Goal: Task Accomplishment & Management: Manage account settings

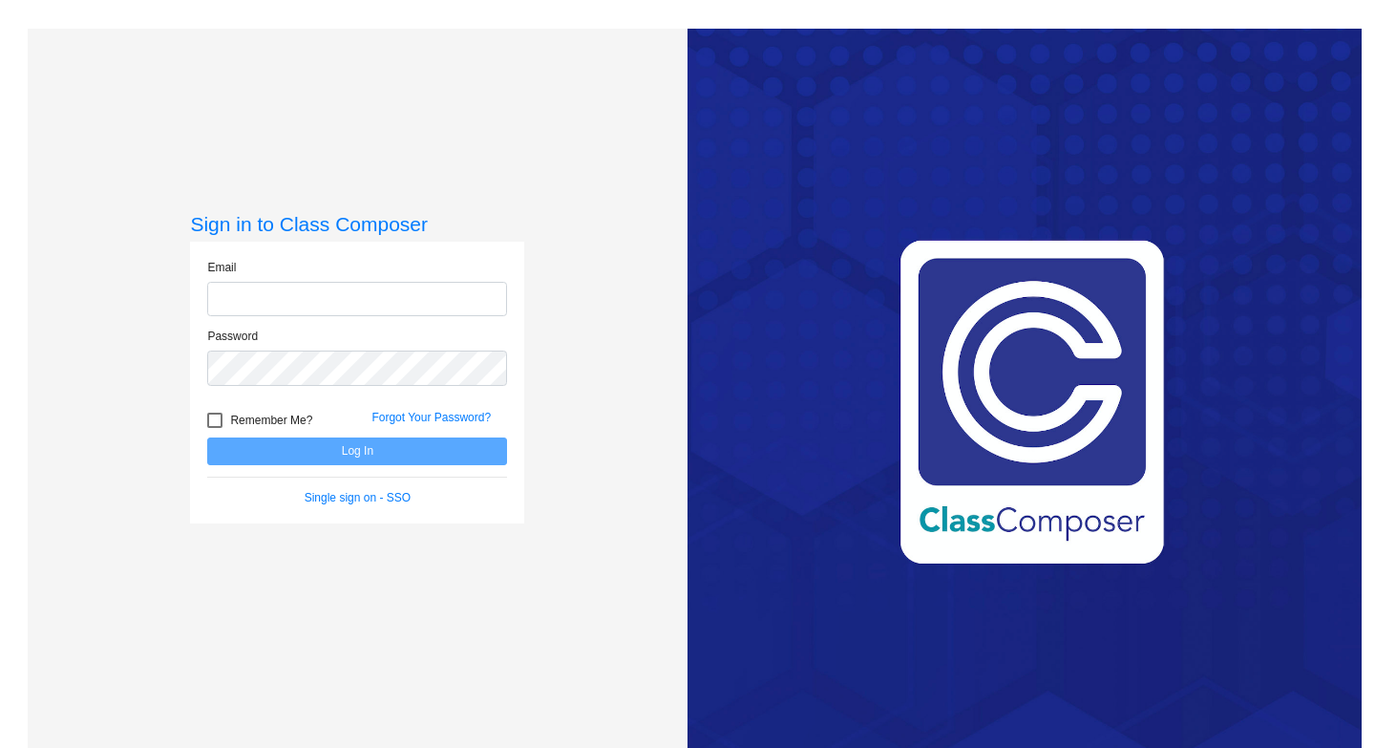
click at [466, 306] on input "email" at bounding box center [357, 299] width 300 height 35
type input "[EMAIL_ADDRESS][PERSON_NAME][DOMAIN_NAME]"
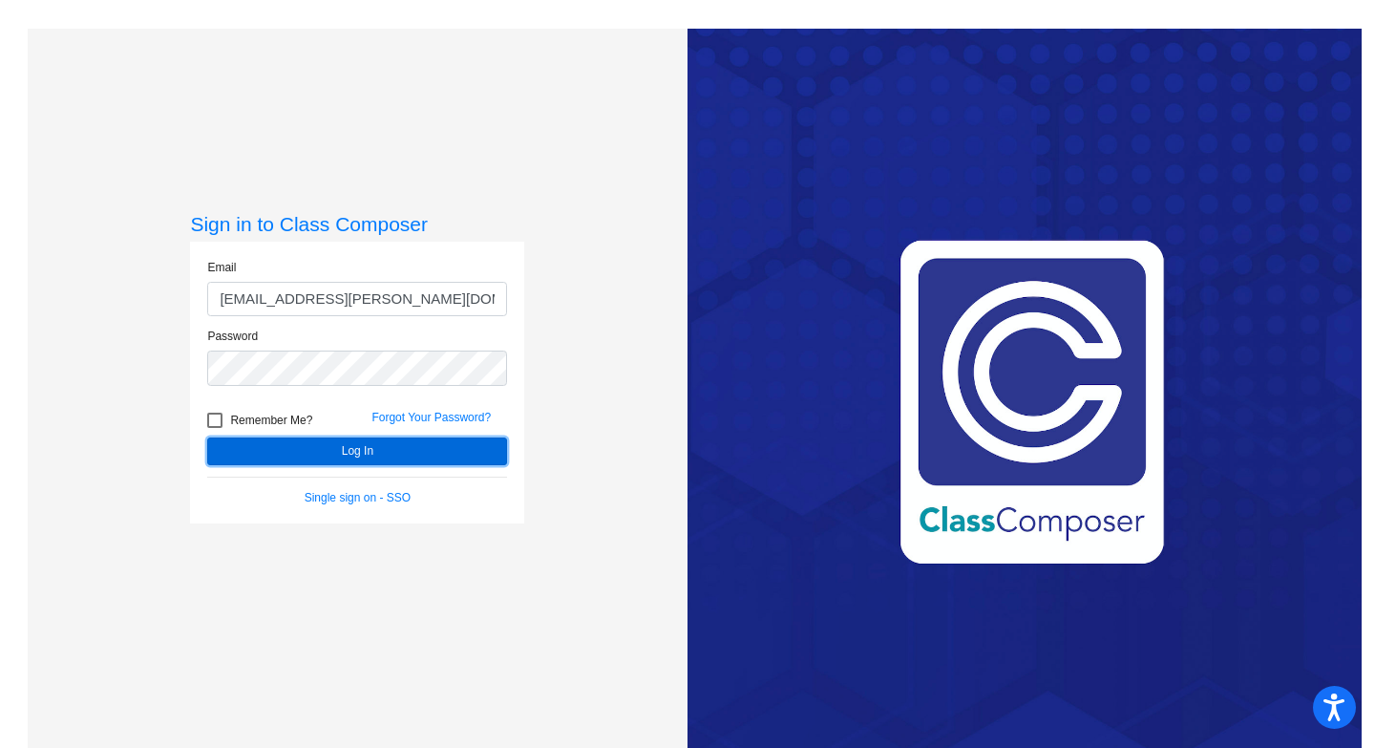
click at [335, 454] on button "Log In" at bounding box center [357, 451] width 300 height 28
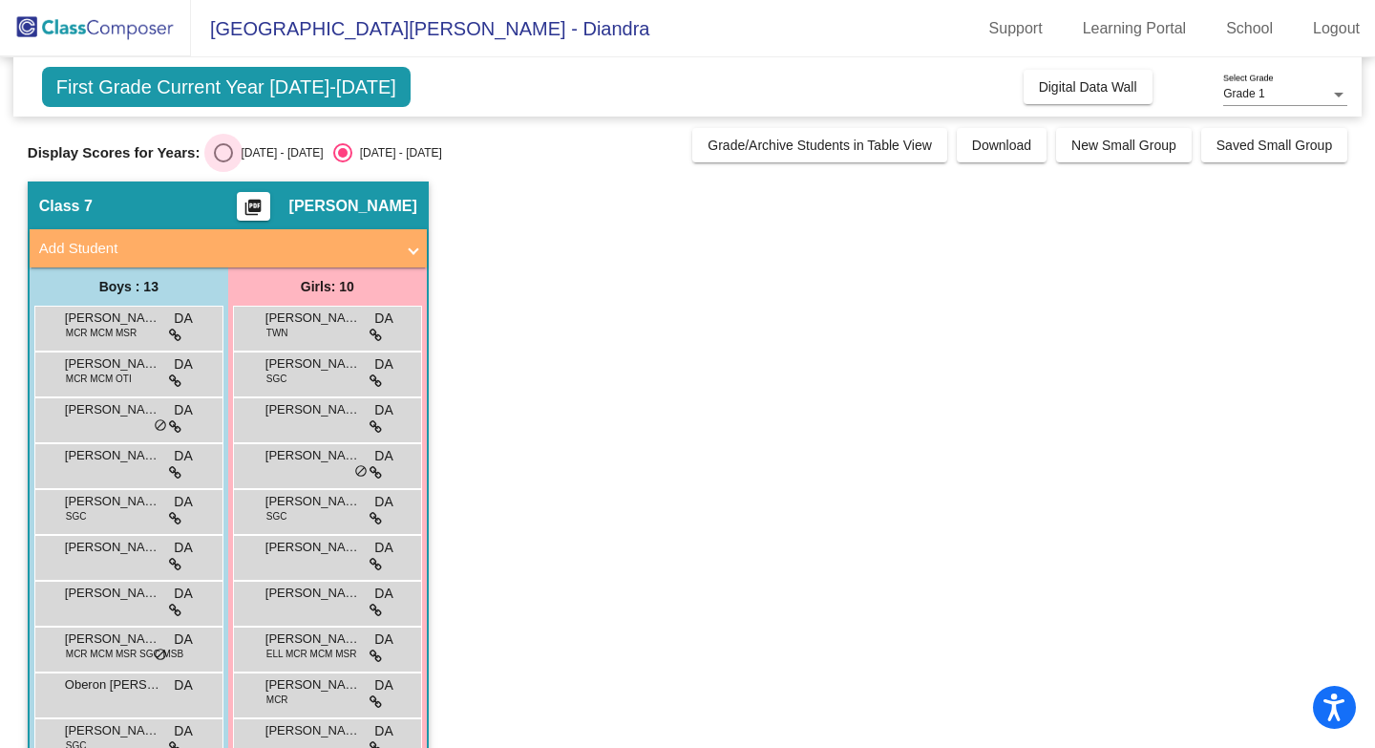
click at [228, 159] on div "Select an option" at bounding box center [223, 152] width 19 height 19
click at [223, 162] on input "[DATE] - [DATE]" at bounding box center [222, 162] width 1 height 1
radio input "true"
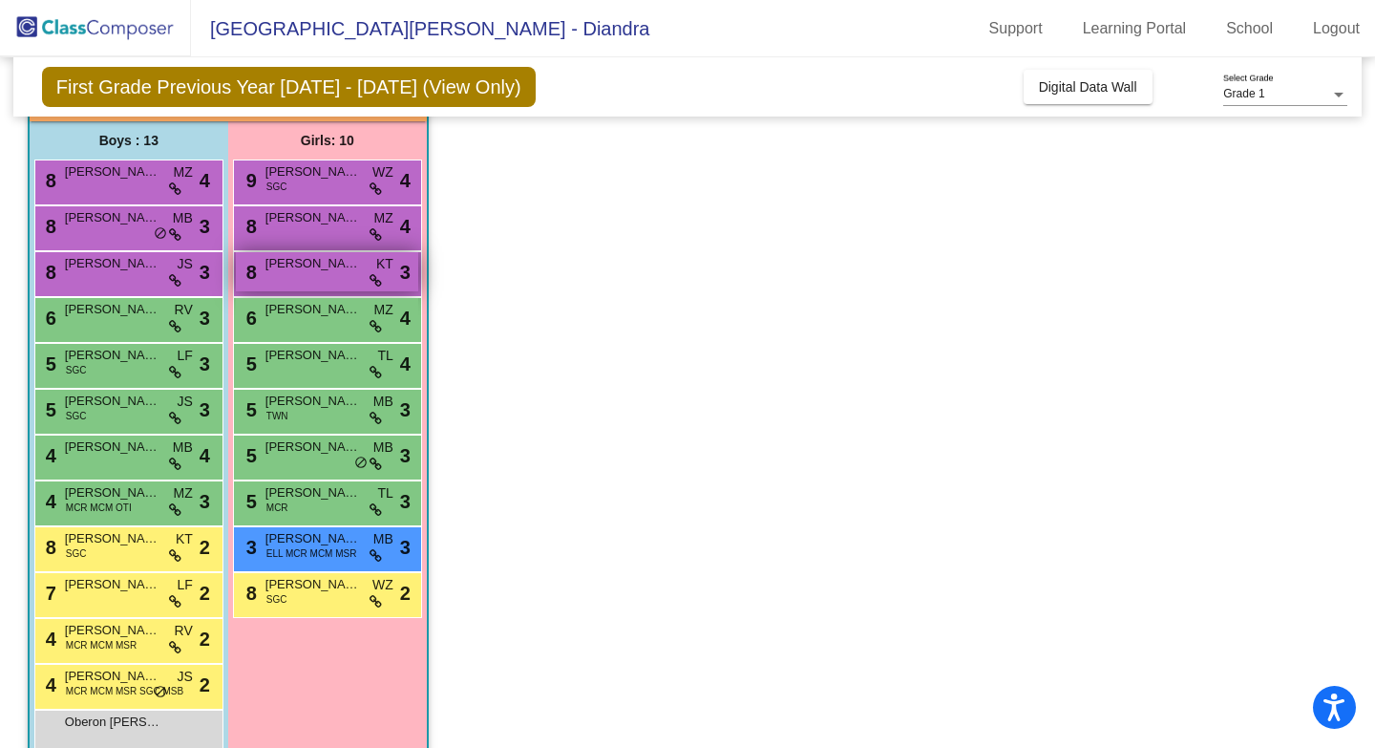
scroll to position [184, 0]
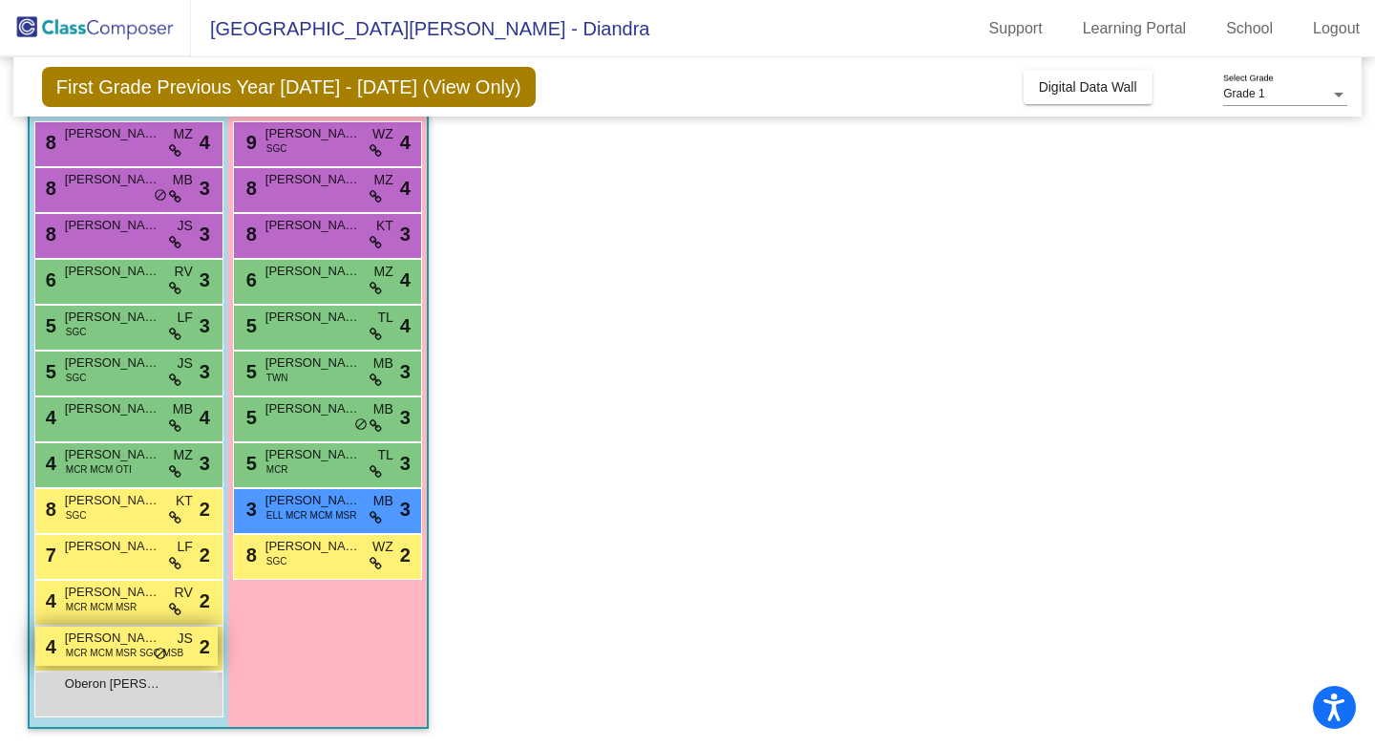
click at [103, 641] on span "[PERSON_NAME]" at bounding box center [112, 637] width 95 height 19
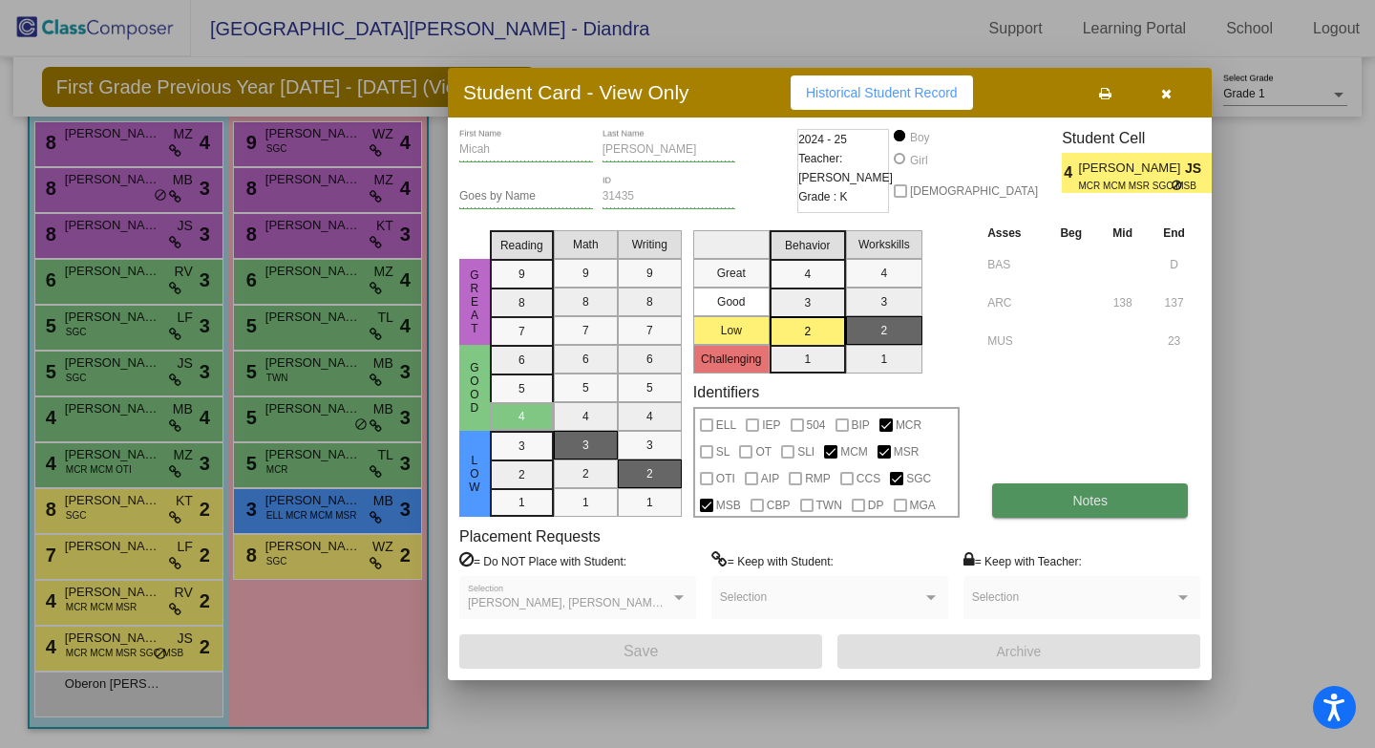
click at [1056, 502] on button "Notes" at bounding box center [1090, 500] width 196 height 34
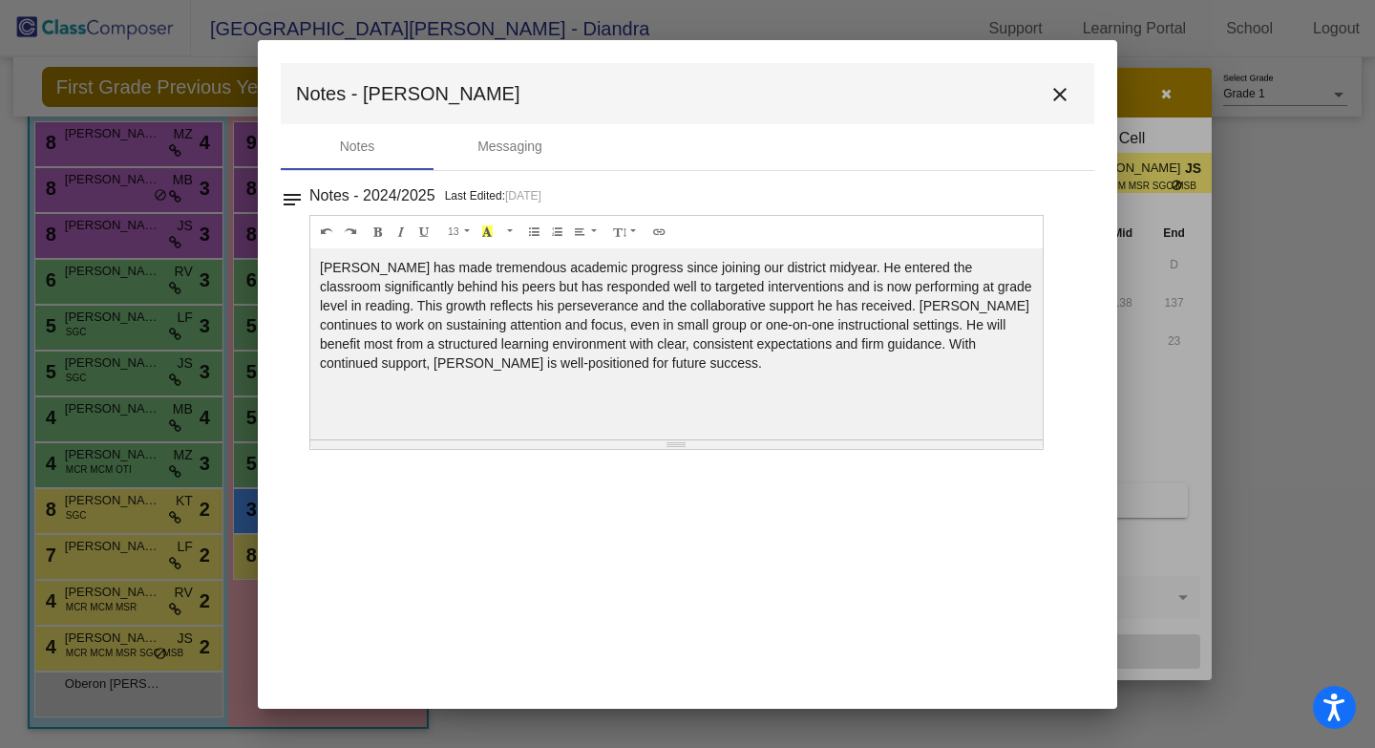
click at [1063, 97] on mat-icon "close" at bounding box center [1059, 94] width 23 height 23
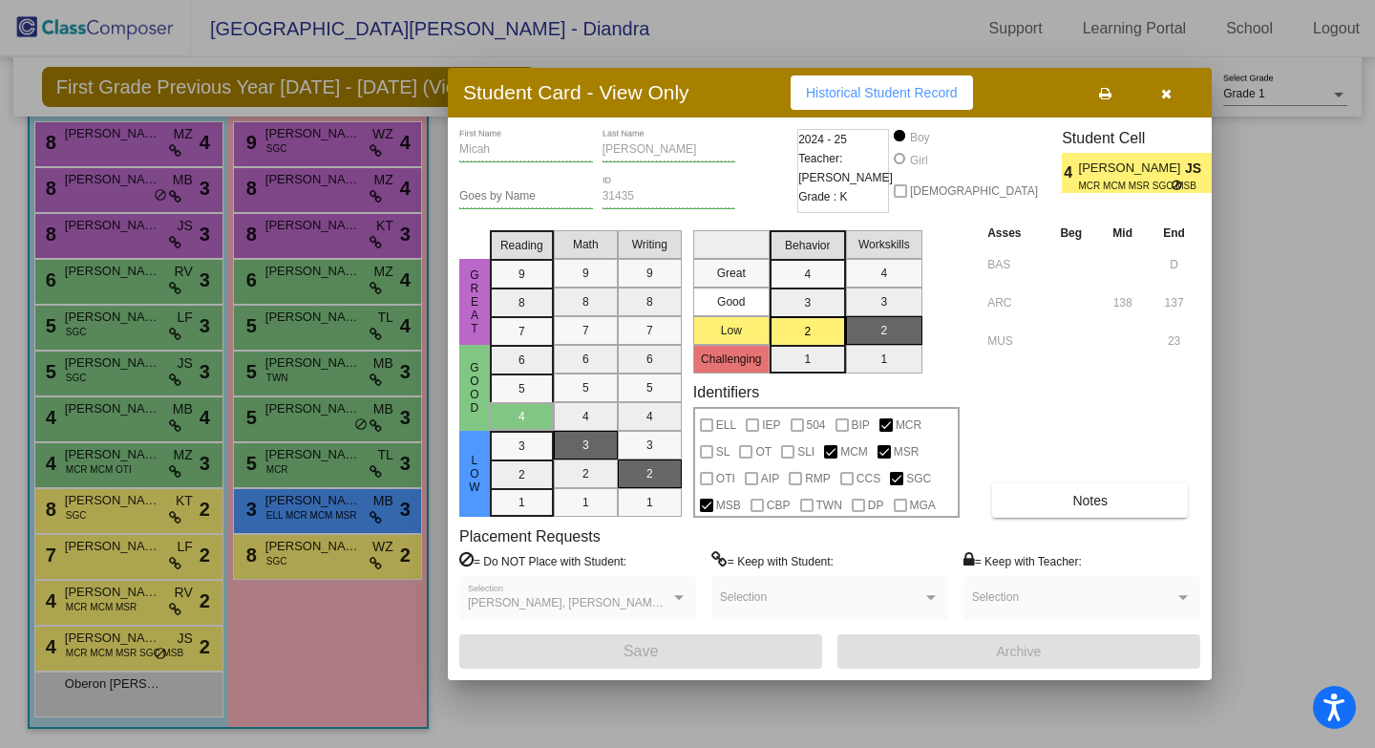
click at [1171, 99] on button "button" at bounding box center [1165, 92] width 61 height 34
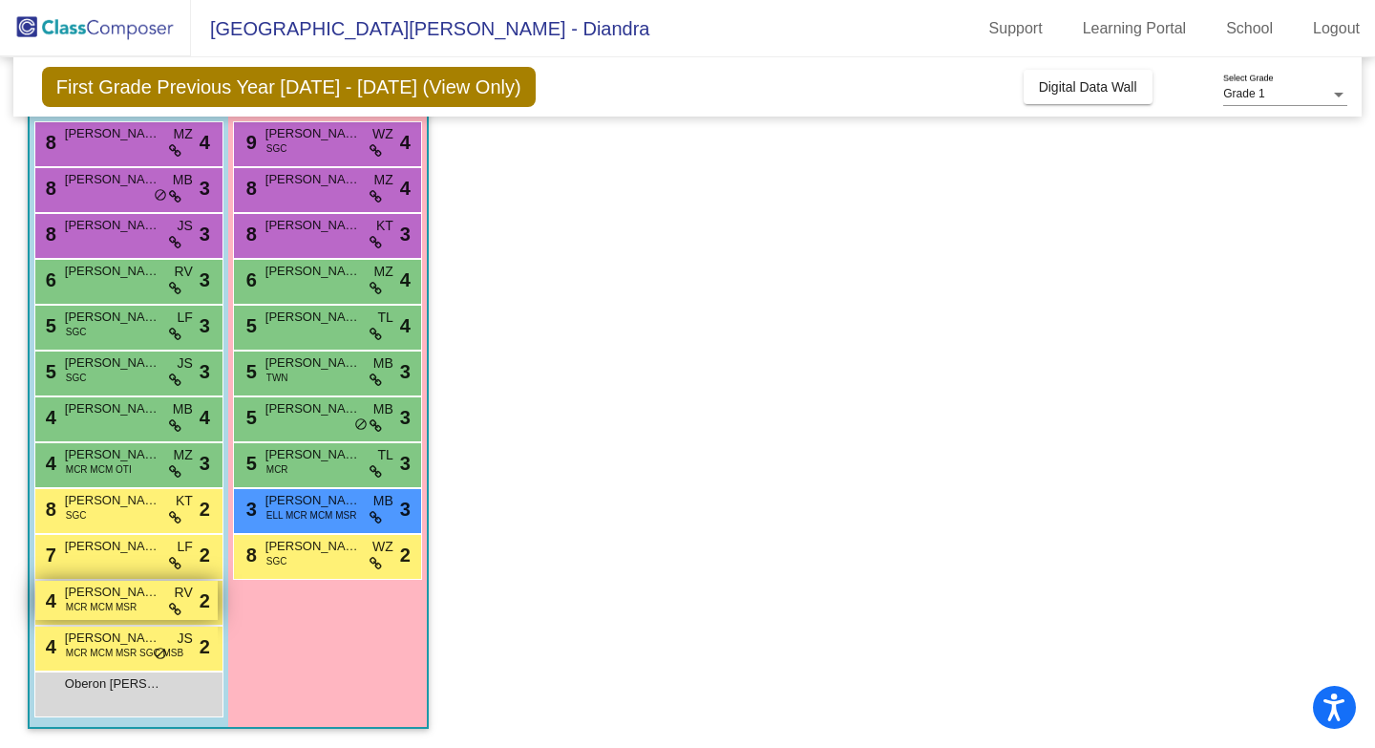
click at [123, 610] on span "MCR MCM MSR" at bounding box center [101, 607] width 71 height 14
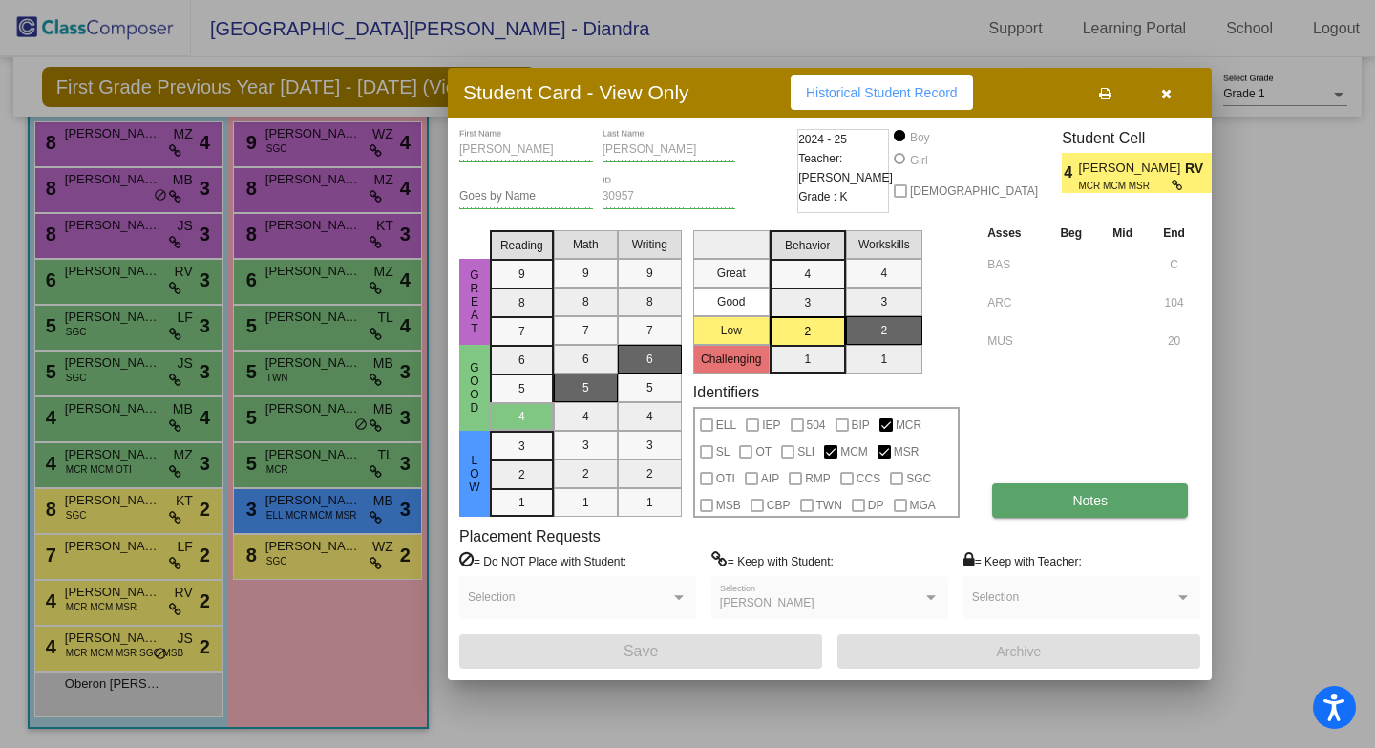
click at [1081, 504] on span "Notes" at bounding box center [1089, 500] width 35 height 15
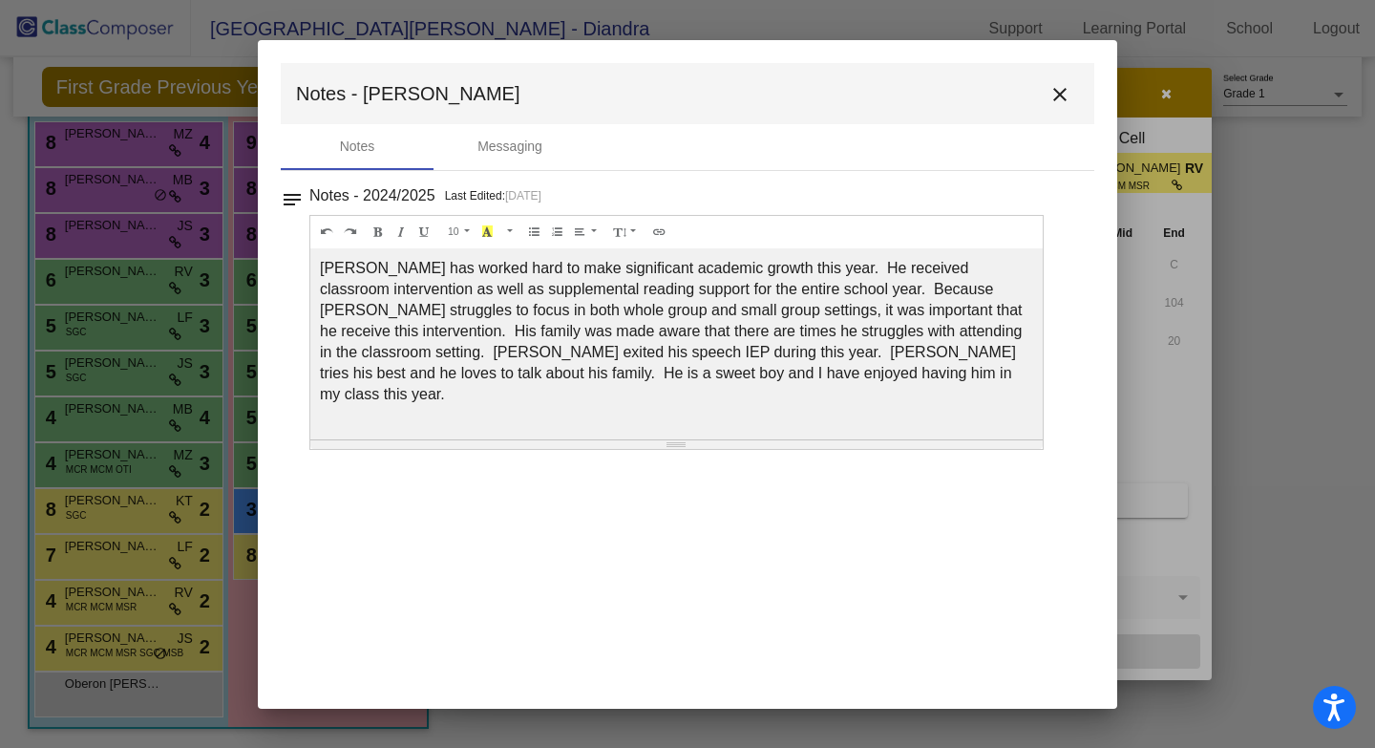
click at [1070, 92] on mat-icon "close" at bounding box center [1059, 94] width 23 height 23
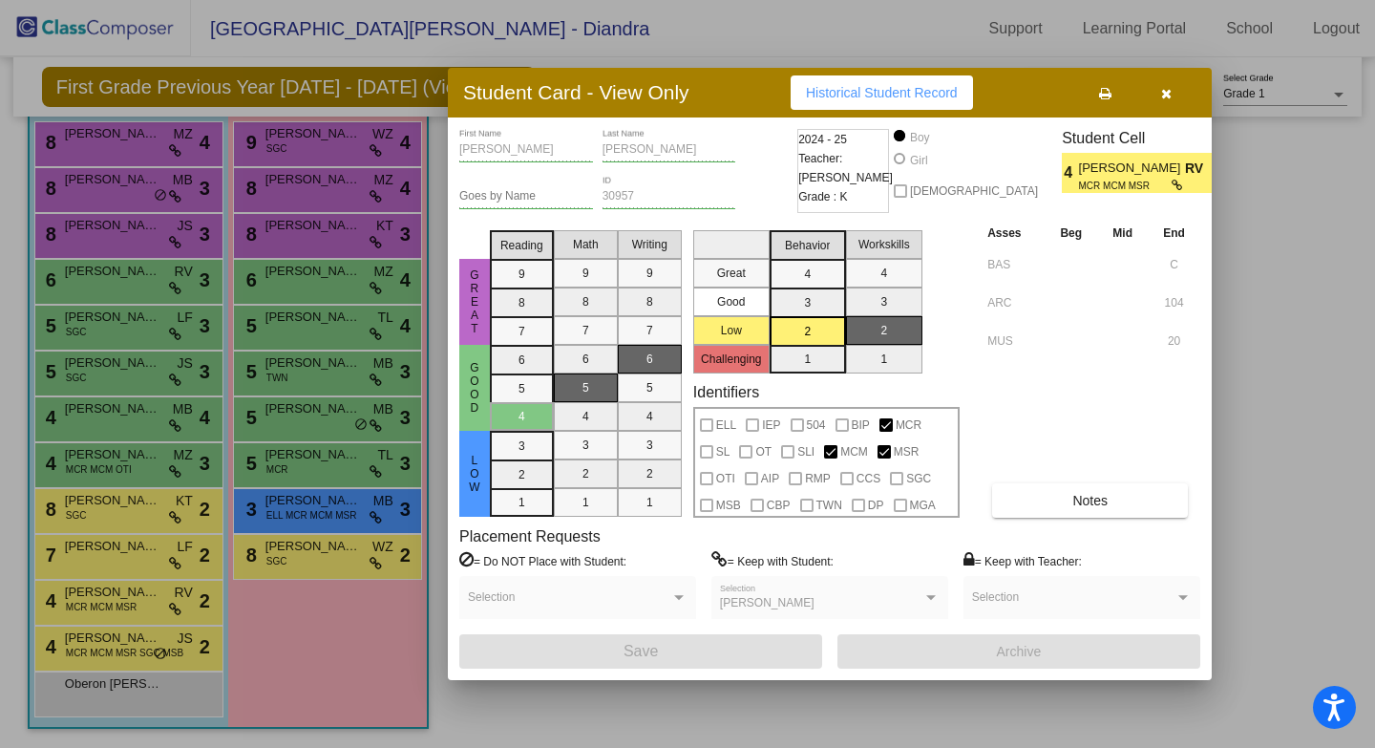
click at [1164, 96] on icon "button" at bounding box center [1166, 93] width 11 height 13
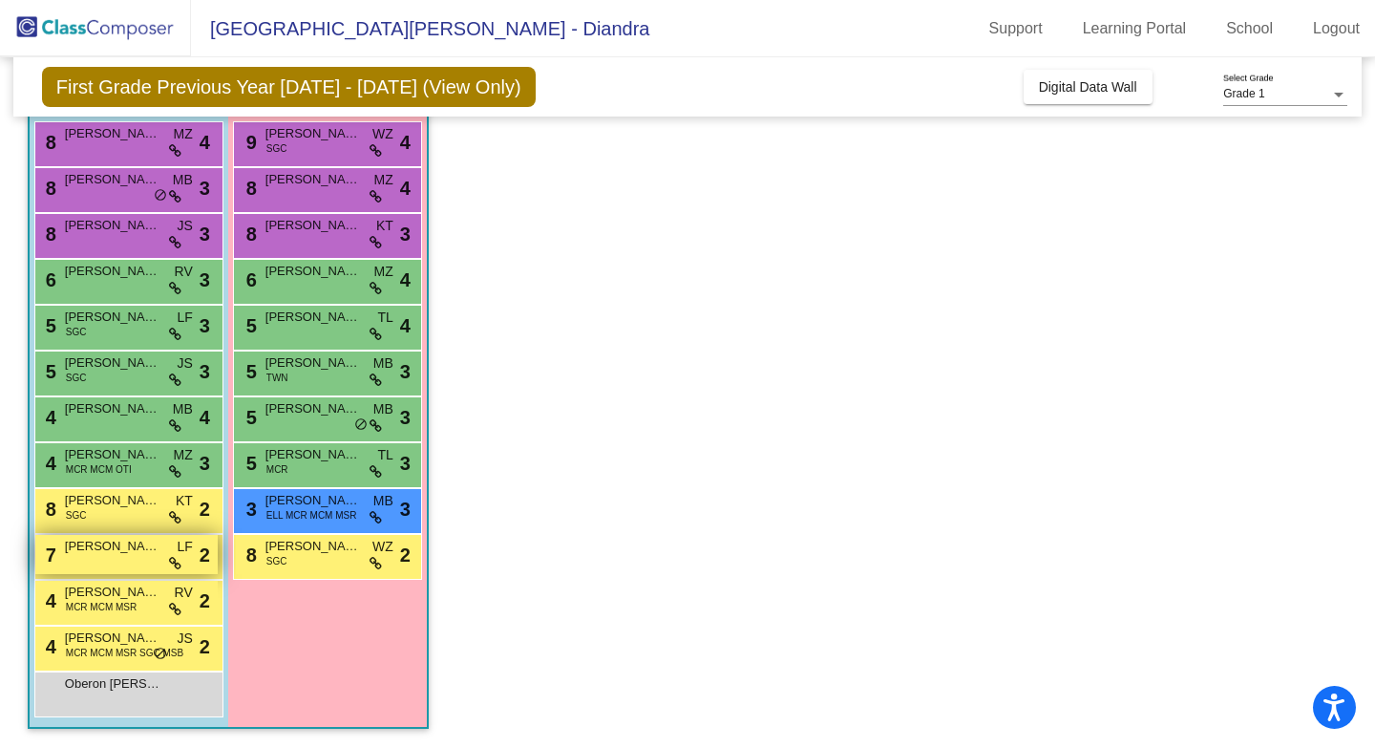
click at [150, 553] on span "[PERSON_NAME]" at bounding box center [112, 546] width 95 height 19
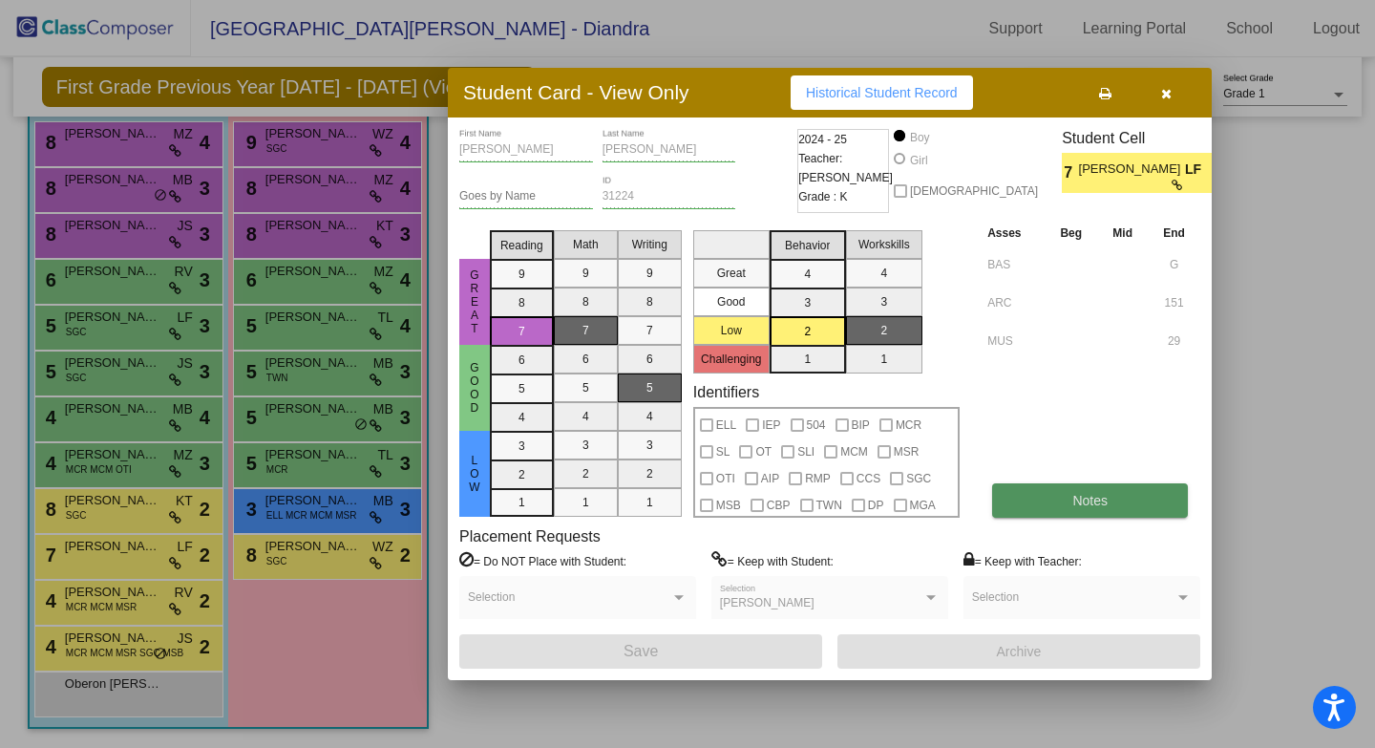
click at [1047, 513] on button "Notes" at bounding box center [1090, 500] width 196 height 34
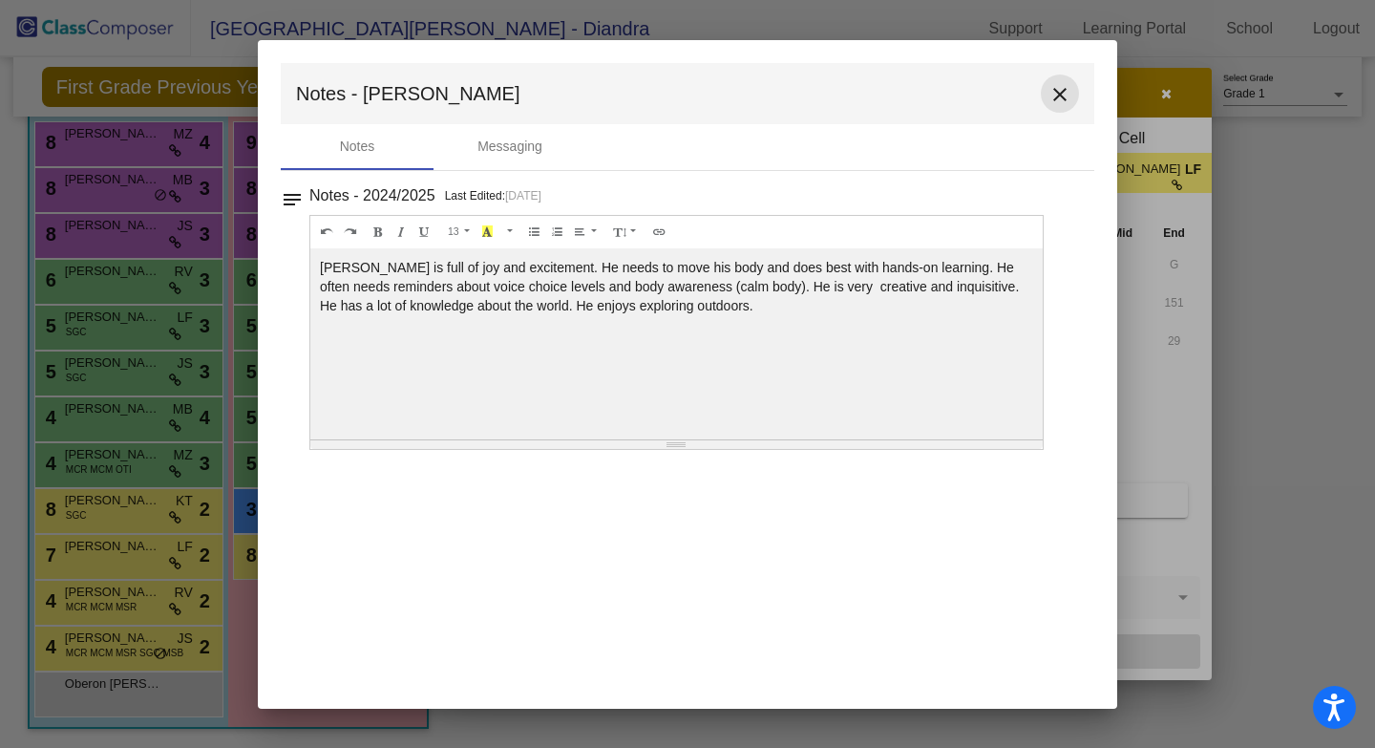
click at [1069, 97] on mat-icon "close" at bounding box center [1059, 94] width 23 height 23
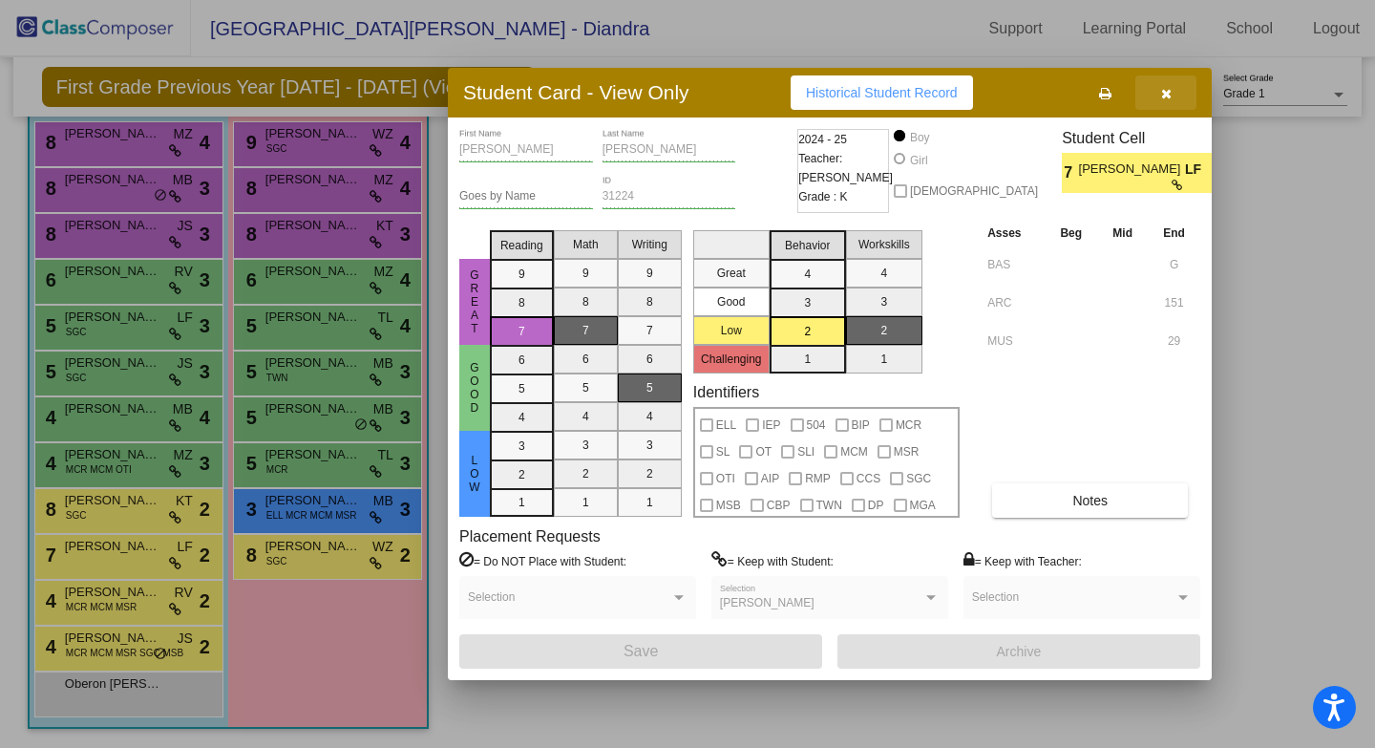
click at [1161, 98] on icon "button" at bounding box center [1166, 93] width 11 height 13
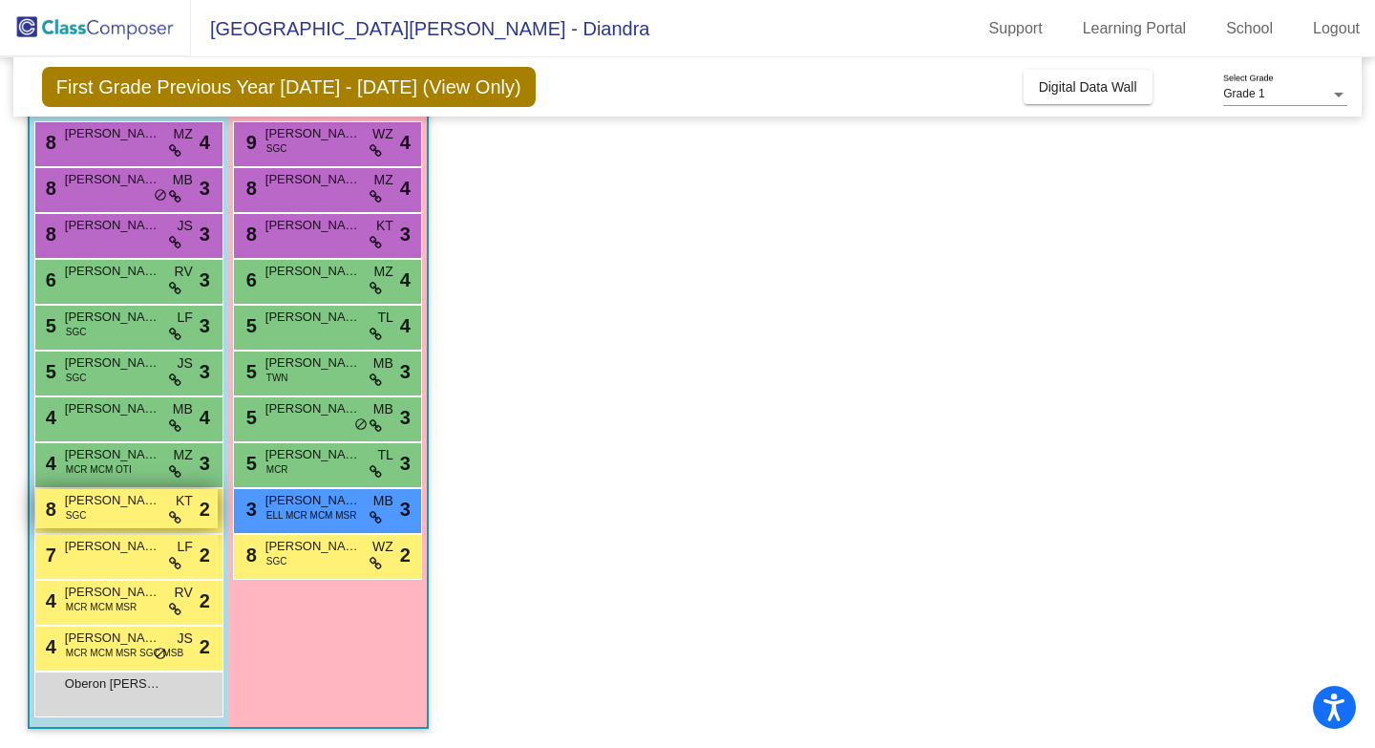
click at [158, 509] on span "[PERSON_NAME]" at bounding box center [112, 500] width 95 height 19
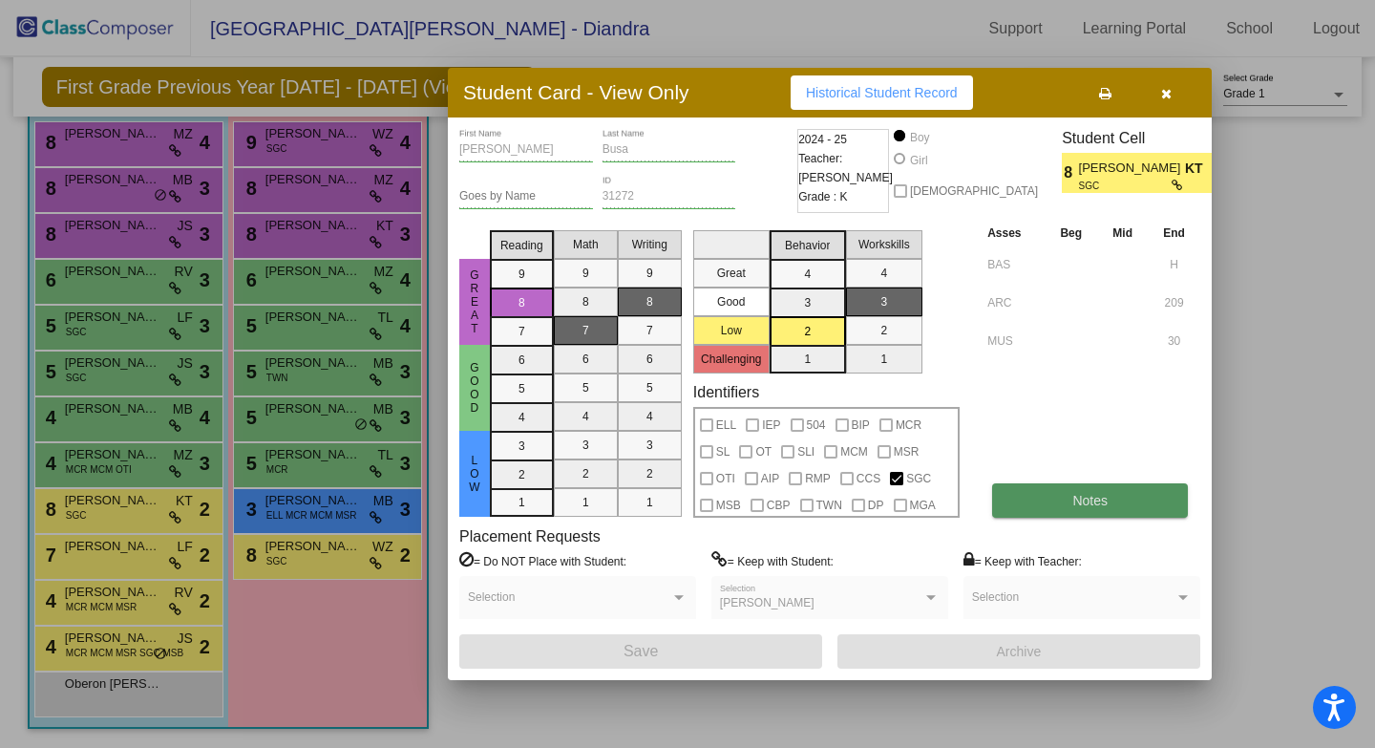
click at [1021, 509] on button "Notes" at bounding box center [1090, 500] width 196 height 34
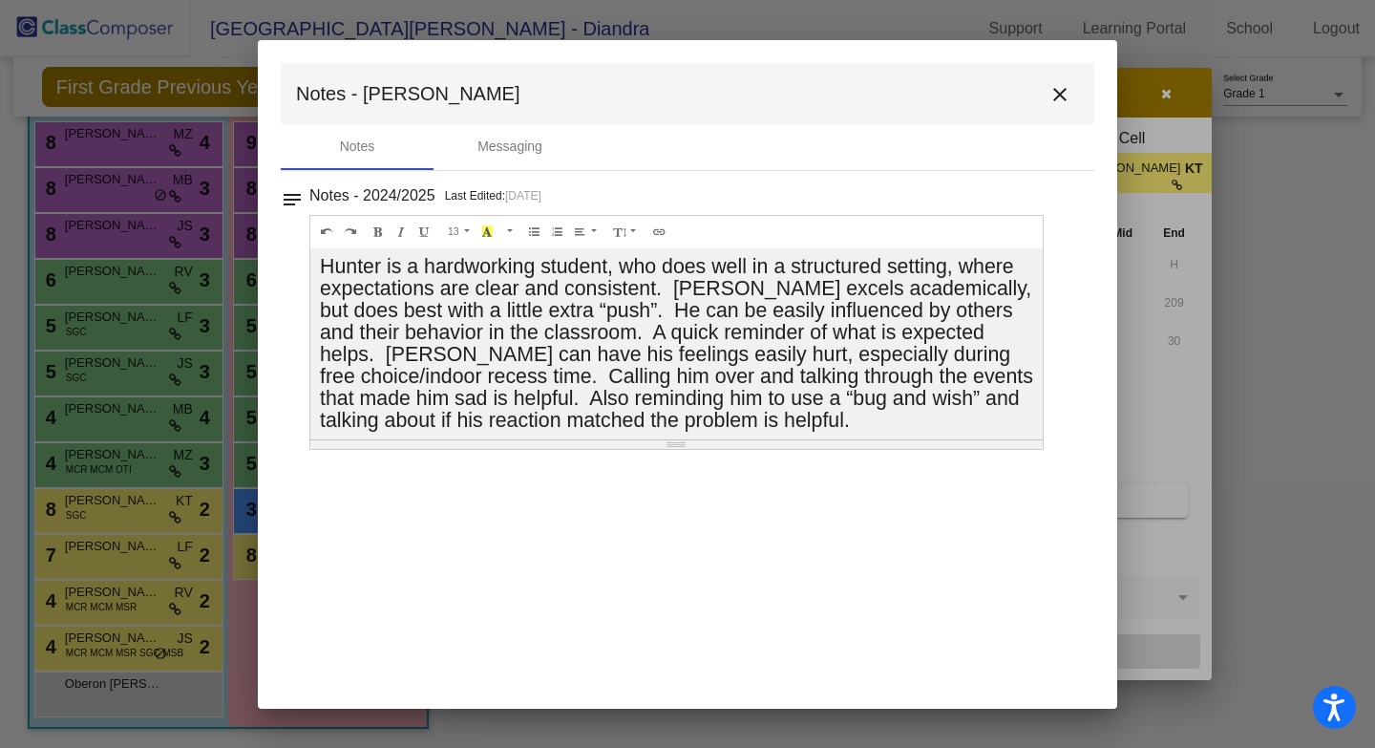
scroll to position [3, 0]
click at [1053, 86] on mat-icon "close" at bounding box center [1059, 94] width 23 height 23
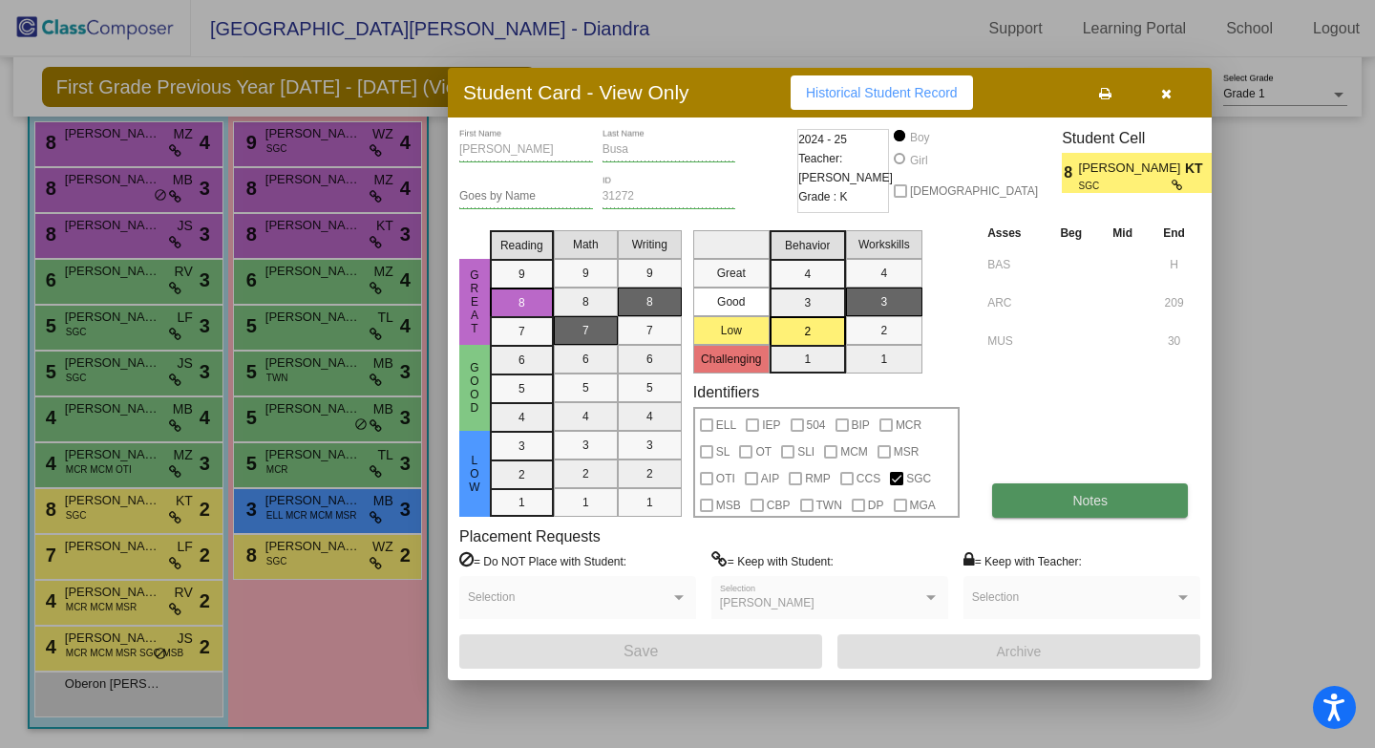
click at [1097, 493] on span "Notes" at bounding box center [1089, 500] width 35 height 15
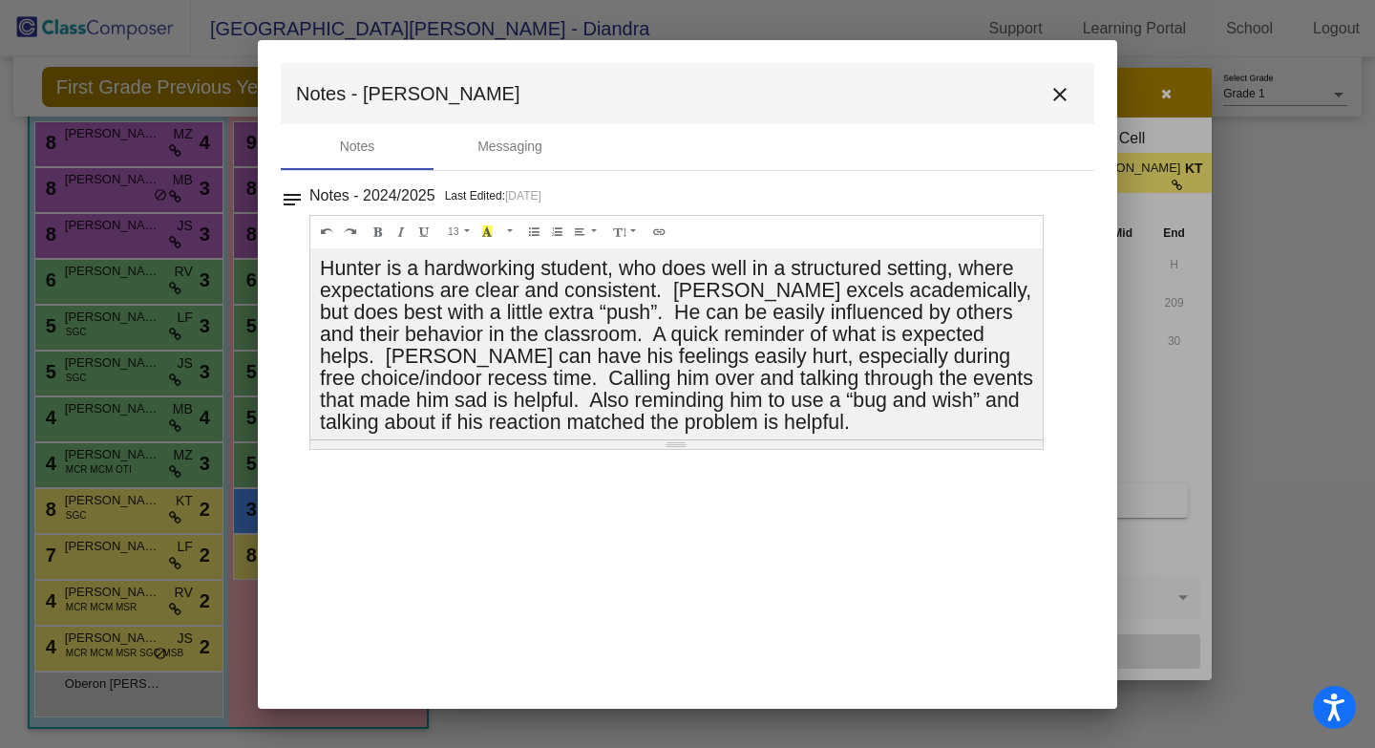
scroll to position [82, 0]
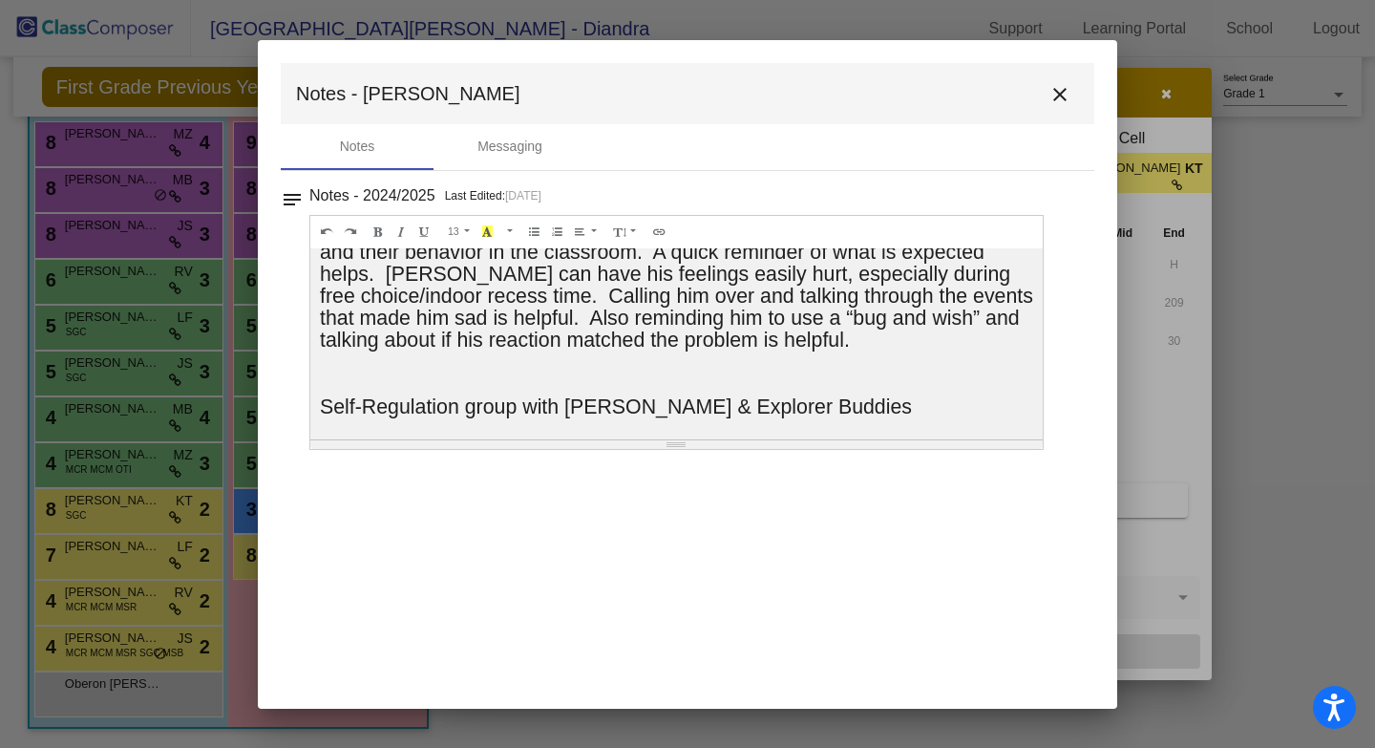
click at [1054, 90] on mat-icon "close" at bounding box center [1059, 94] width 23 height 23
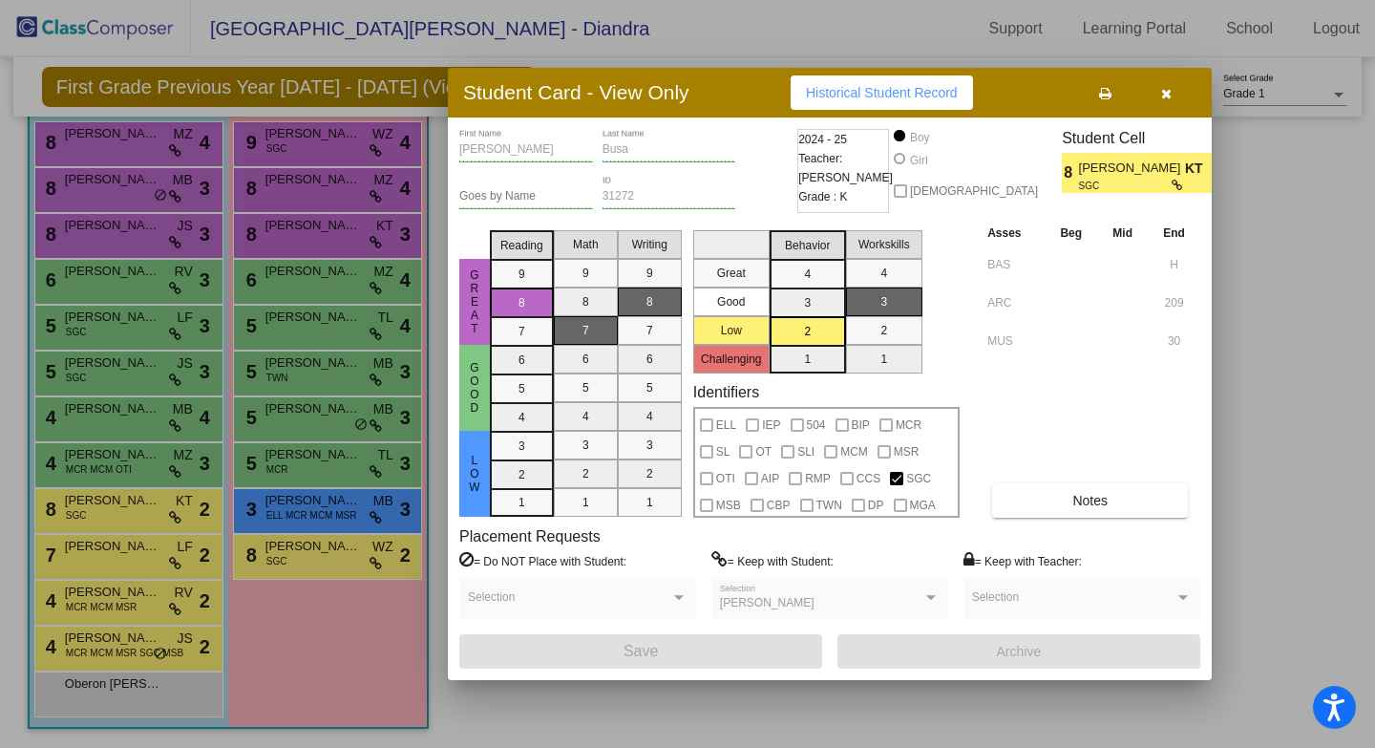
click at [1163, 107] on button "button" at bounding box center [1165, 92] width 61 height 34
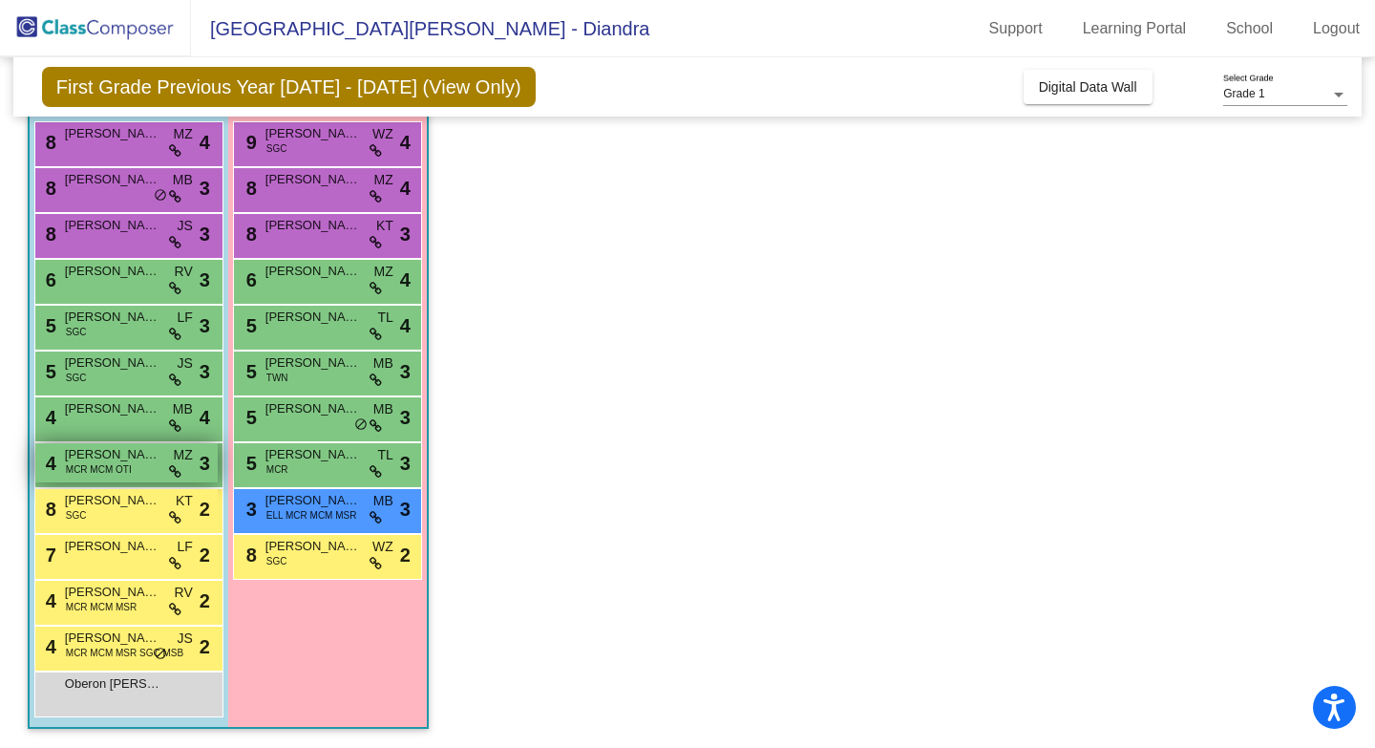
click at [87, 468] on span "MCR MCM OTI" at bounding box center [99, 469] width 66 height 14
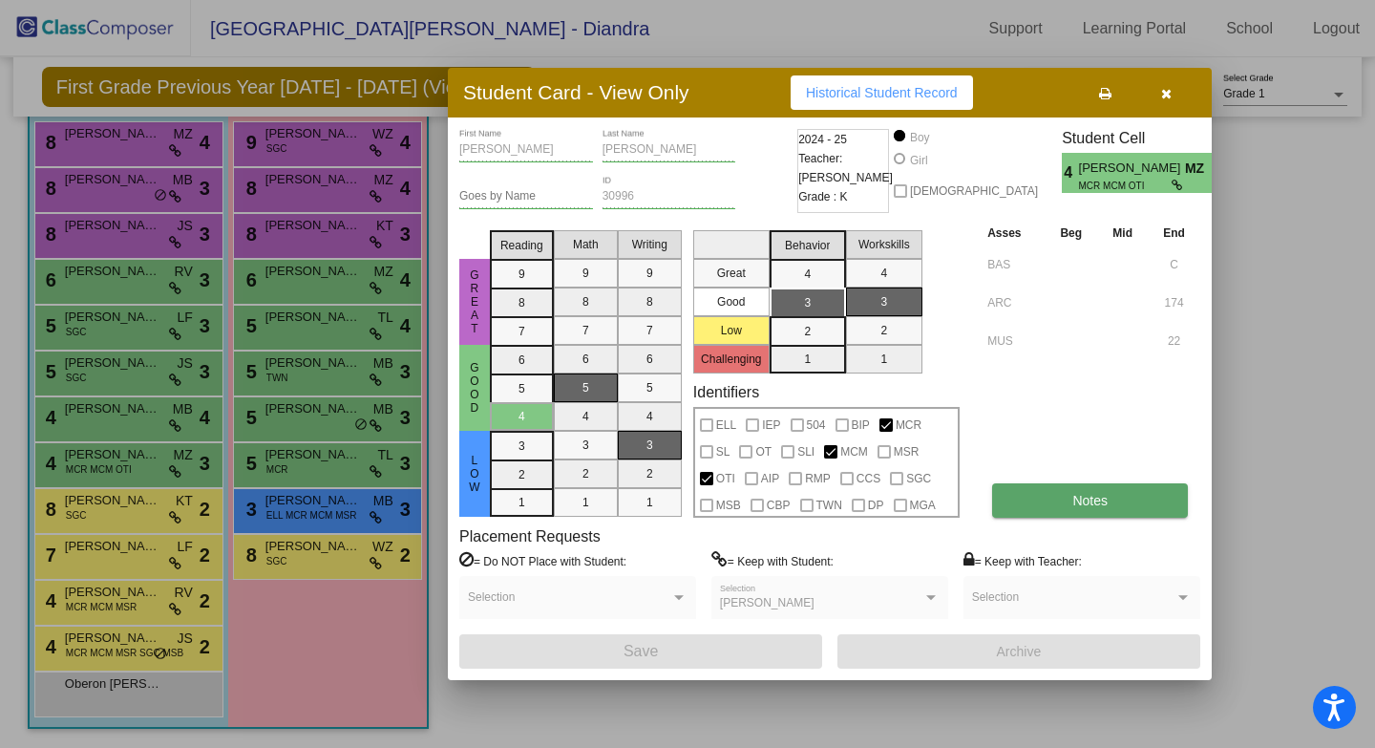
click at [1059, 498] on button "Notes" at bounding box center [1090, 500] width 196 height 34
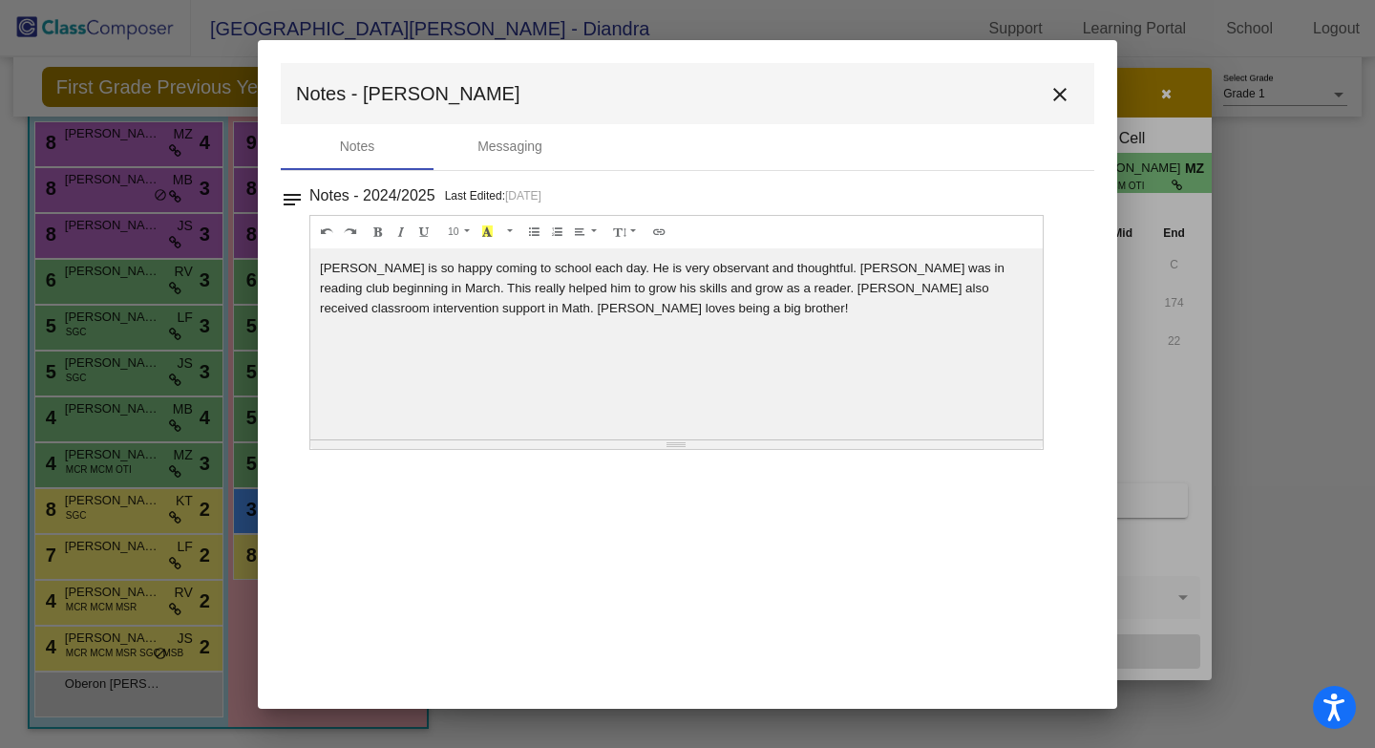
click at [1064, 93] on mat-icon "close" at bounding box center [1059, 94] width 23 height 23
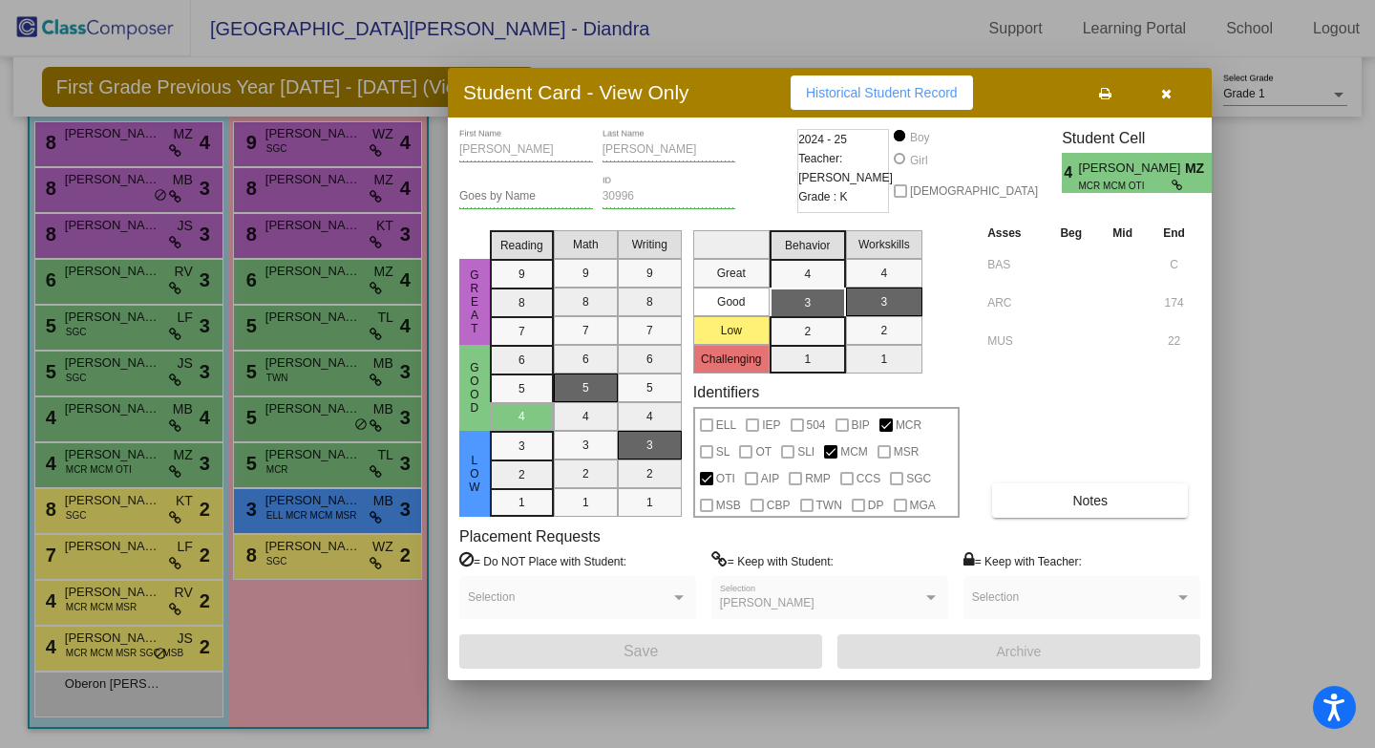
click at [1174, 92] on button "button" at bounding box center [1165, 92] width 61 height 34
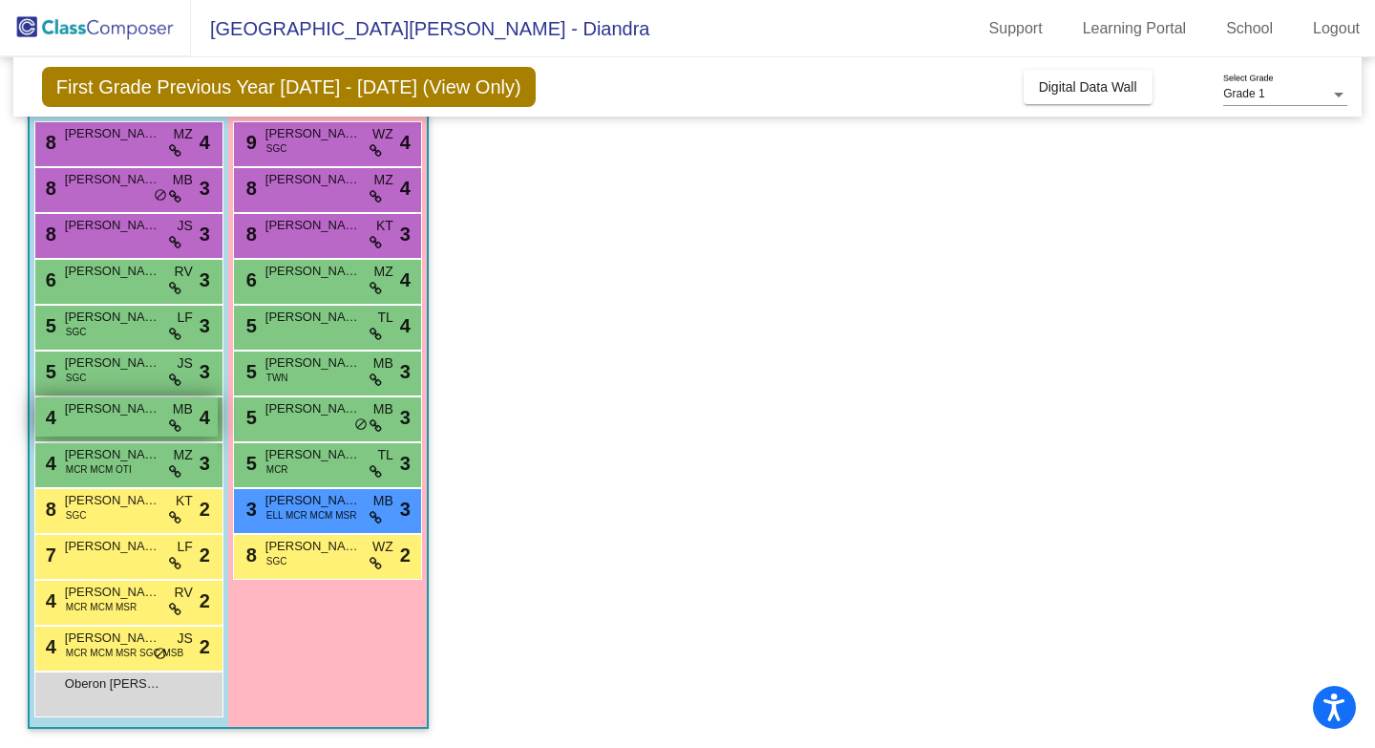
click at [124, 425] on div "4 [PERSON_NAME] MB lock do_not_disturb_alt 4" at bounding box center [126, 416] width 182 height 39
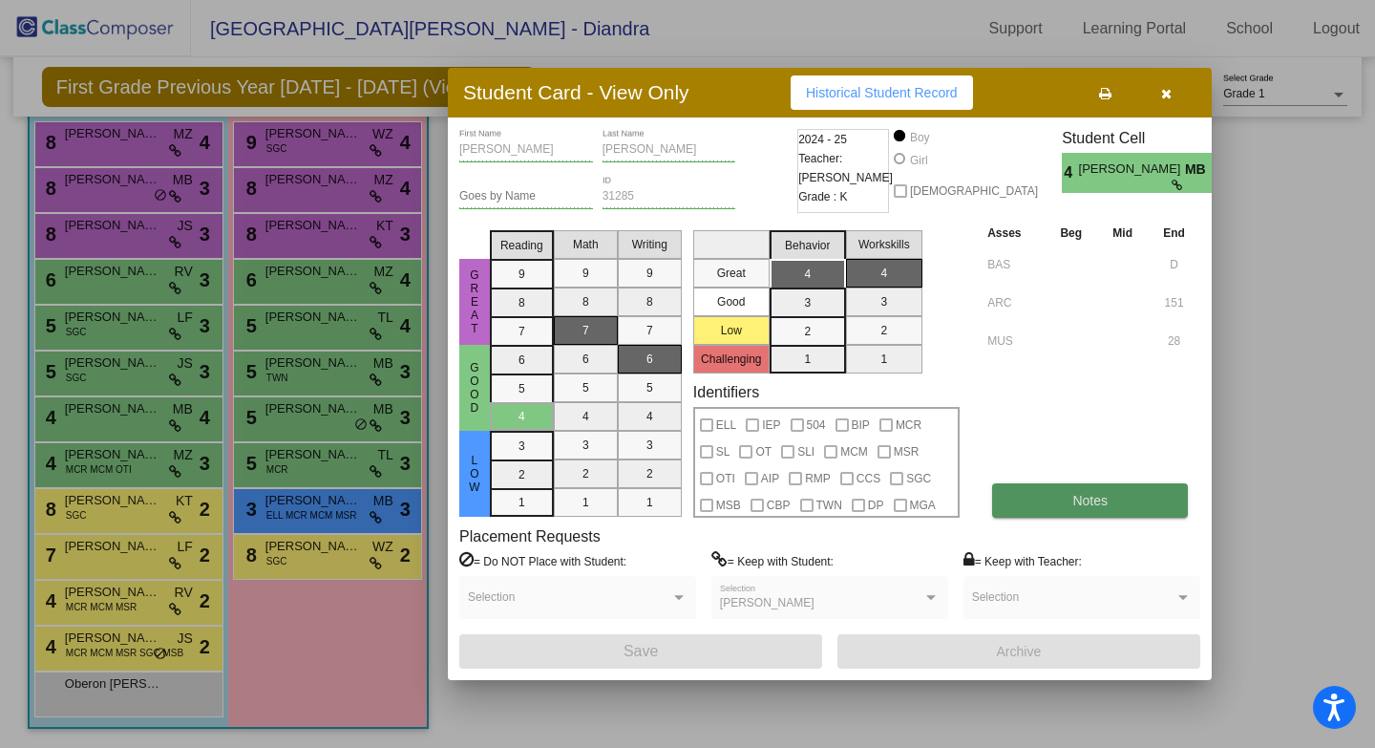
click at [1042, 506] on button "Notes" at bounding box center [1090, 500] width 196 height 34
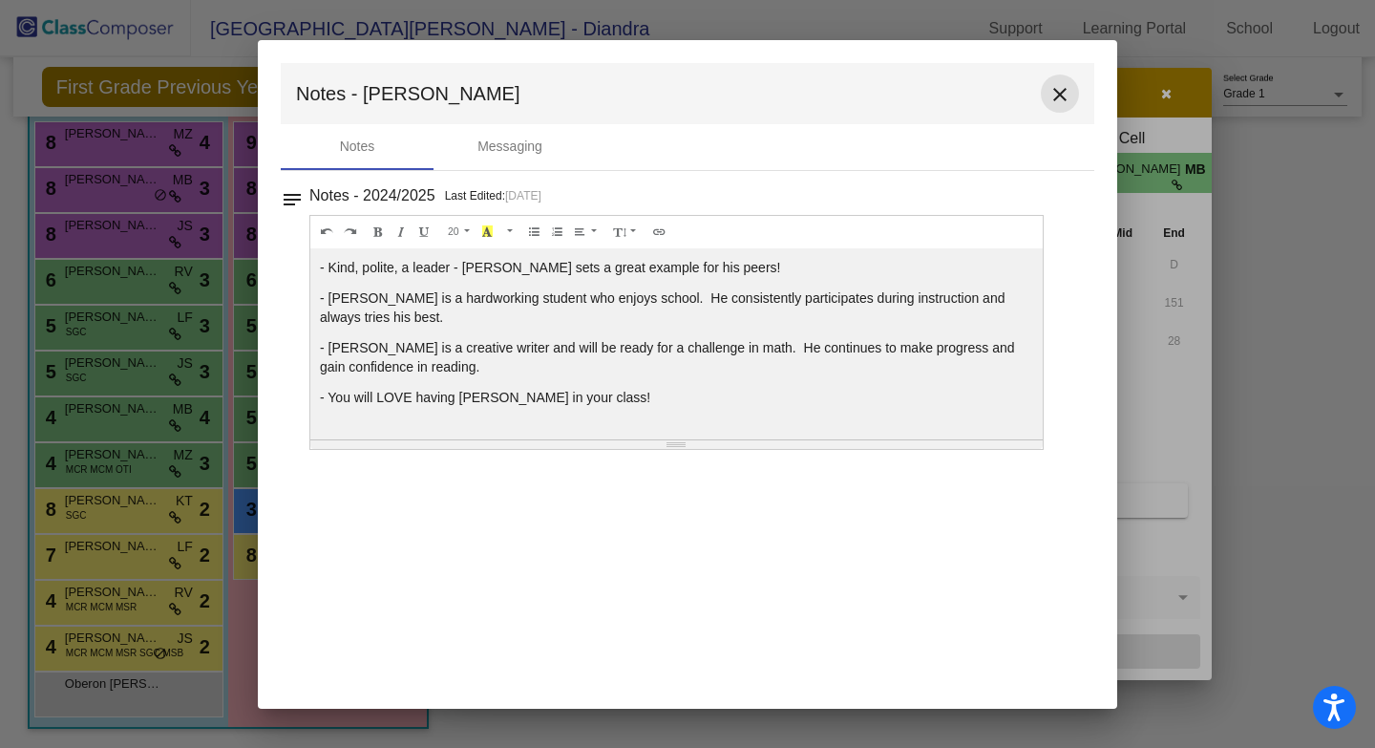
click at [1060, 95] on mat-icon "close" at bounding box center [1059, 94] width 23 height 23
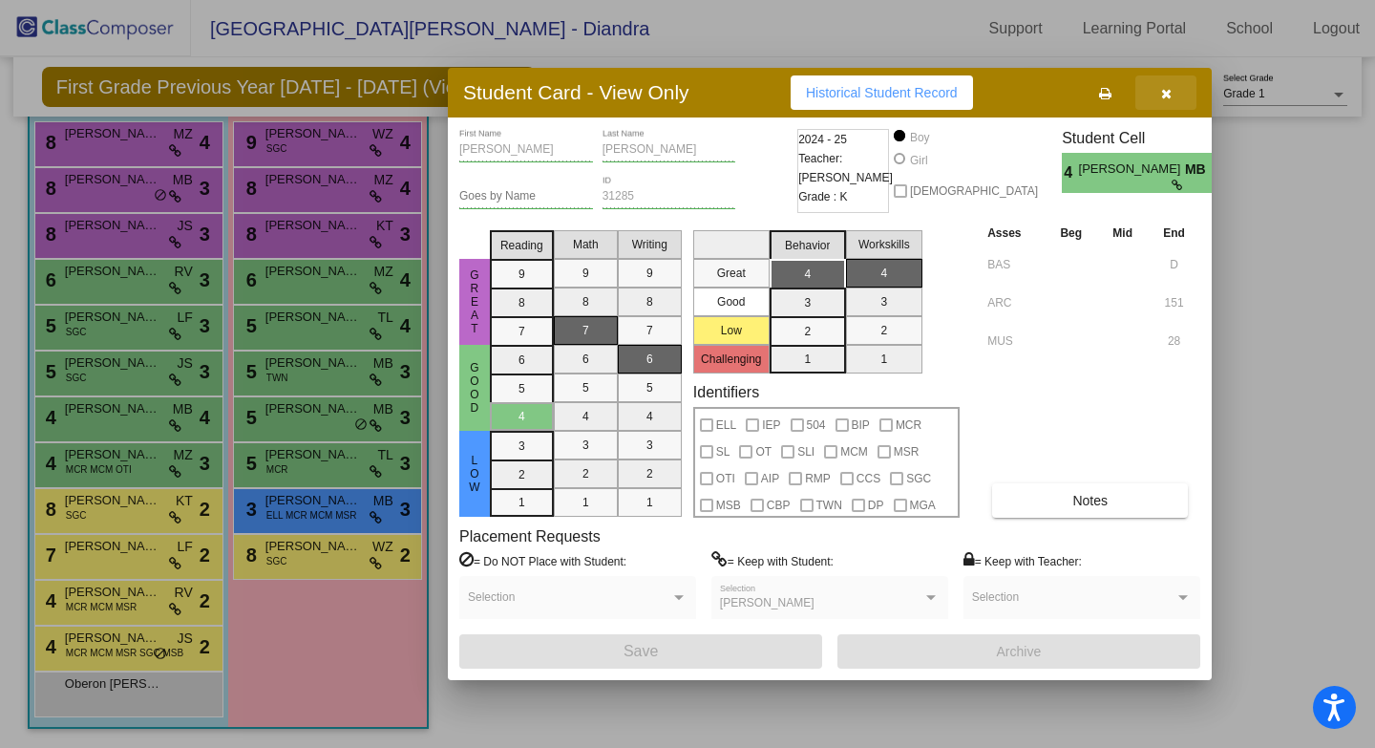
click at [1170, 90] on icon "button" at bounding box center [1166, 93] width 11 height 13
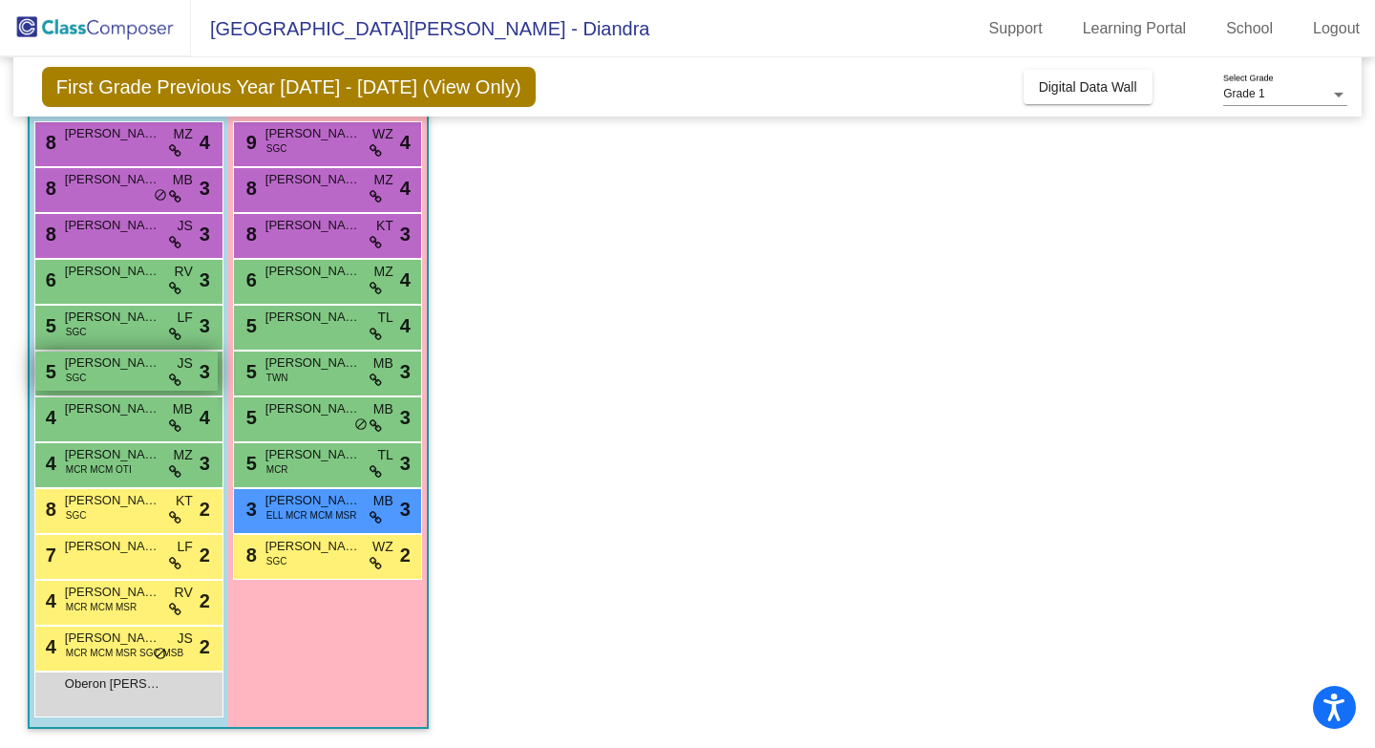
click at [147, 372] on div "5 [PERSON_NAME] SGC JS lock do_not_disturb_alt 3" at bounding box center [126, 370] width 182 height 39
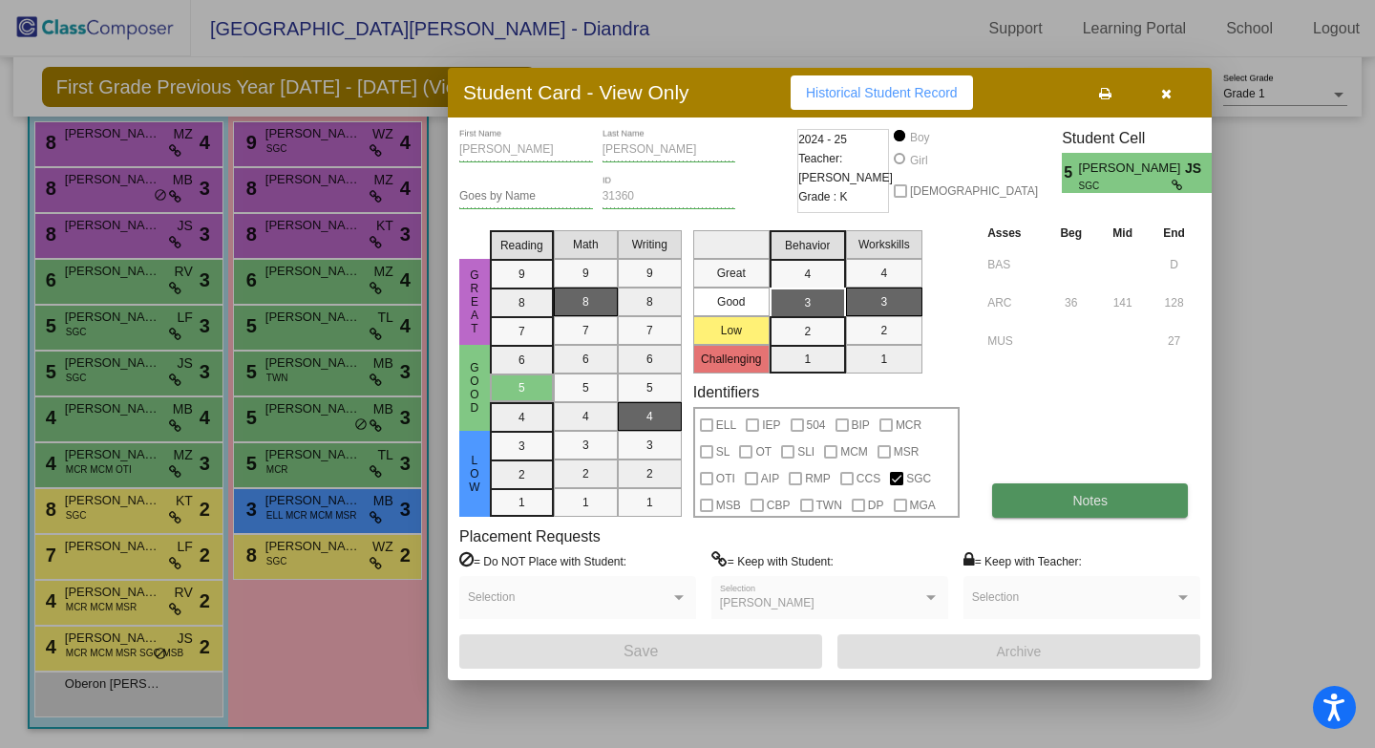
click at [1096, 495] on span "Notes" at bounding box center [1089, 500] width 35 height 15
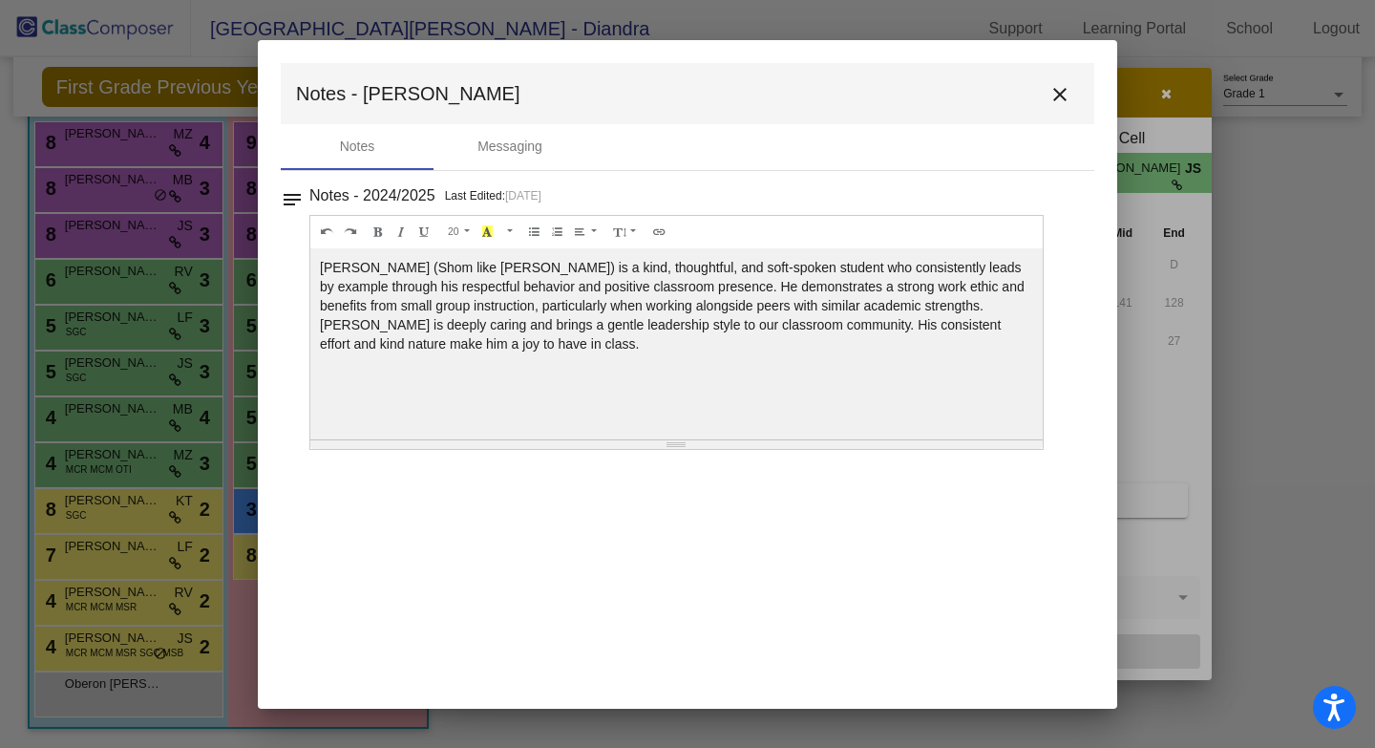
click at [1066, 106] on button "close" at bounding box center [1060, 93] width 38 height 38
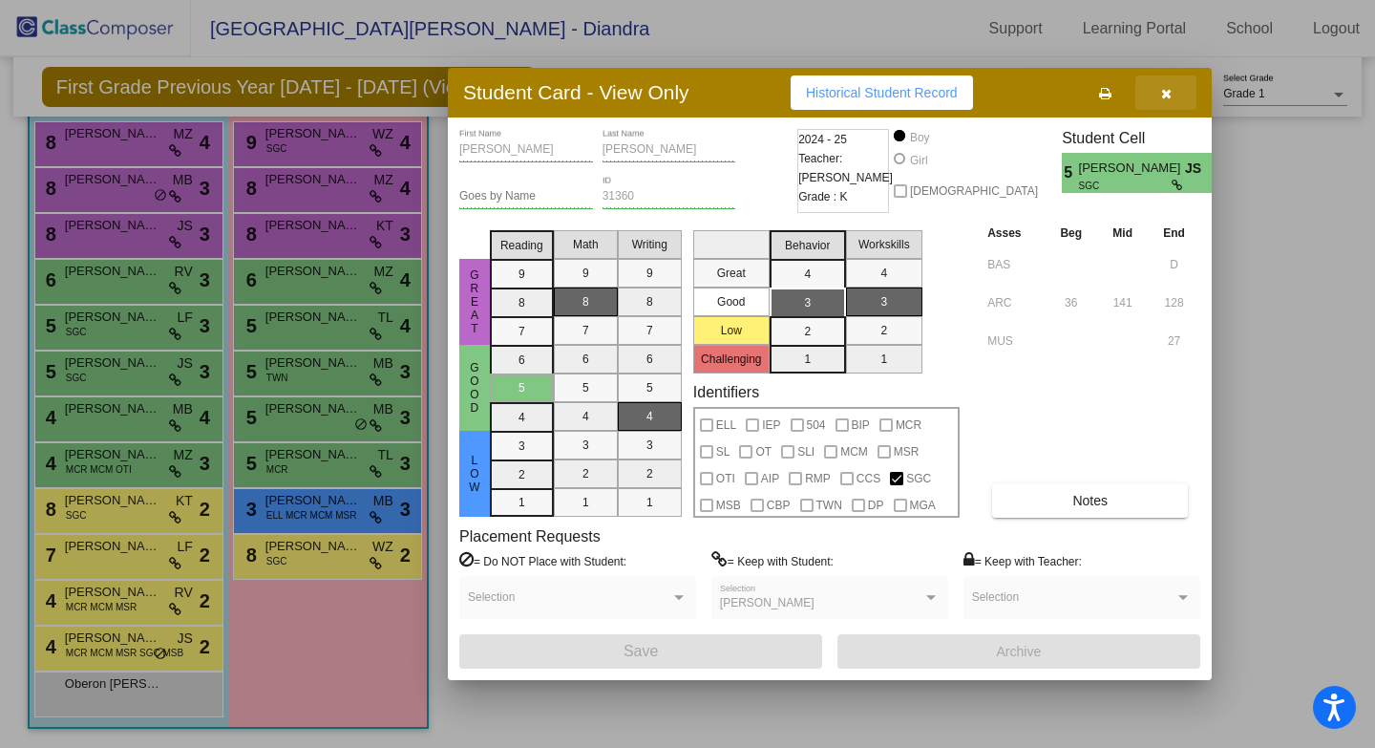
click at [1163, 95] on icon "button" at bounding box center [1166, 93] width 11 height 13
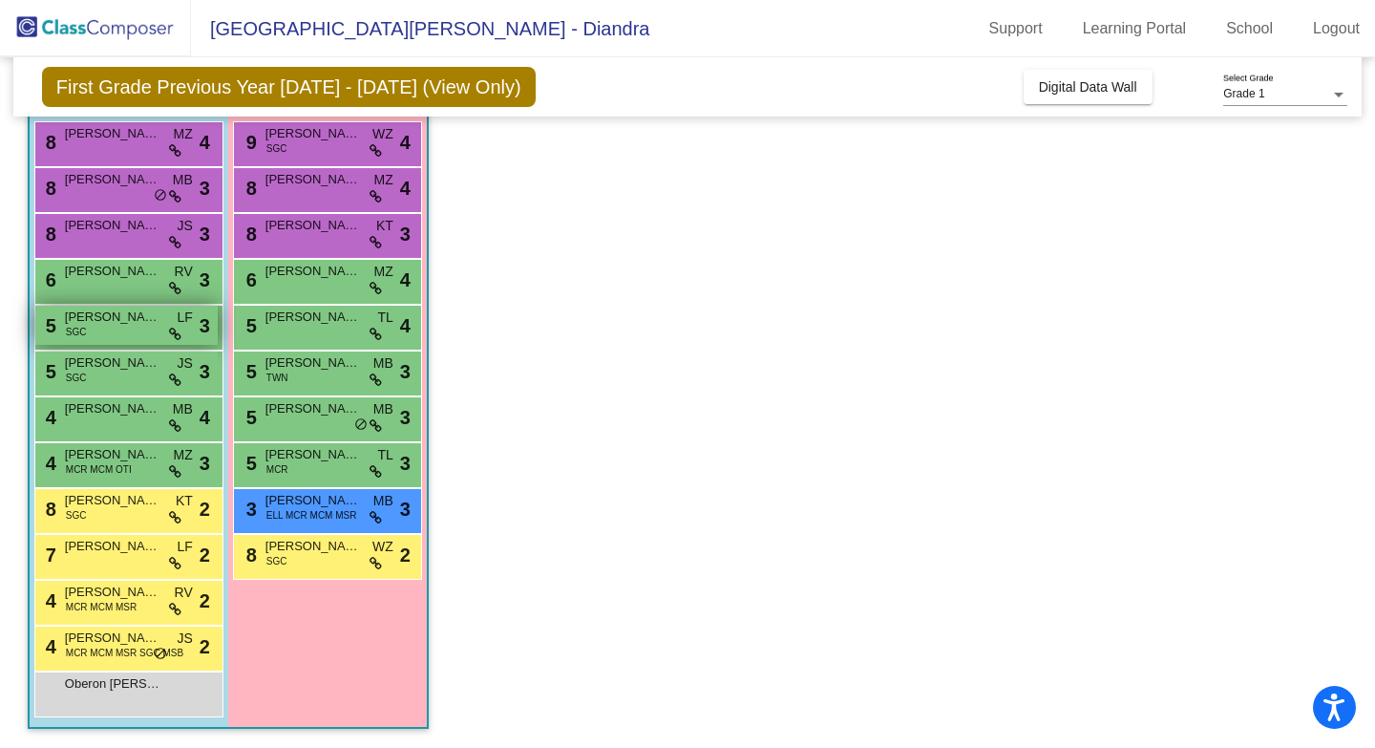
click at [135, 322] on span "[PERSON_NAME]" at bounding box center [112, 316] width 95 height 19
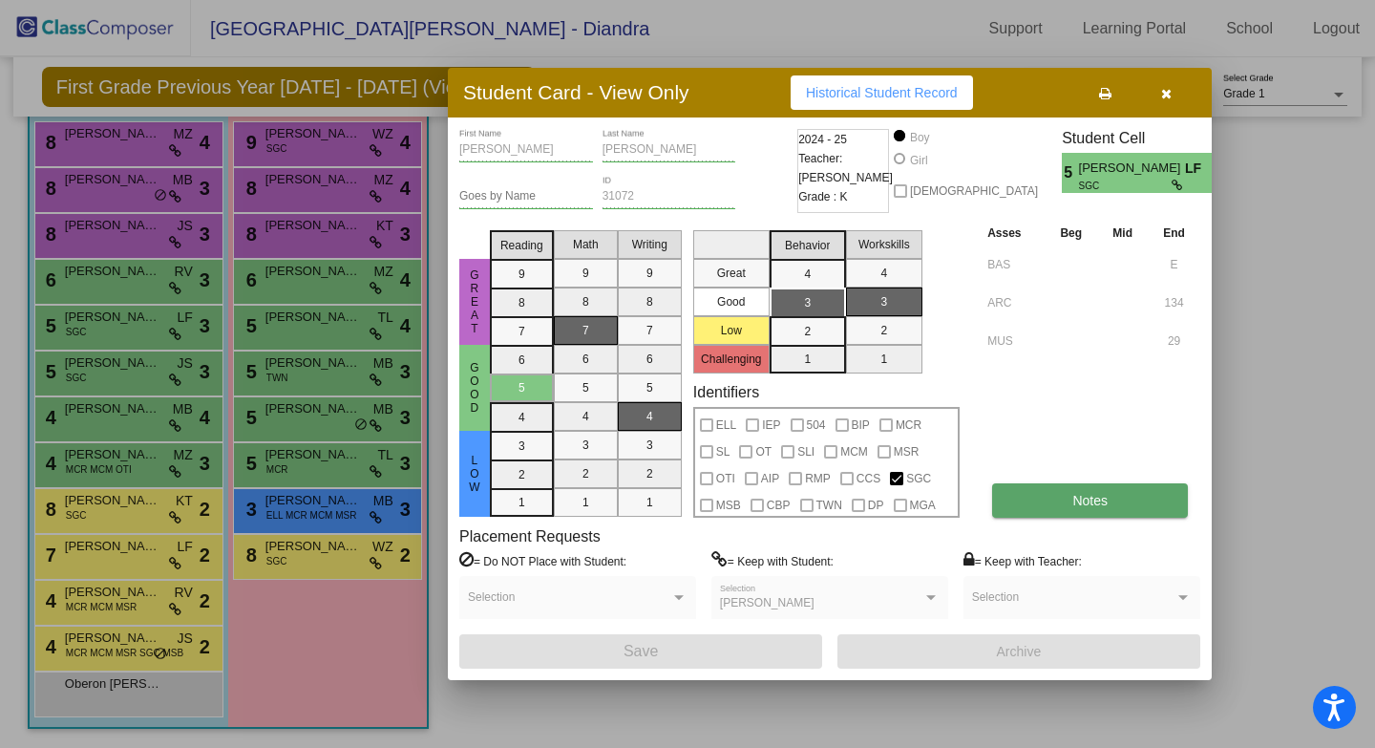
click at [1055, 502] on button "Notes" at bounding box center [1090, 500] width 196 height 34
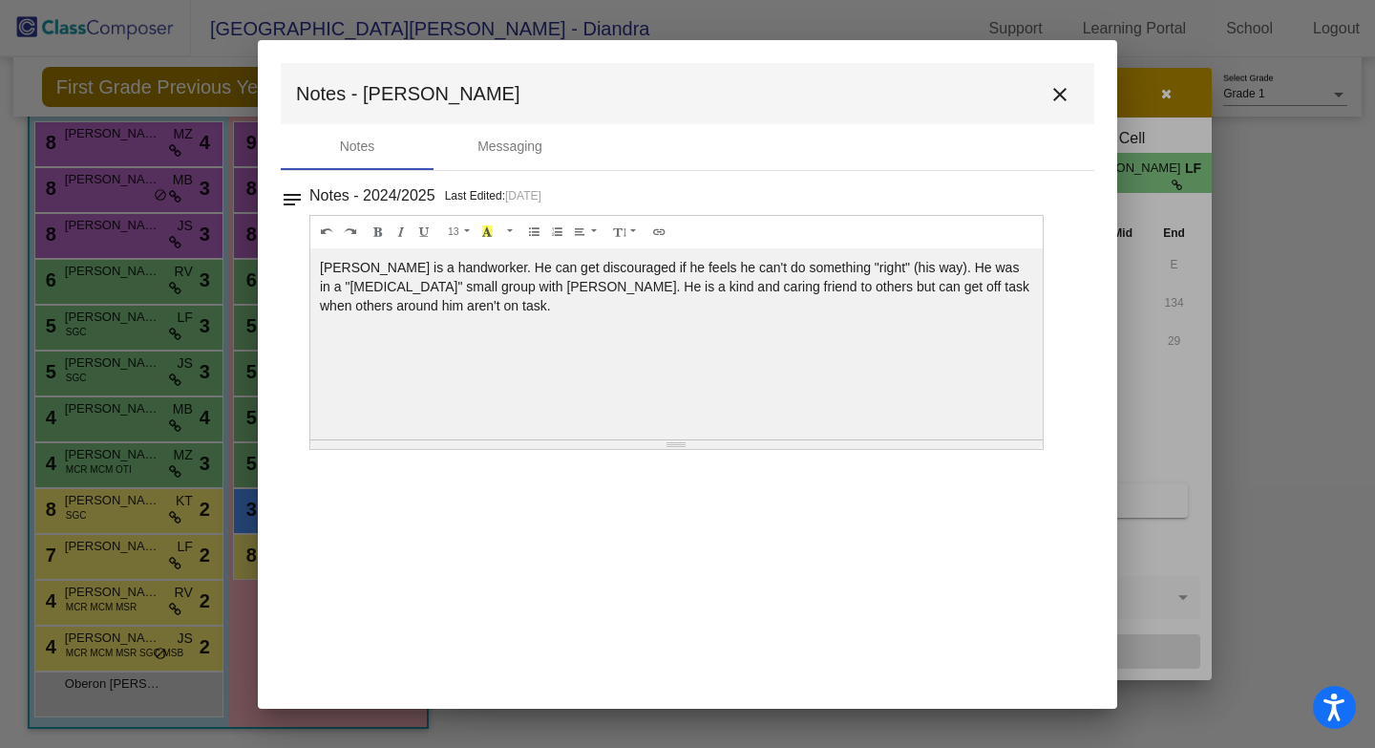
click at [1064, 88] on mat-icon "close" at bounding box center [1059, 94] width 23 height 23
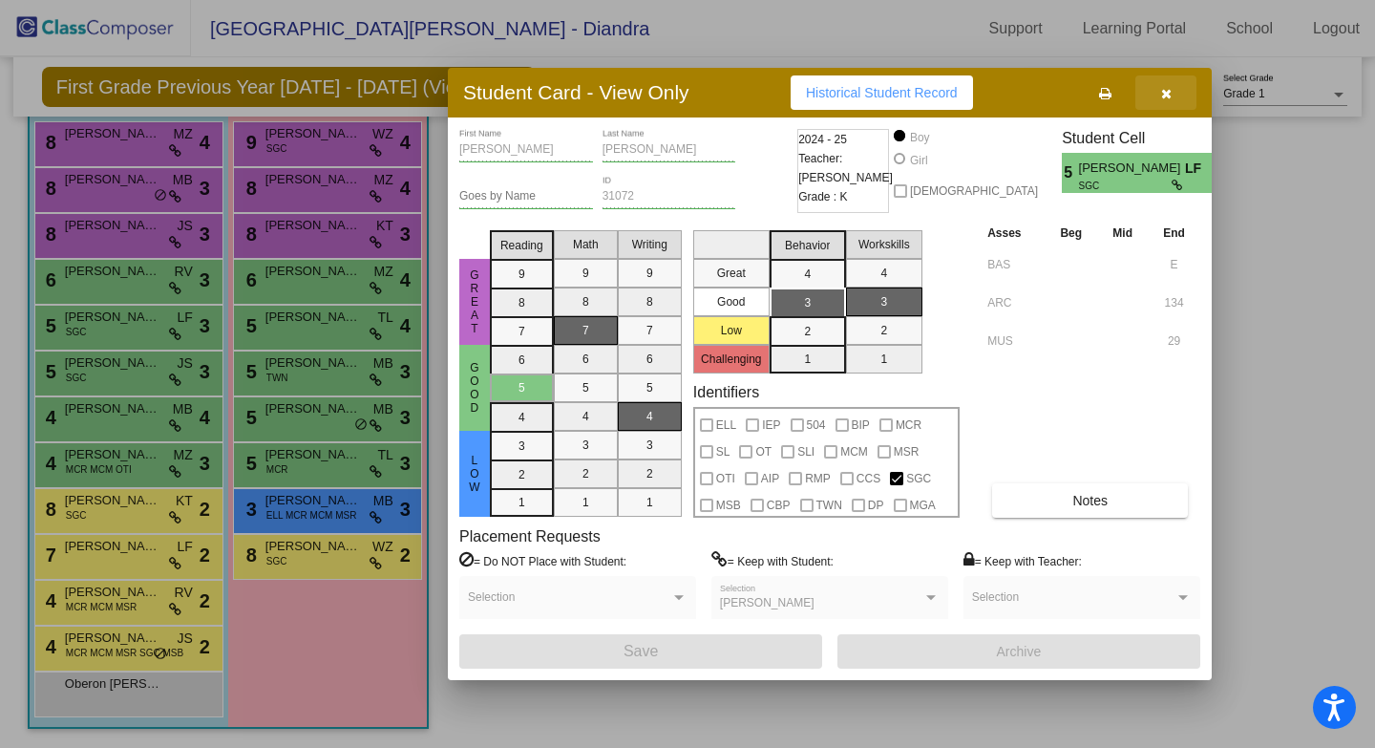
click at [1172, 102] on button "button" at bounding box center [1165, 92] width 61 height 34
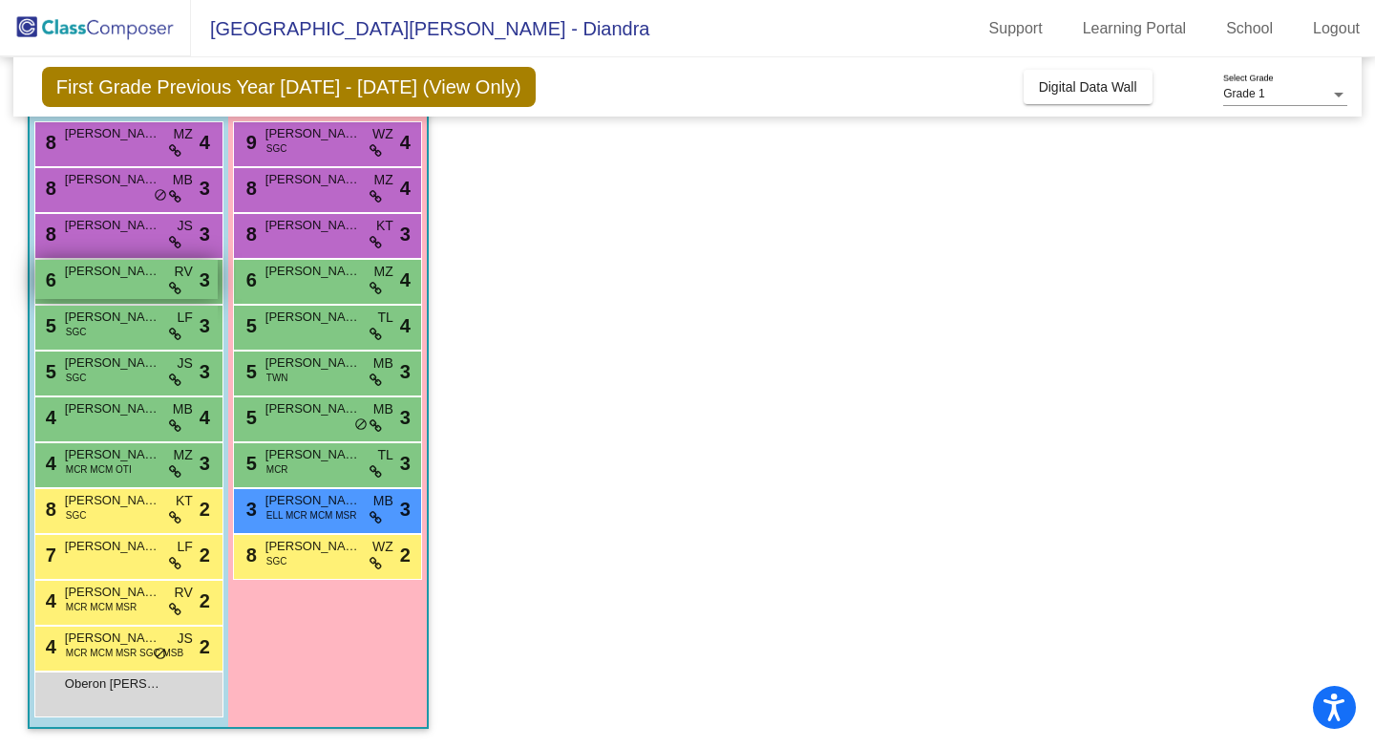
click at [79, 266] on span "[PERSON_NAME]" at bounding box center [112, 271] width 95 height 19
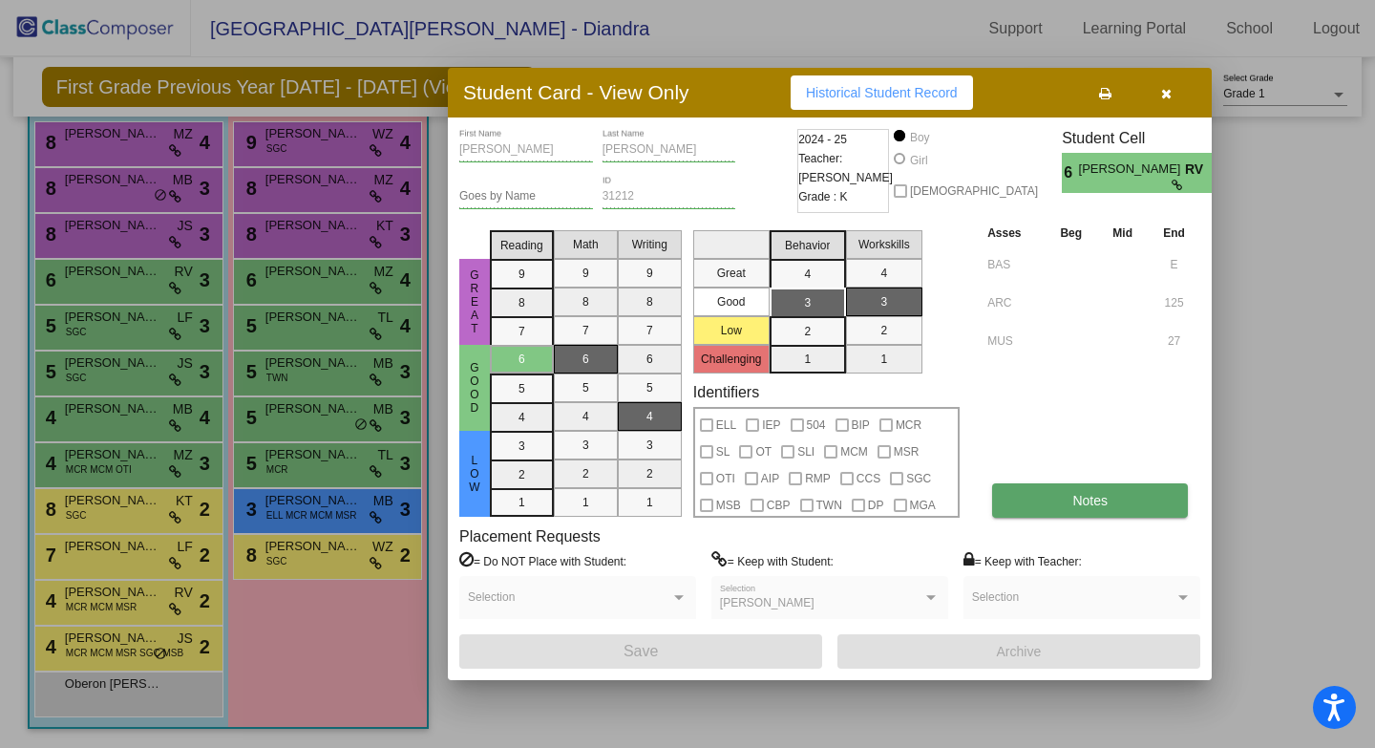
click at [1023, 495] on button "Notes" at bounding box center [1090, 500] width 196 height 34
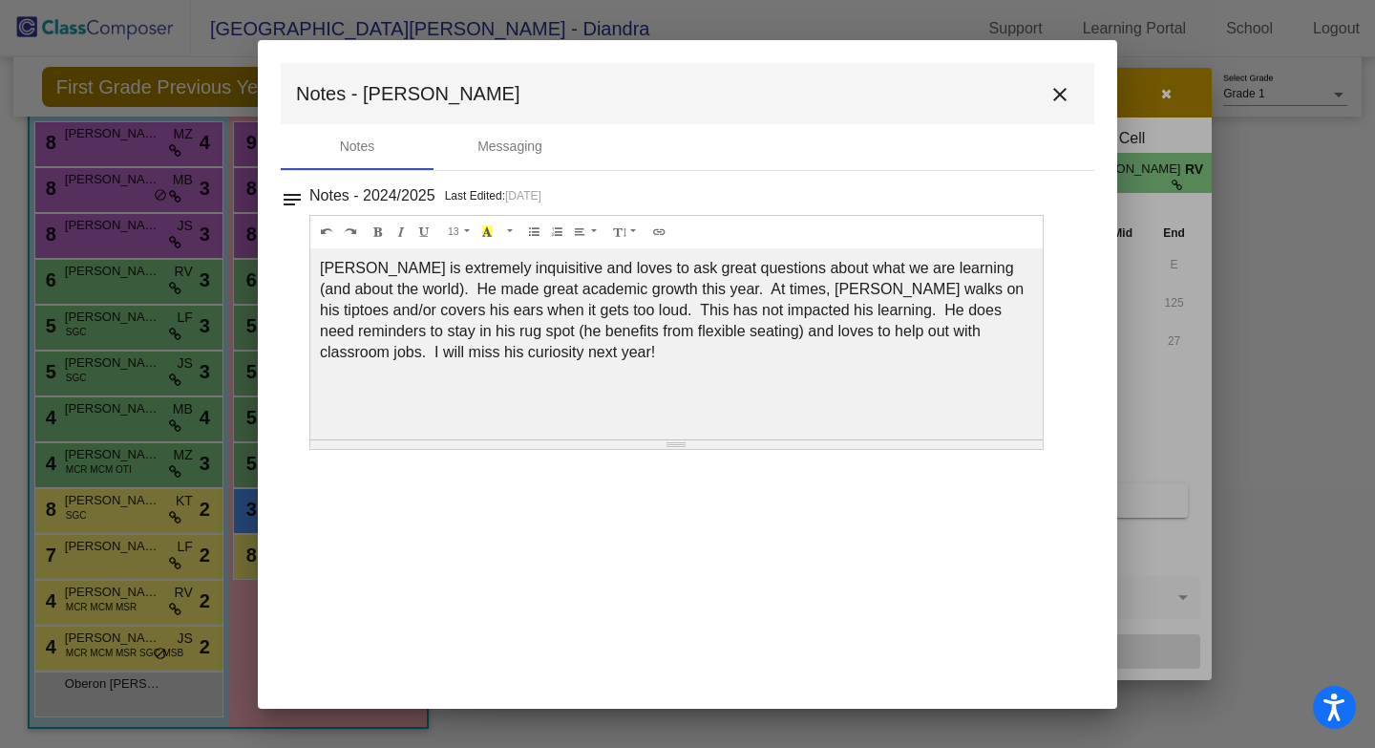
click at [1071, 88] on button "close" at bounding box center [1060, 93] width 38 height 38
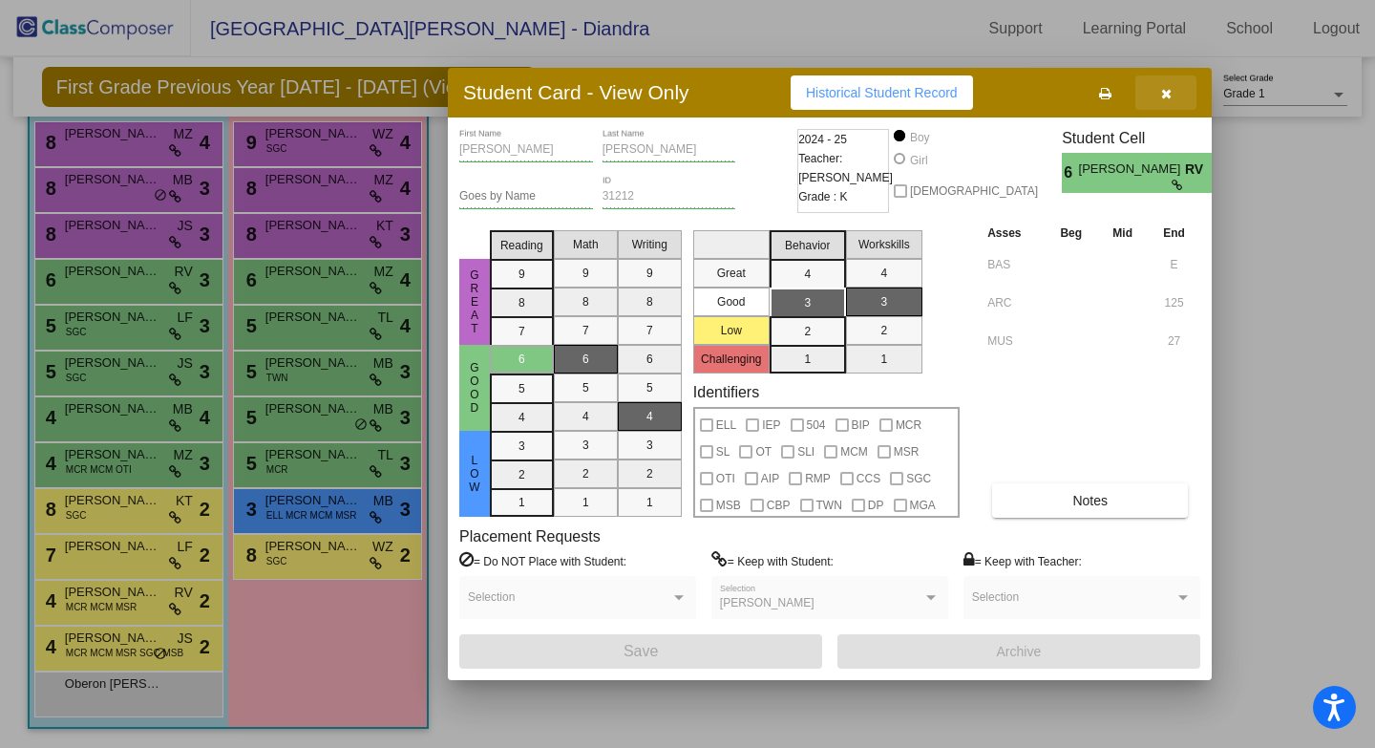
click at [1161, 95] on icon "button" at bounding box center [1166, 93] width 11 height 13
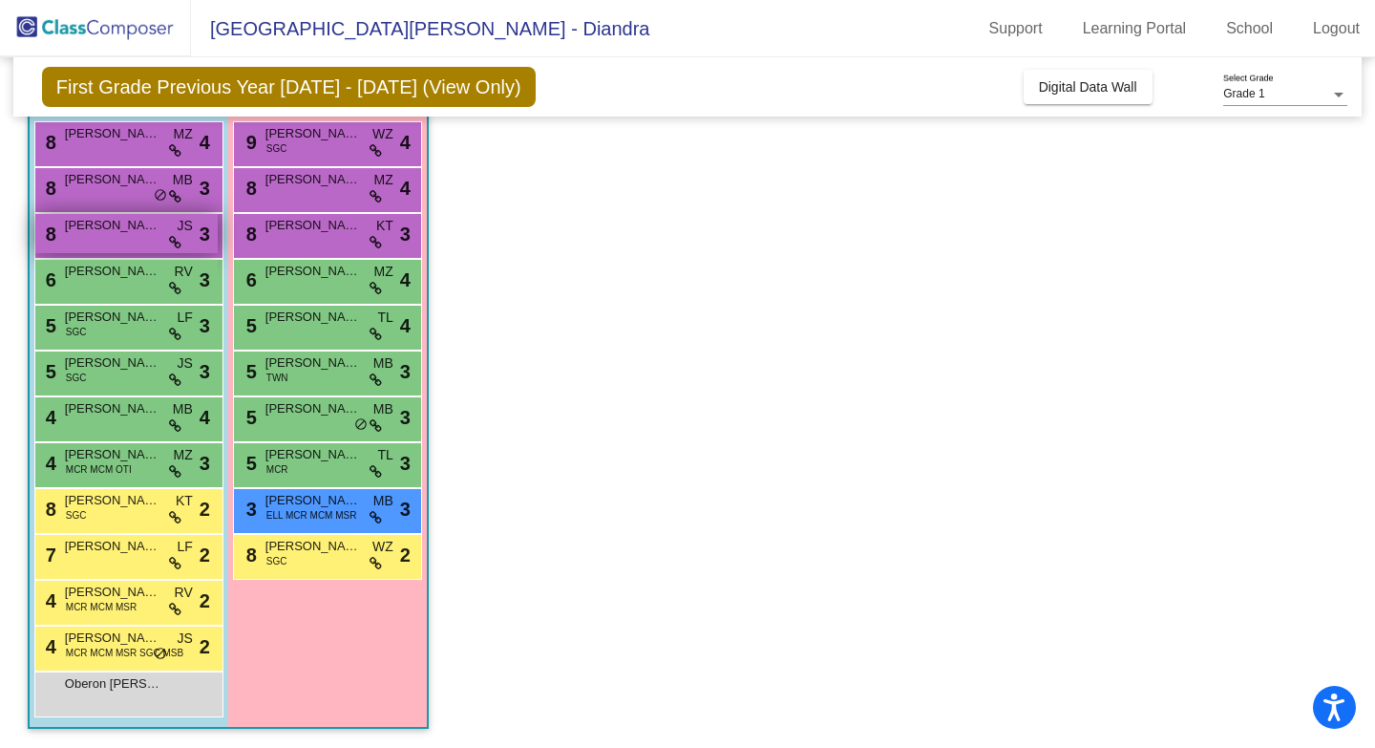
click at [69, 235] on div "8 [PERSON_NAME] JS lock do_not_disturb_alt 3" at bounding box center [126, 233] width 182 height 39
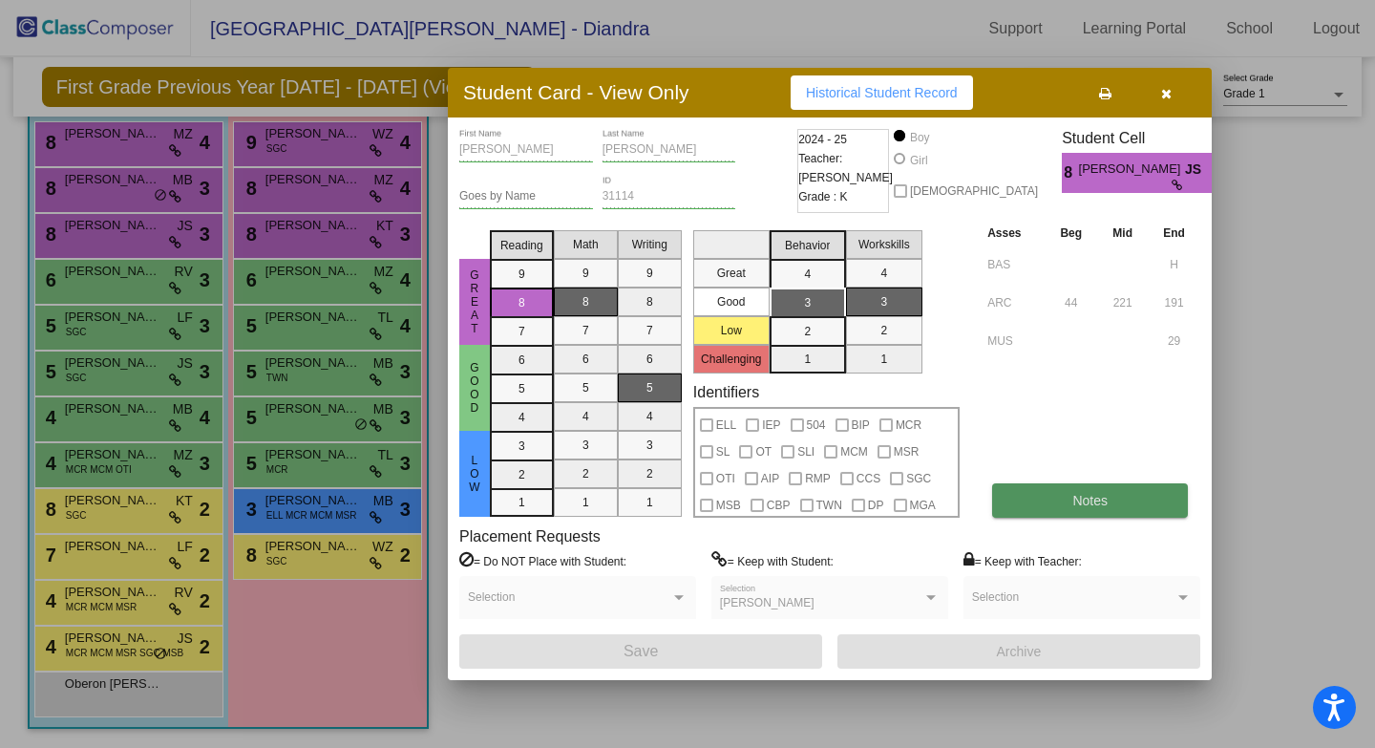
click at [1049, 513] on button "Notes" at bounding box center [1090, 500] width 196 height 34
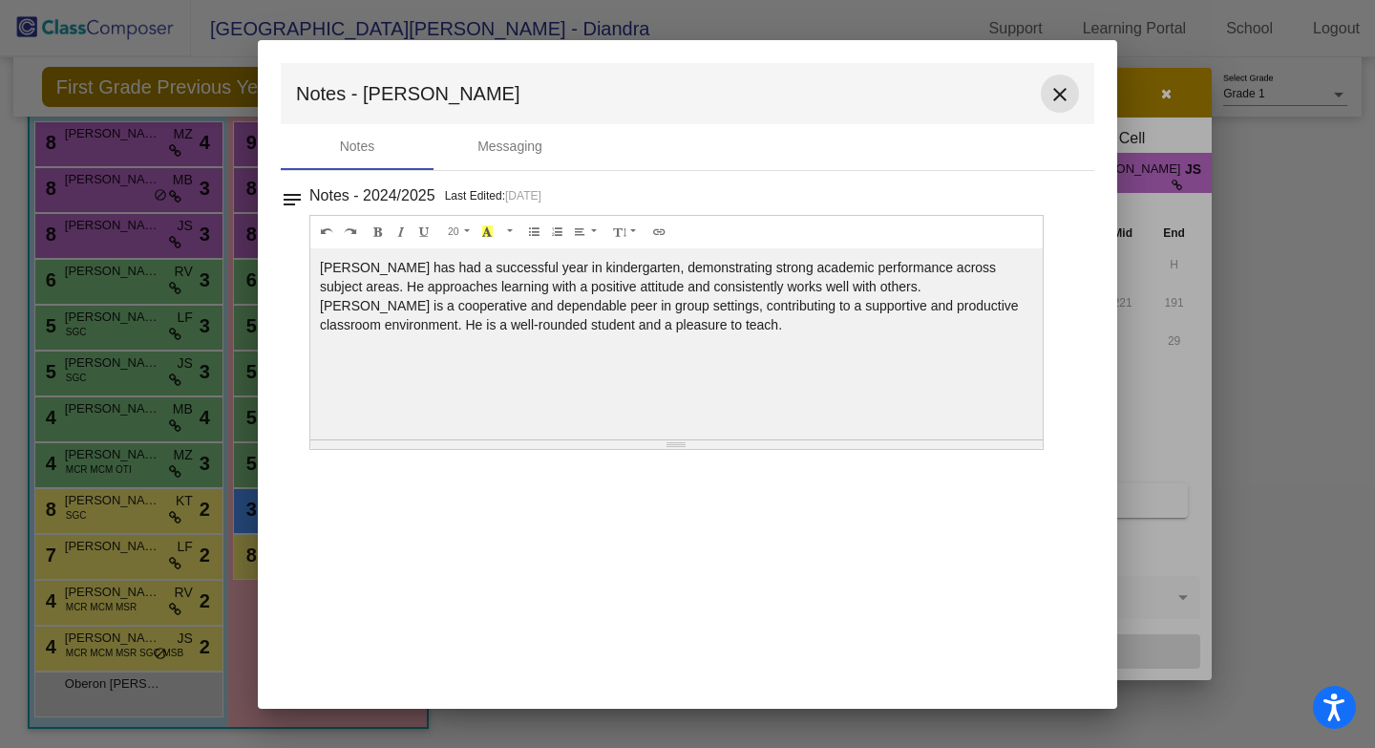
click at [1069, 95] on mat-icon "close" at bounding box center [1059, 94] width 23 height 23
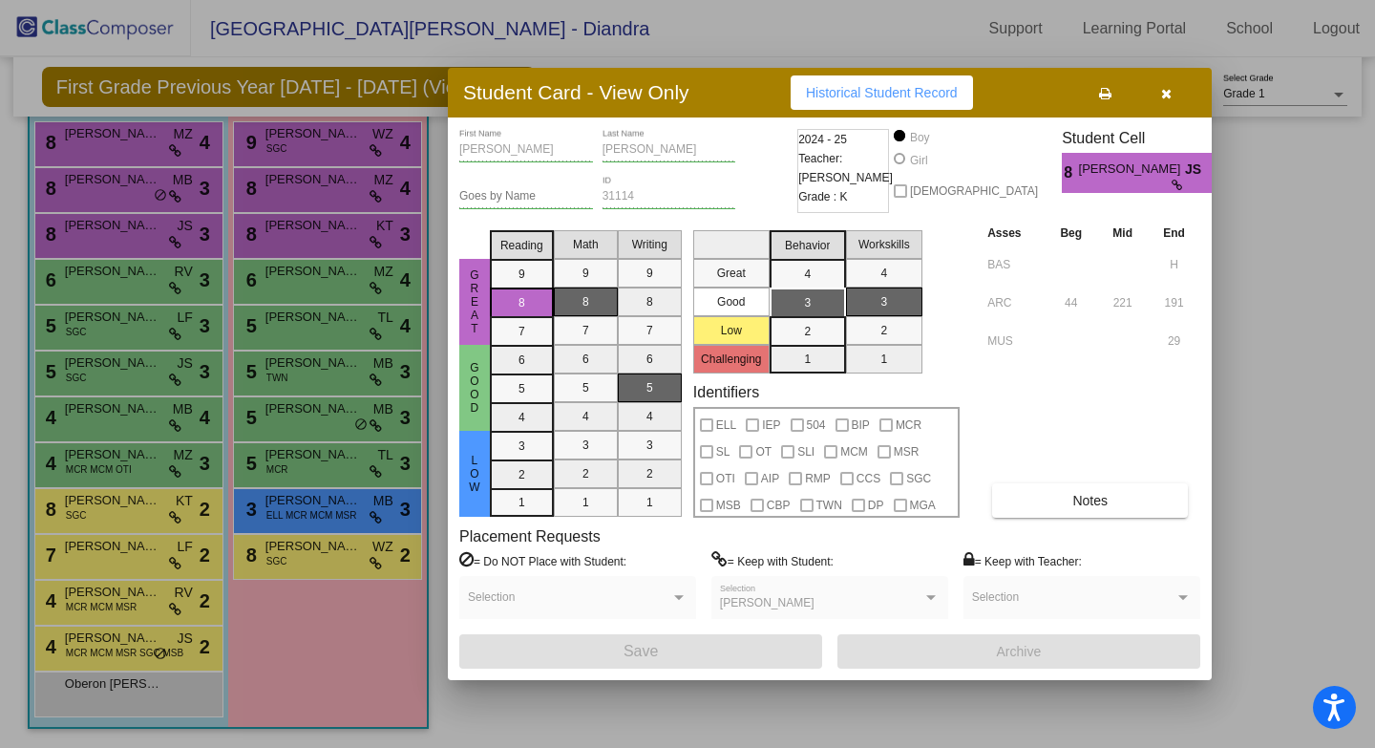
click at [1175, 94] on button "button" at bounding box center [1165, 92] width 61 height 34
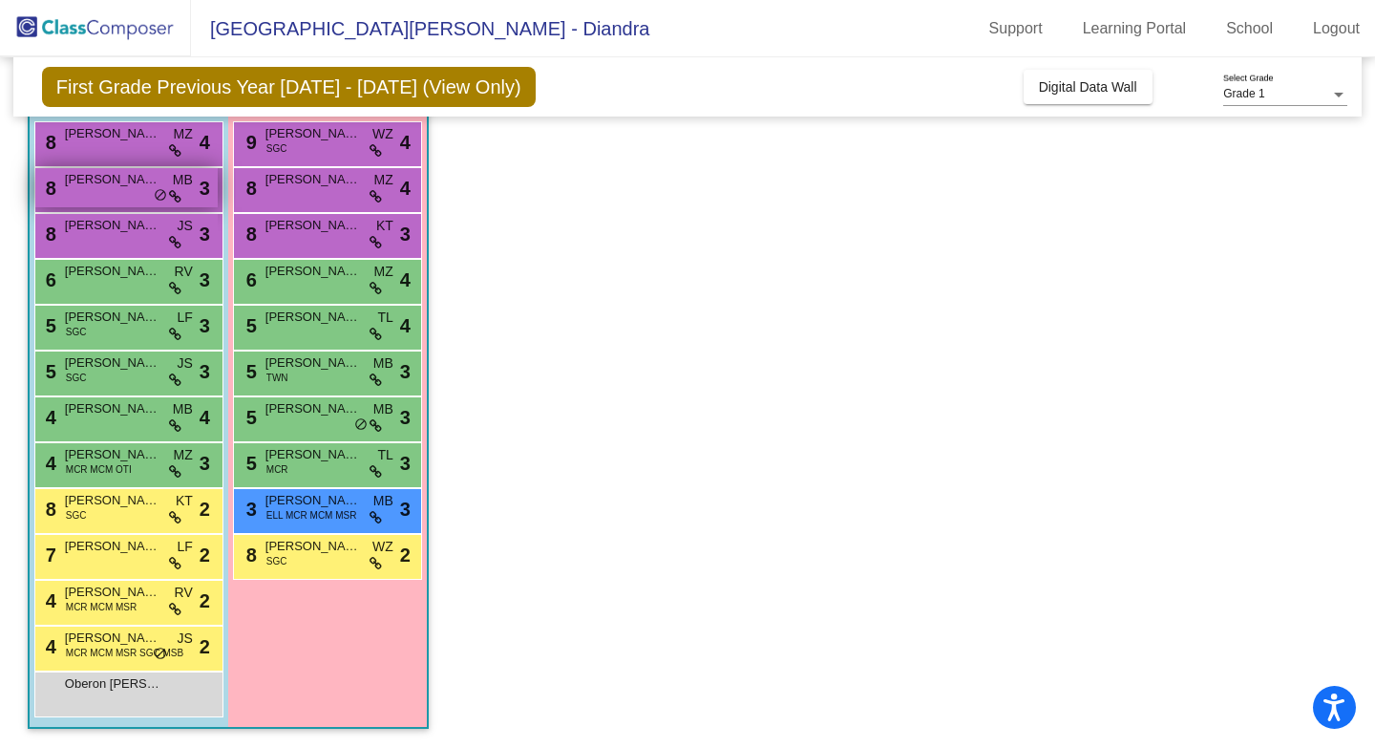
click at [137, 193] on div "8 [PERSON_NAME] MB lock do_not_disturb_alt 3" at bounding box center [126, 187] width 182 height 39
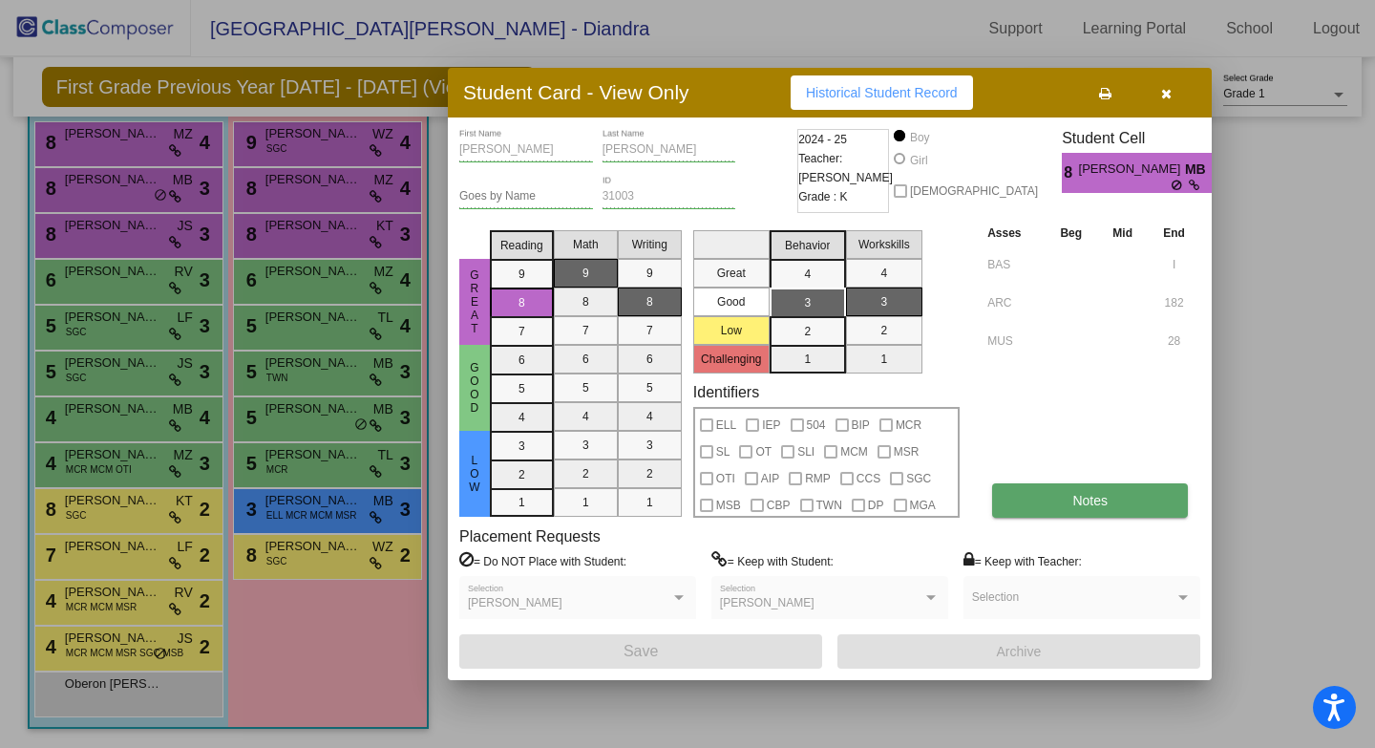
click at [1051, 512] on button "Notes" at bounding box center [1090, 500] width 196 height 34
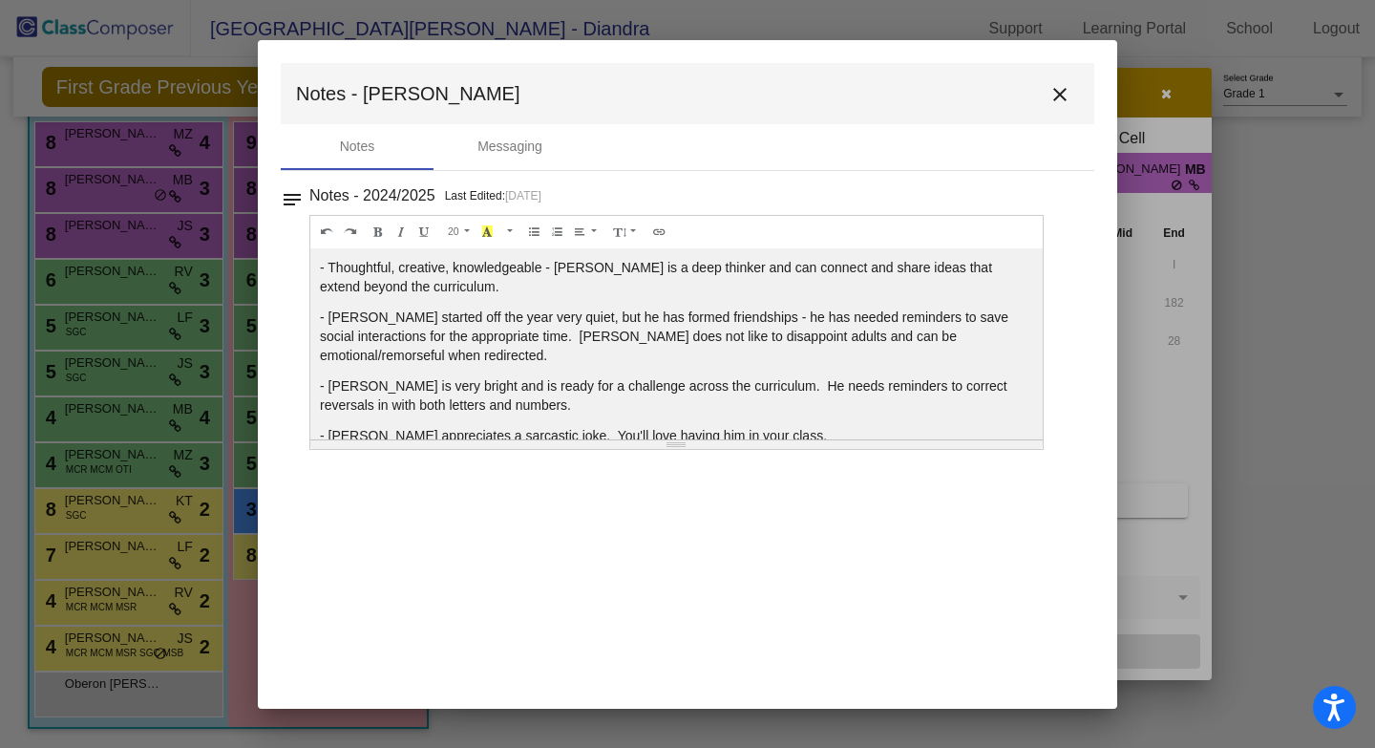
scroll to position [27, 0]
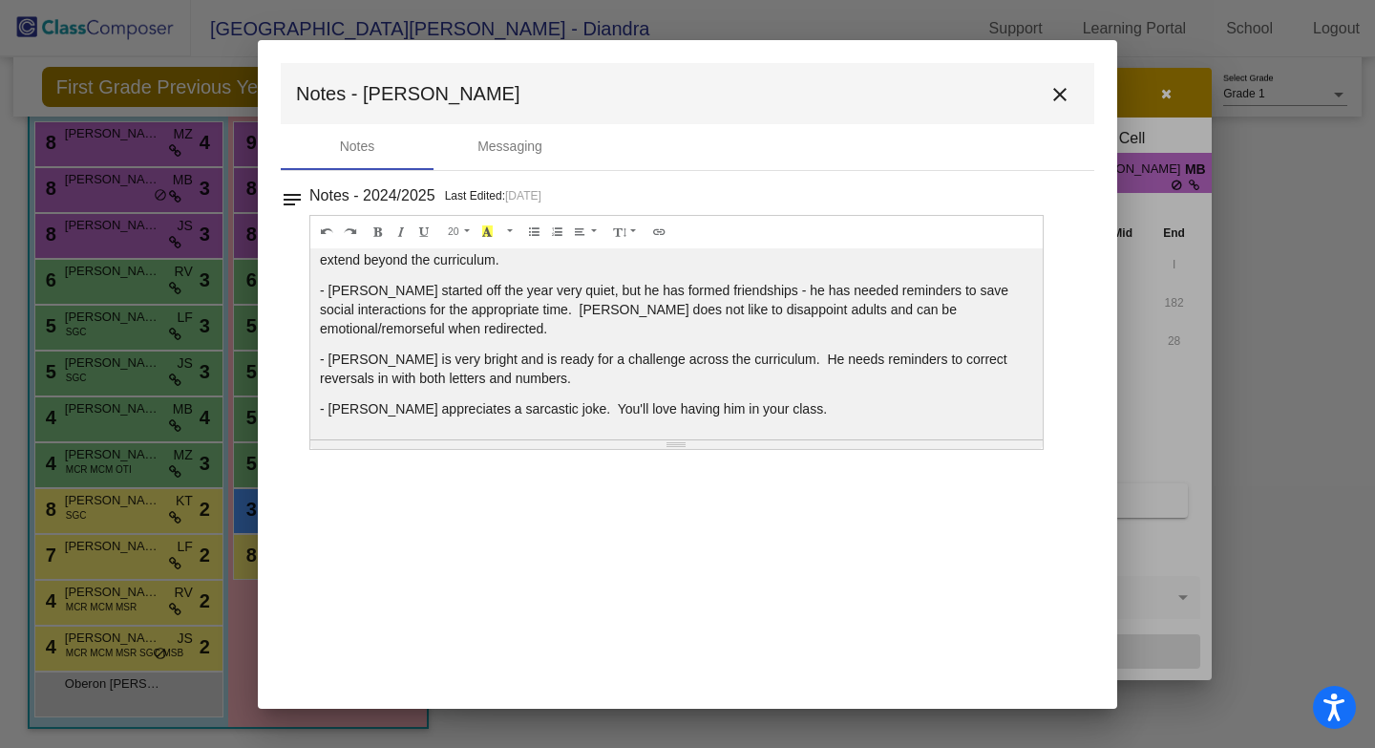
click at [1059, 86] on mat-icon "close" at bounding box center [1059, 94] width 23 height 23
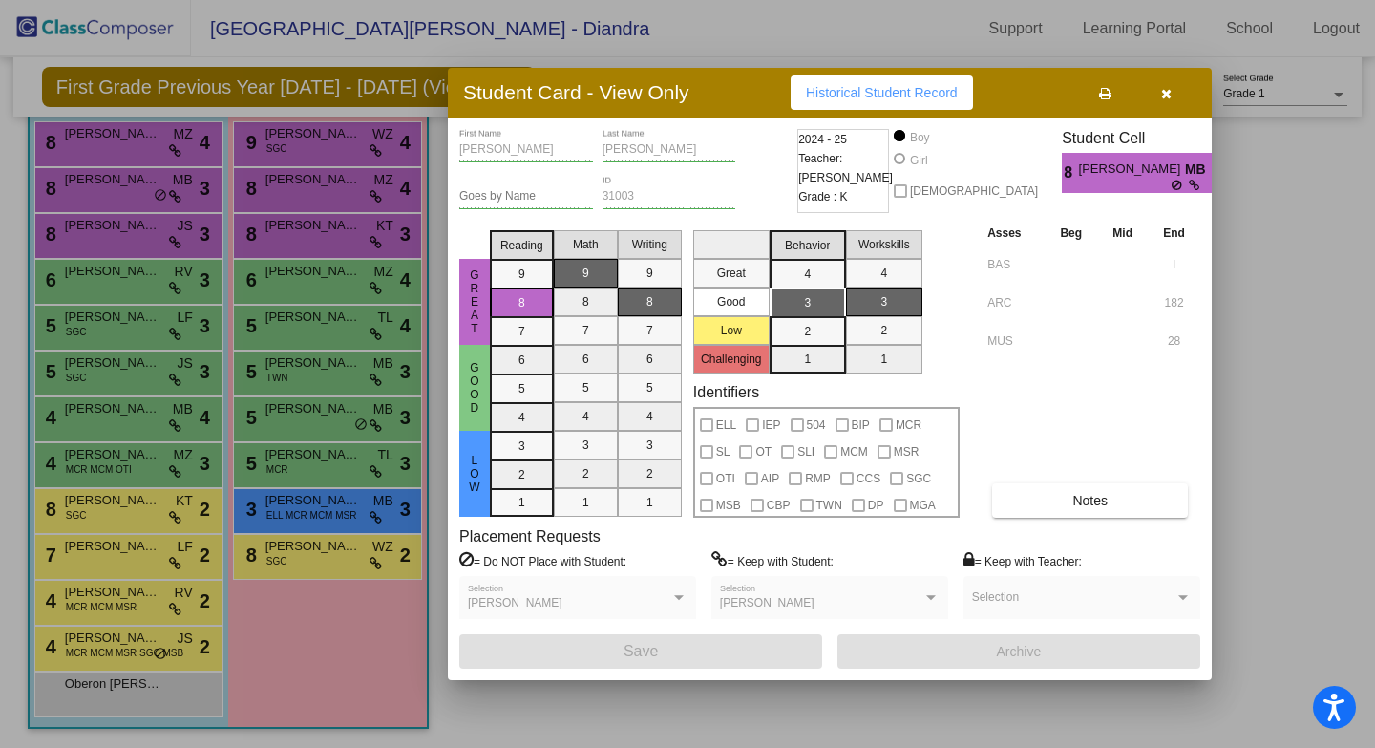
click at [1177, 102] on button "button" at bounding box center [1165, 92] width 61 height 34
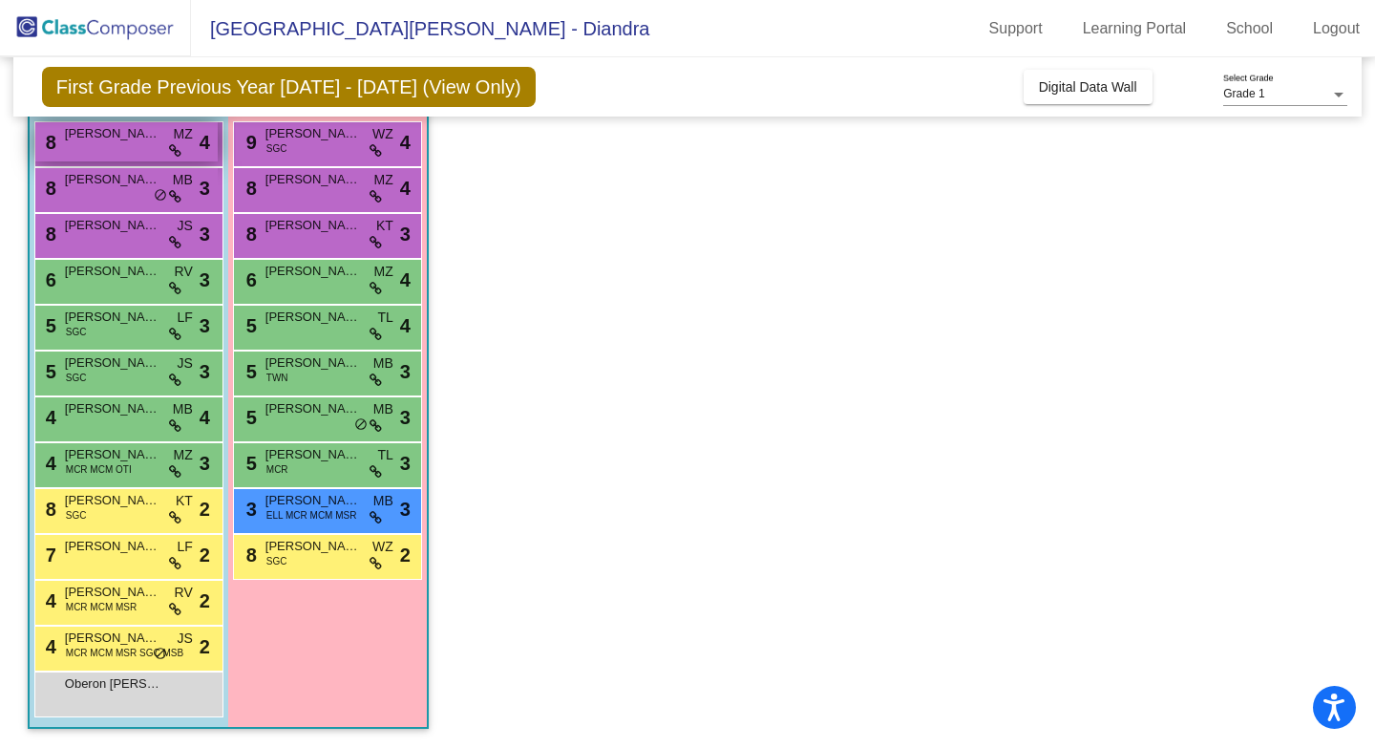
click at [145, 151] on div "8 [PERSON_NAME] MZ lock do_not_disturb_alt 4" at bounding box center [126, 141] width 182 height 39
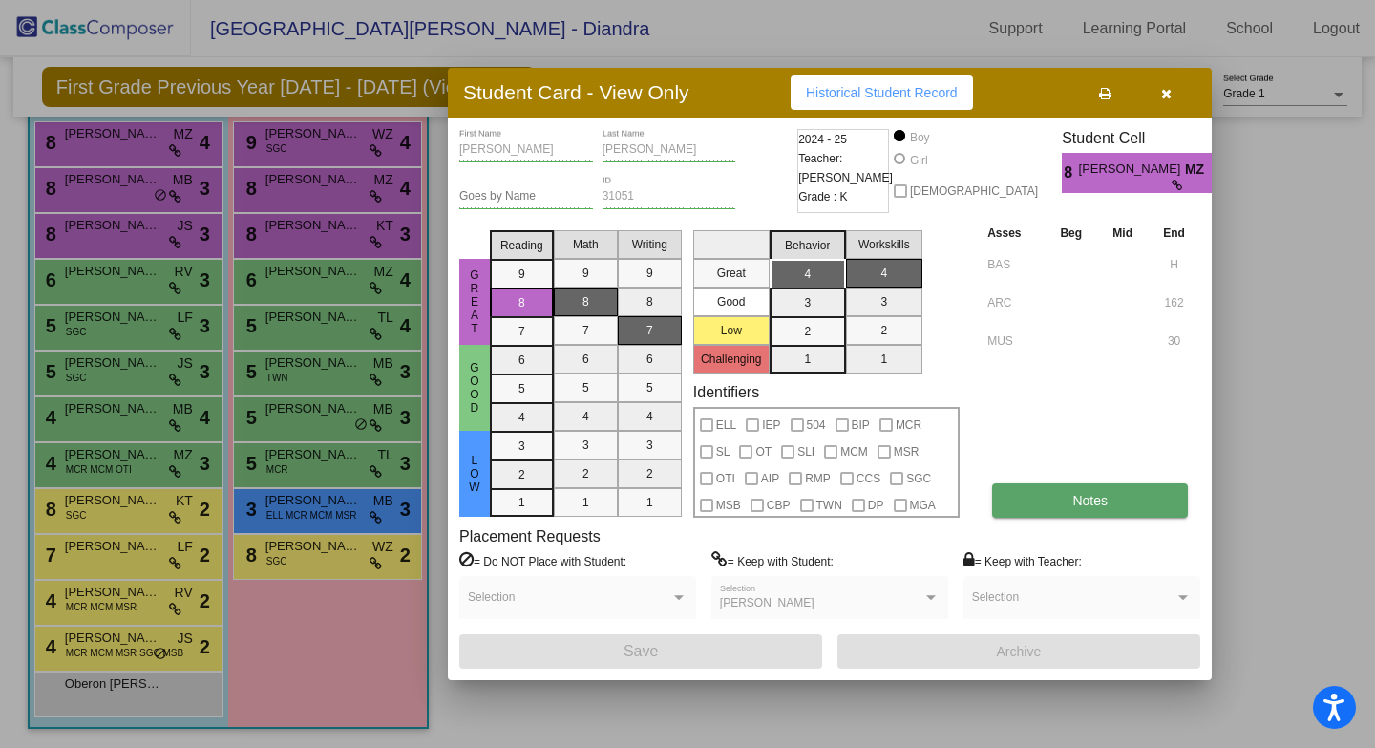
click at [1024, 503] on button "Notes" at bounding box center [1090, 500] width 196 height 34
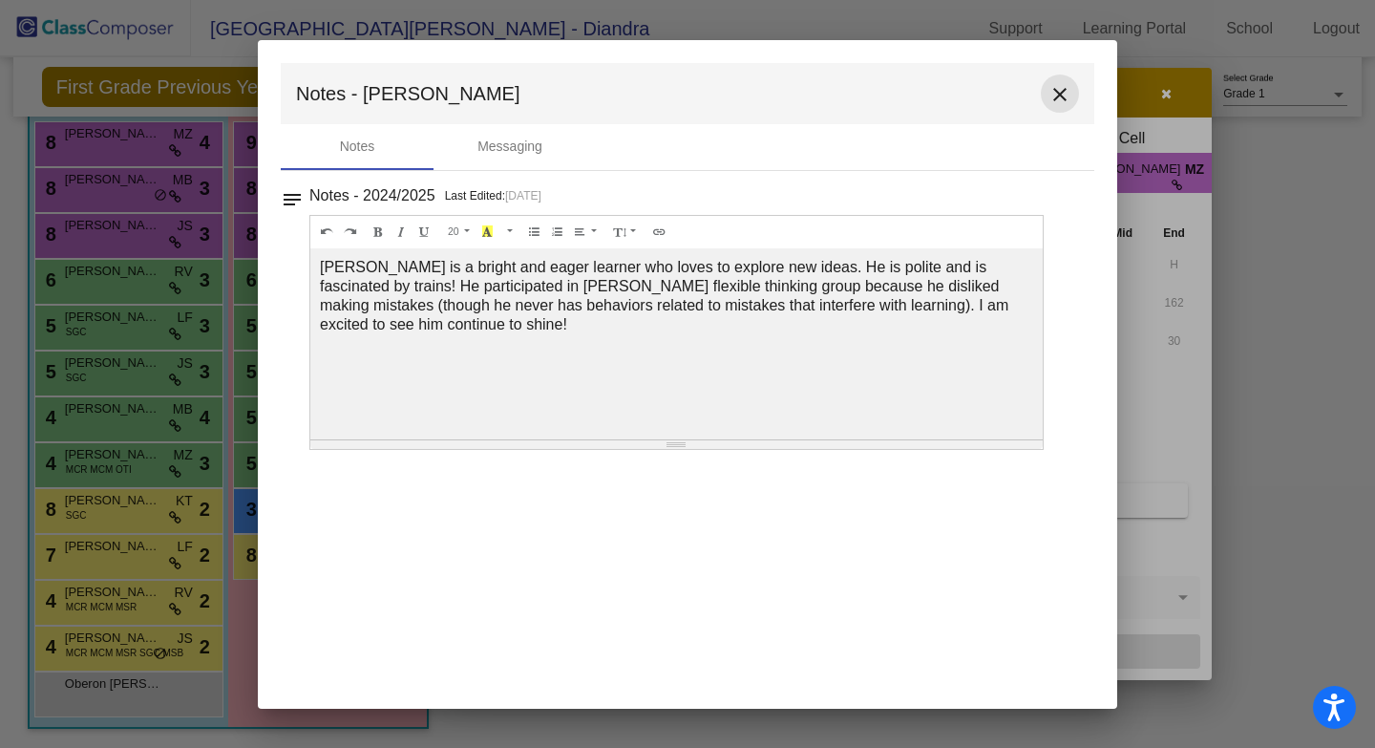
click at [1055, 97] on mat-icon "close" at bounding box center [1059, 94] width 23 height 23
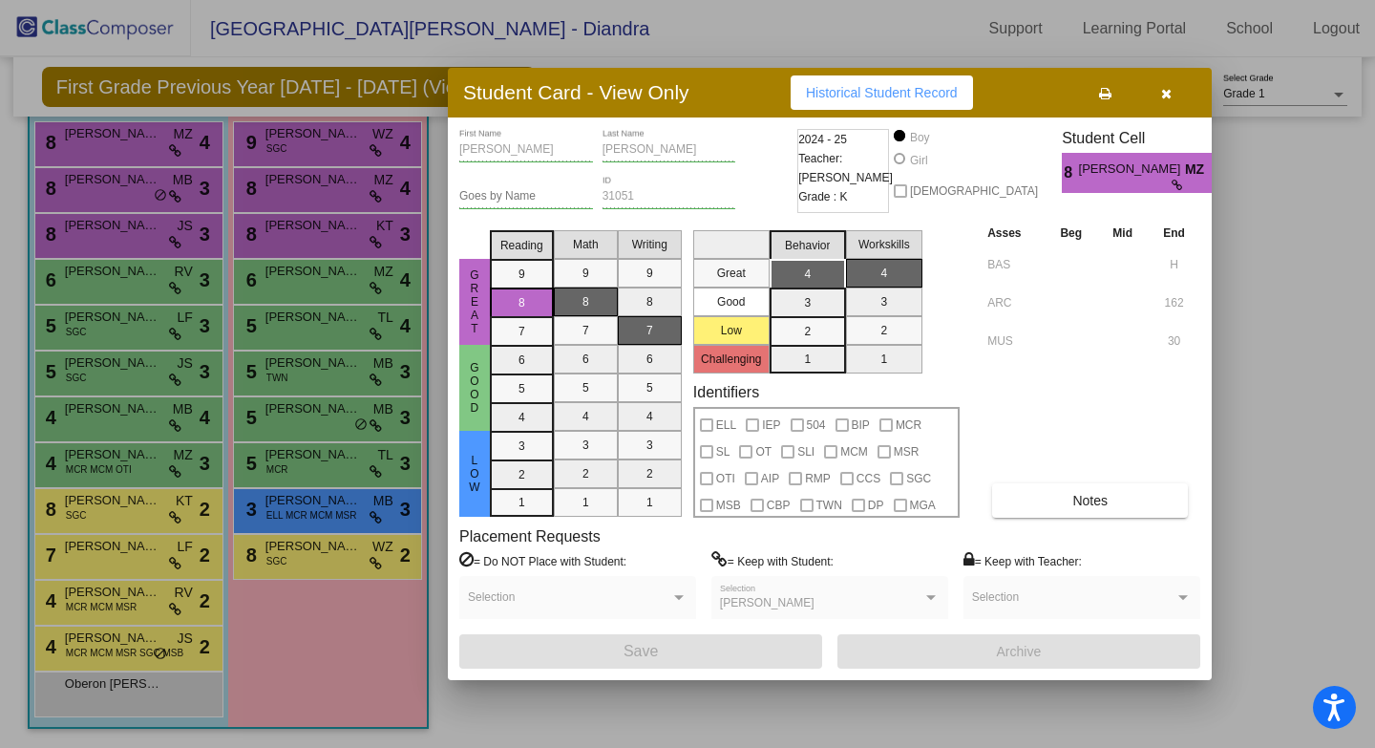
click at [1173, 94] on button "button" at bounding box center [1165, 92] width 61 height 34
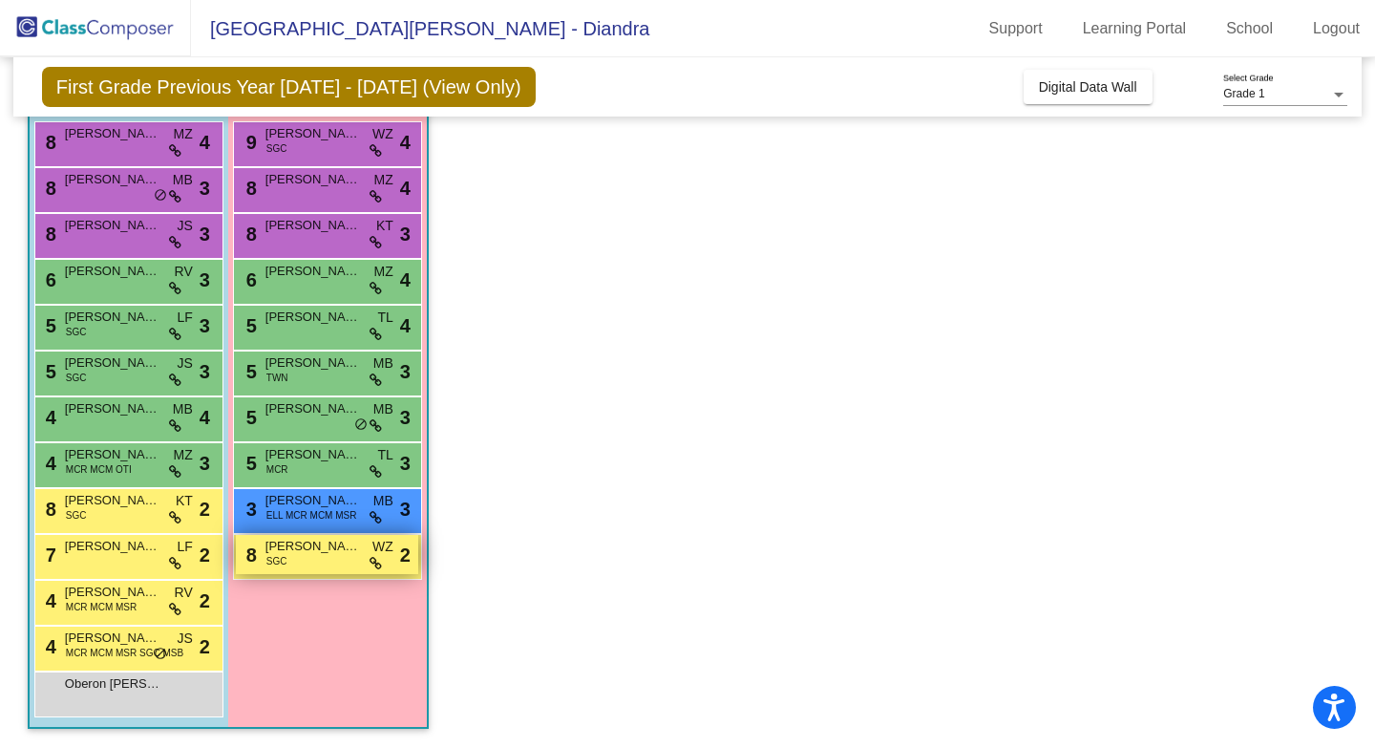
click at [343, 569] on div "8 [PERSON_NAME] SGC WZ lock do_not_disturb_alt 2" at bounding box center [327, 554] width 182 height 39
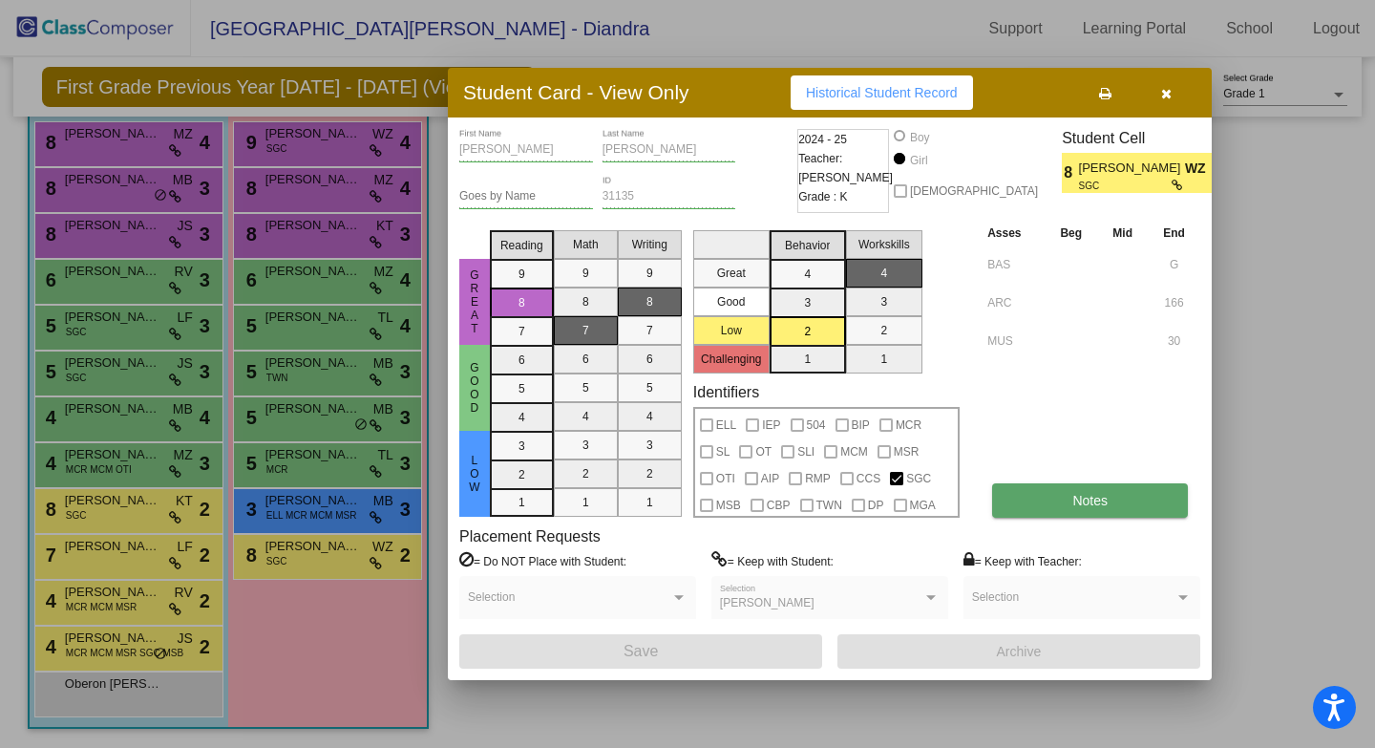
click at [1081, 497] on span "Notes" at bounding box center [1089, 500] width 35 height 15
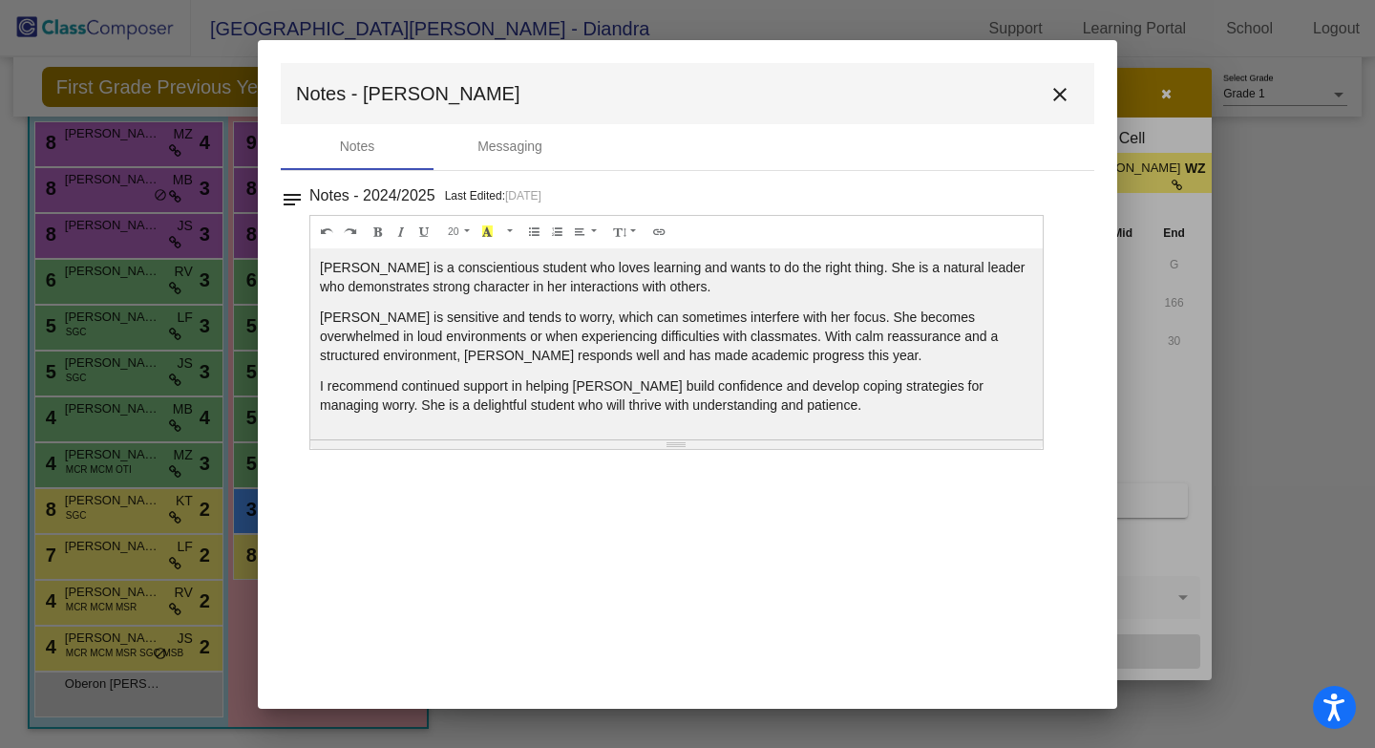
click at [1069, 85] on mat-icon "close" at bounding box center [1059, 94] width 23 height 23
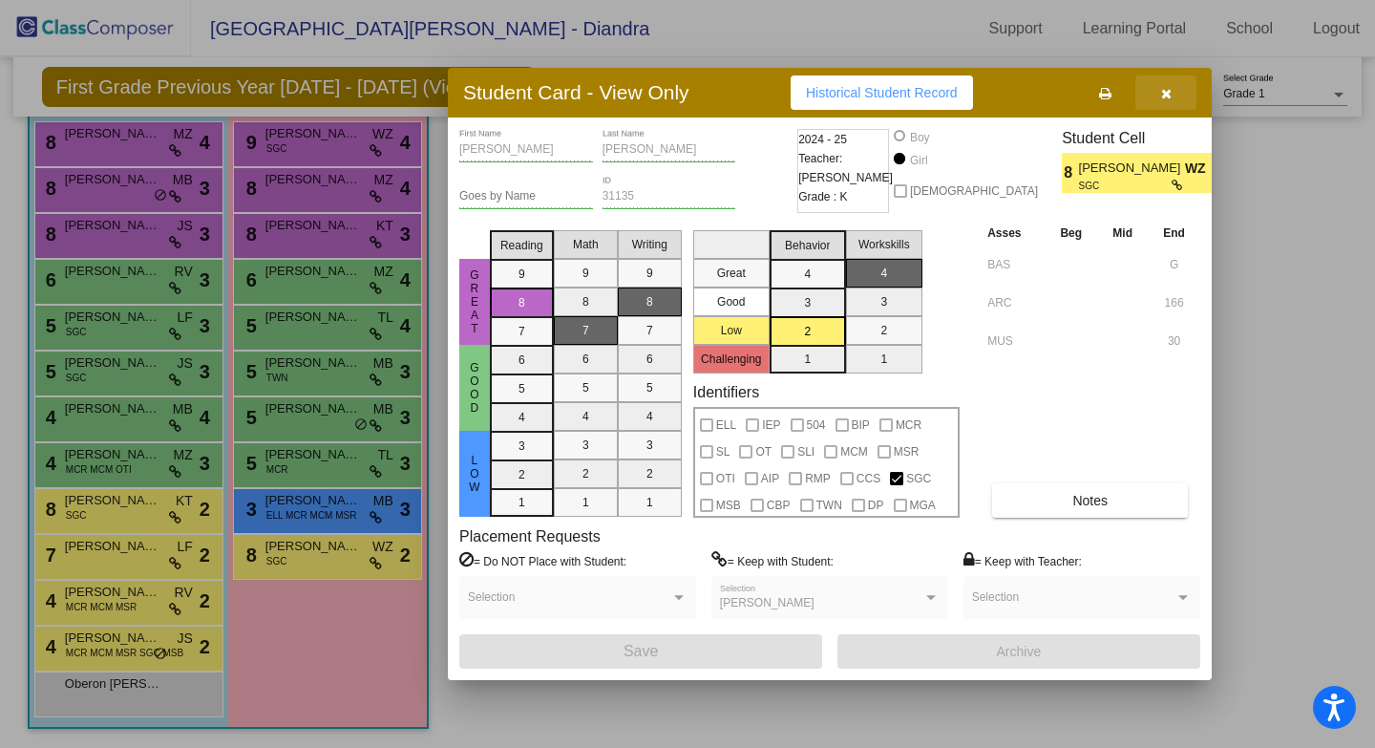
click at [1170, 98] on icon "button" at bounding box center [1166, 93] width 11 height 13
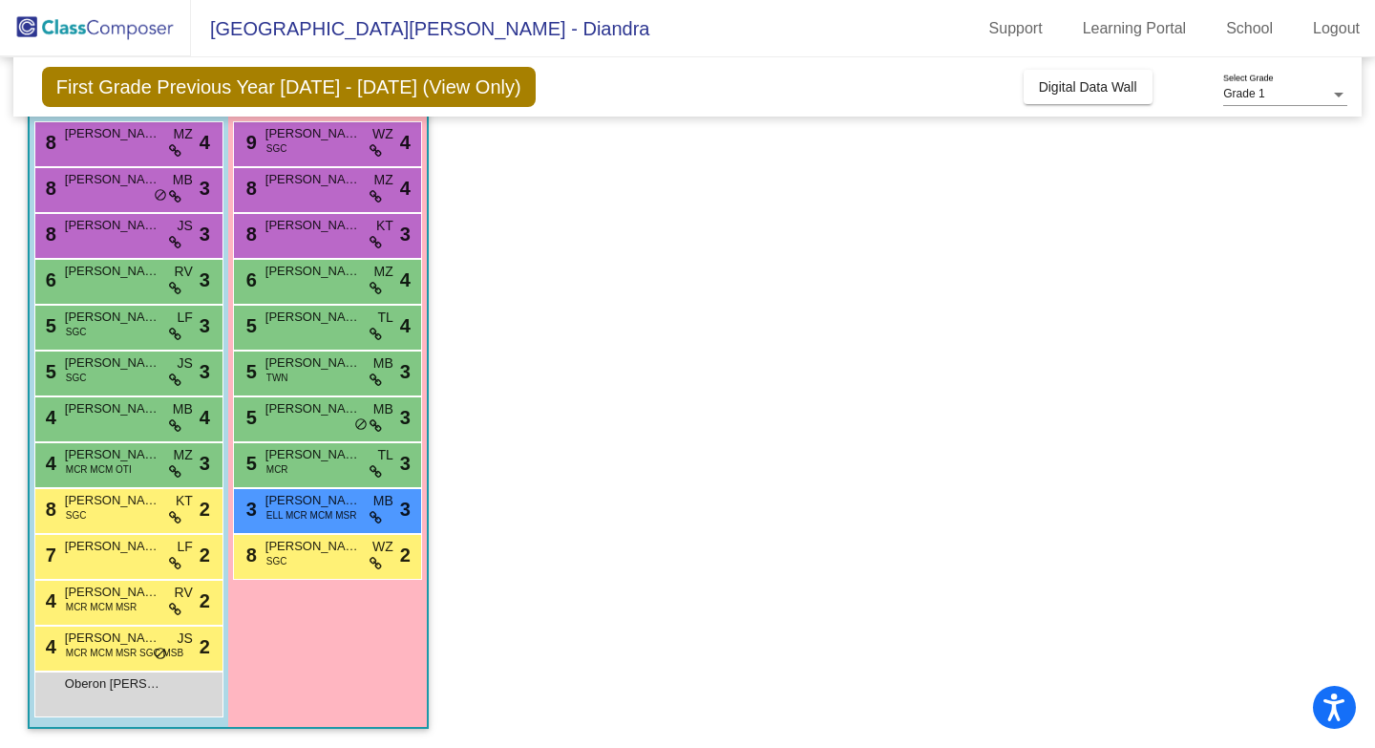
click at [337, 528] on div "3 [PERSON_NAME] ELL MCR MCM MSR MB lock do_not_disturb_alt 3" at bounding box center [327, 511] width 189 height 46
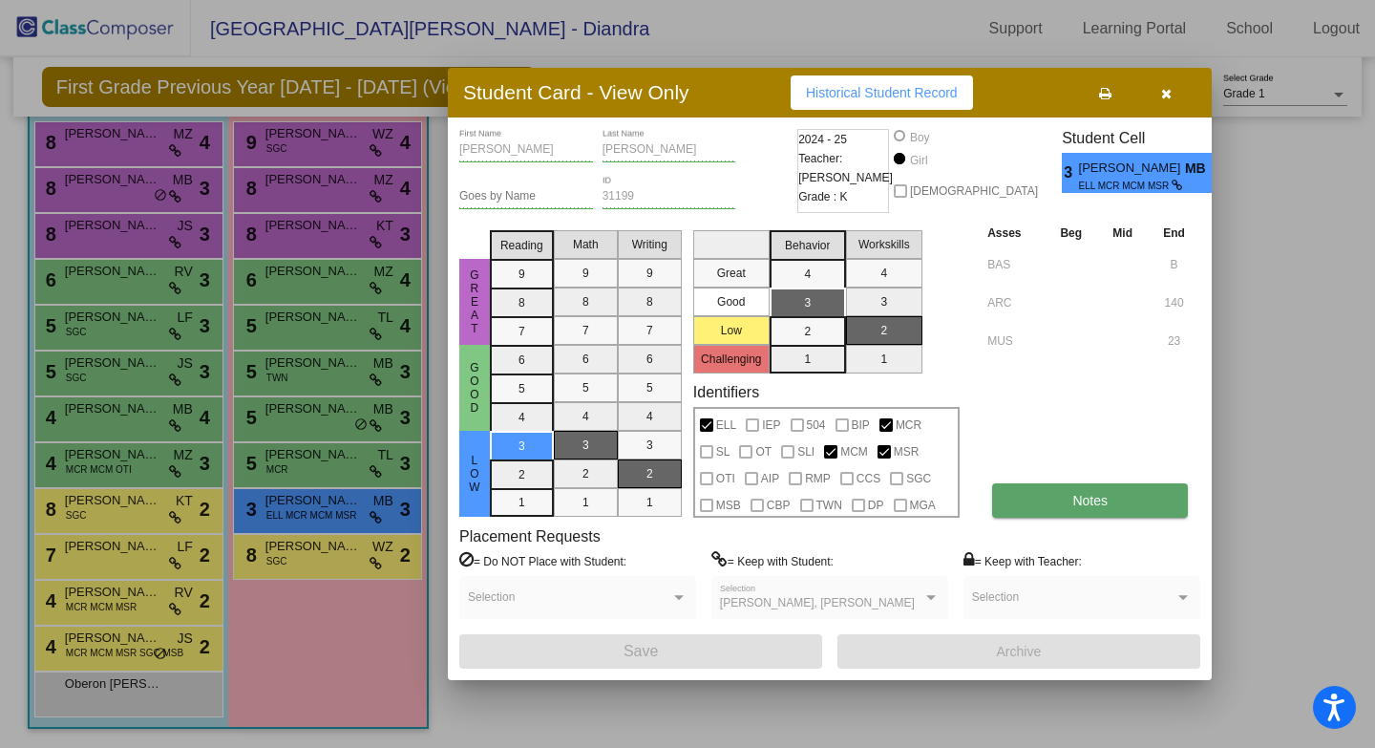
click at [1050, 499] on button "Notes" at bounding box center [1090, 500] width 196 height 34
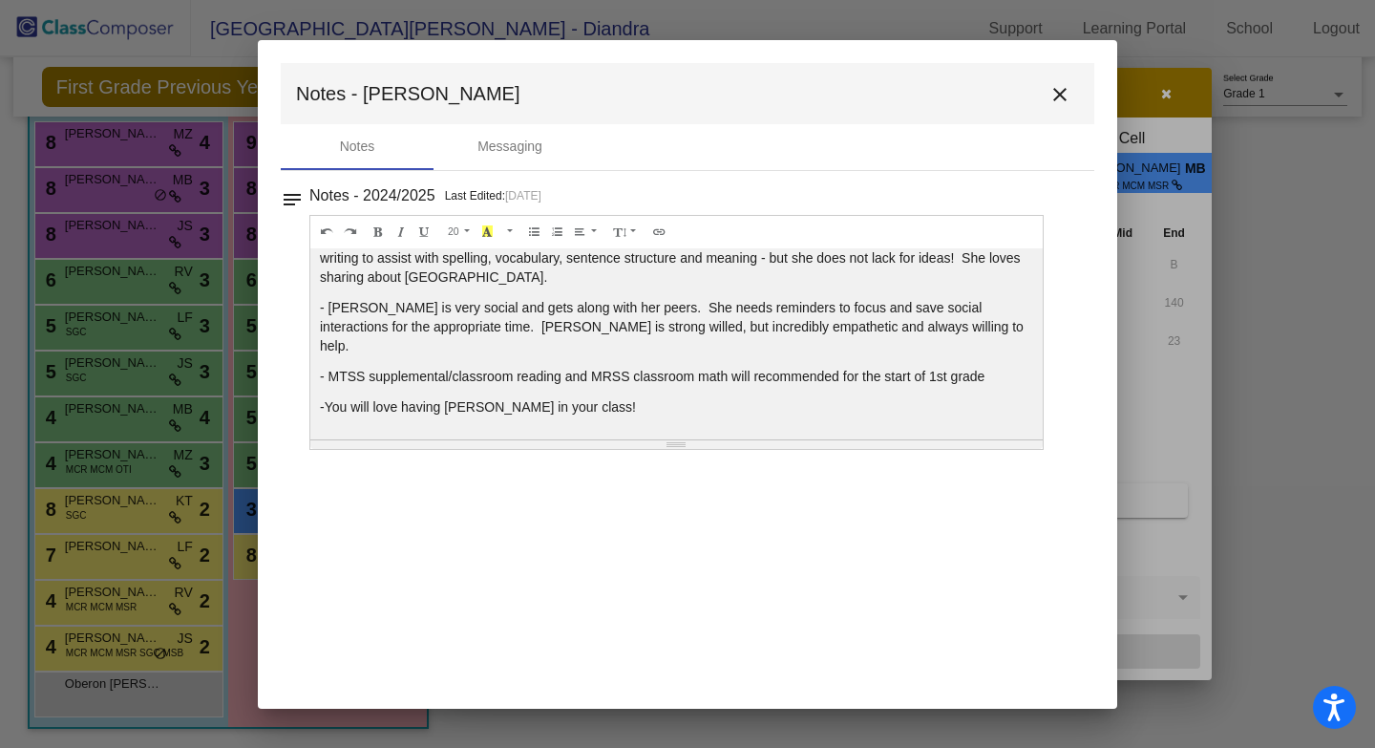
scroll to position [118, 0]
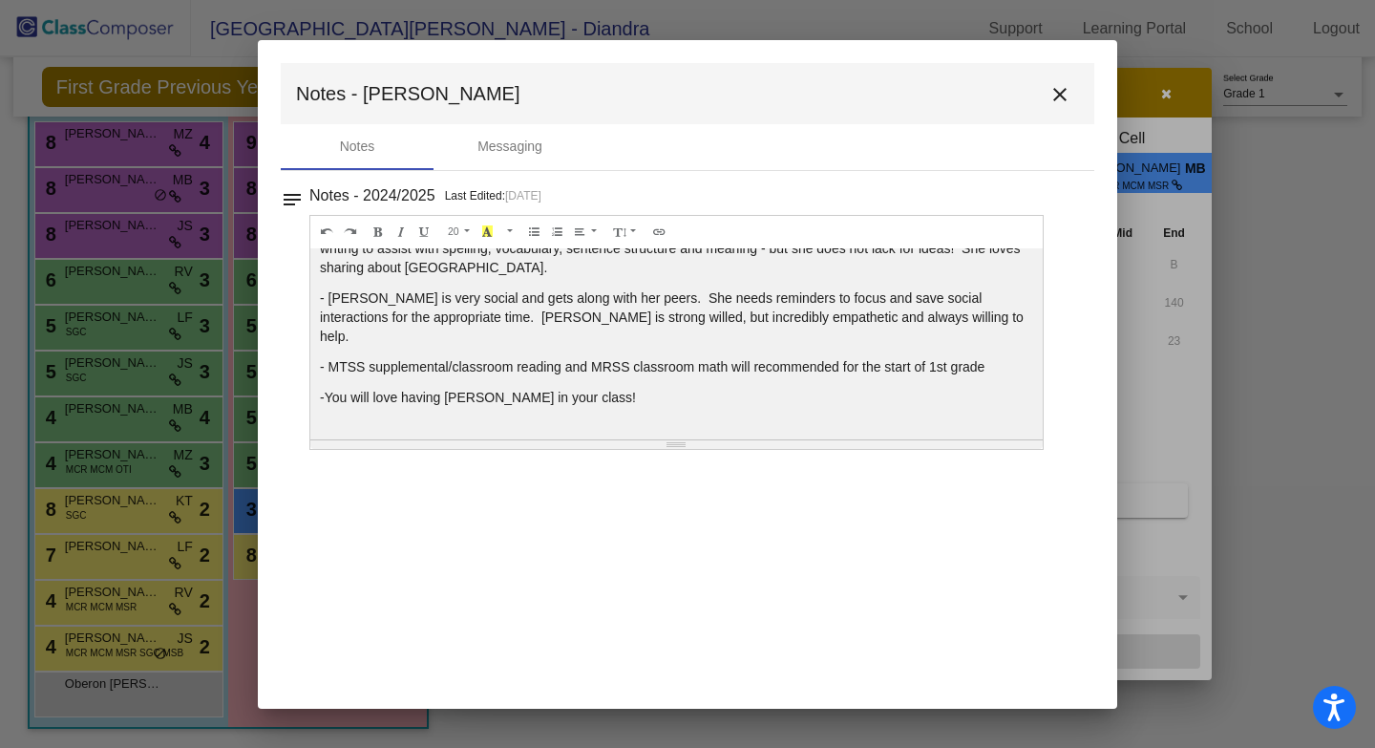
click at [1058, 99] on mat-icon "close" at bounding box center [1059, 94] width 23 height 23
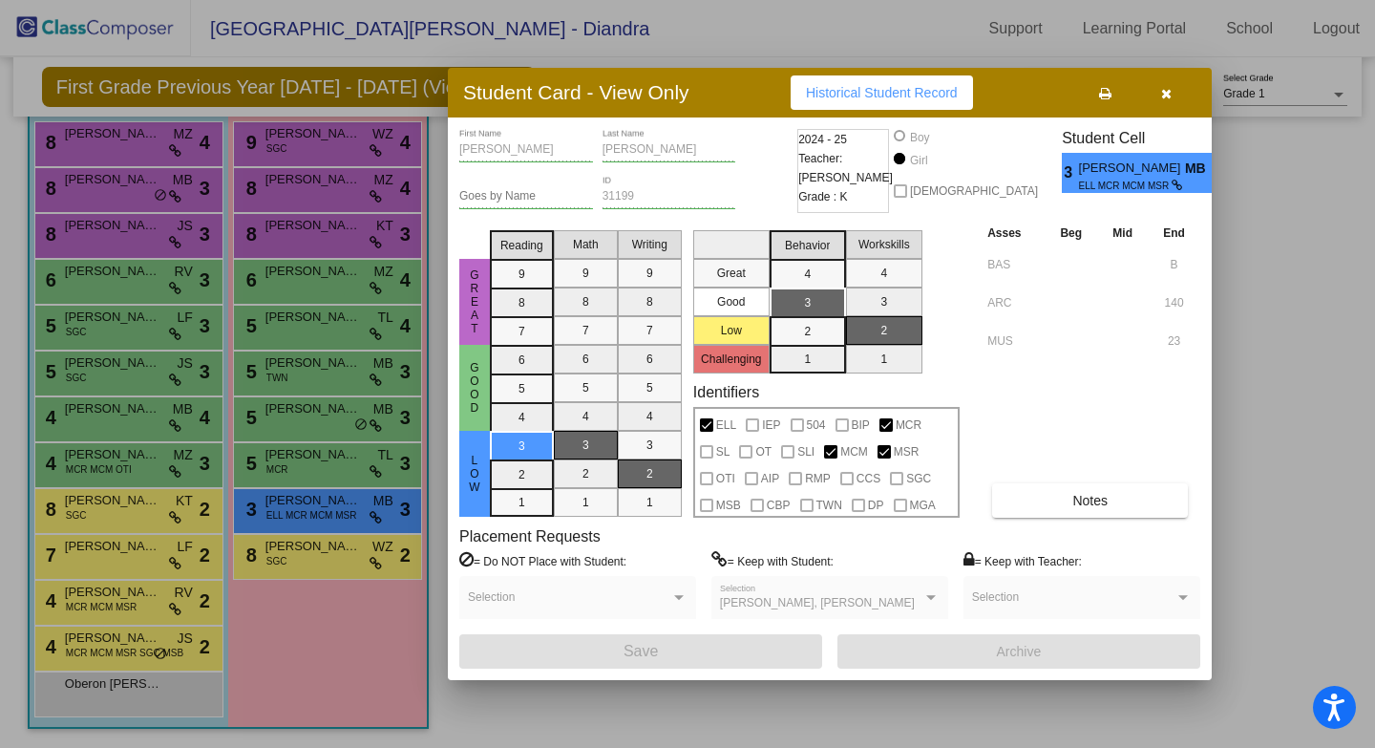
click at [1190, 107] on button "button" at bounding box center [1165, 92] width 61 height 34
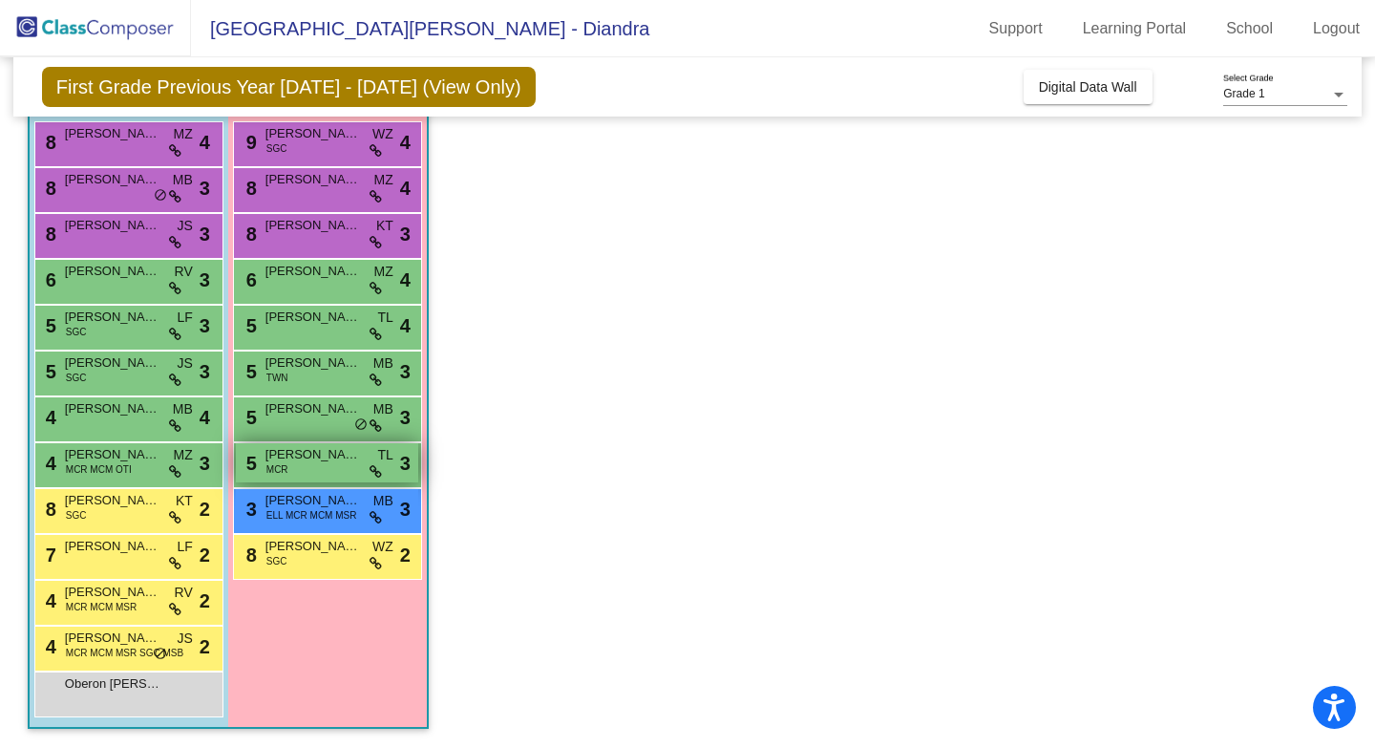
click at [289, 467] on div "5 [PERSON_NAME] MCR TL lock do_not_disturb_alt 3" at bounding box center [327, 462] width 182 height 39
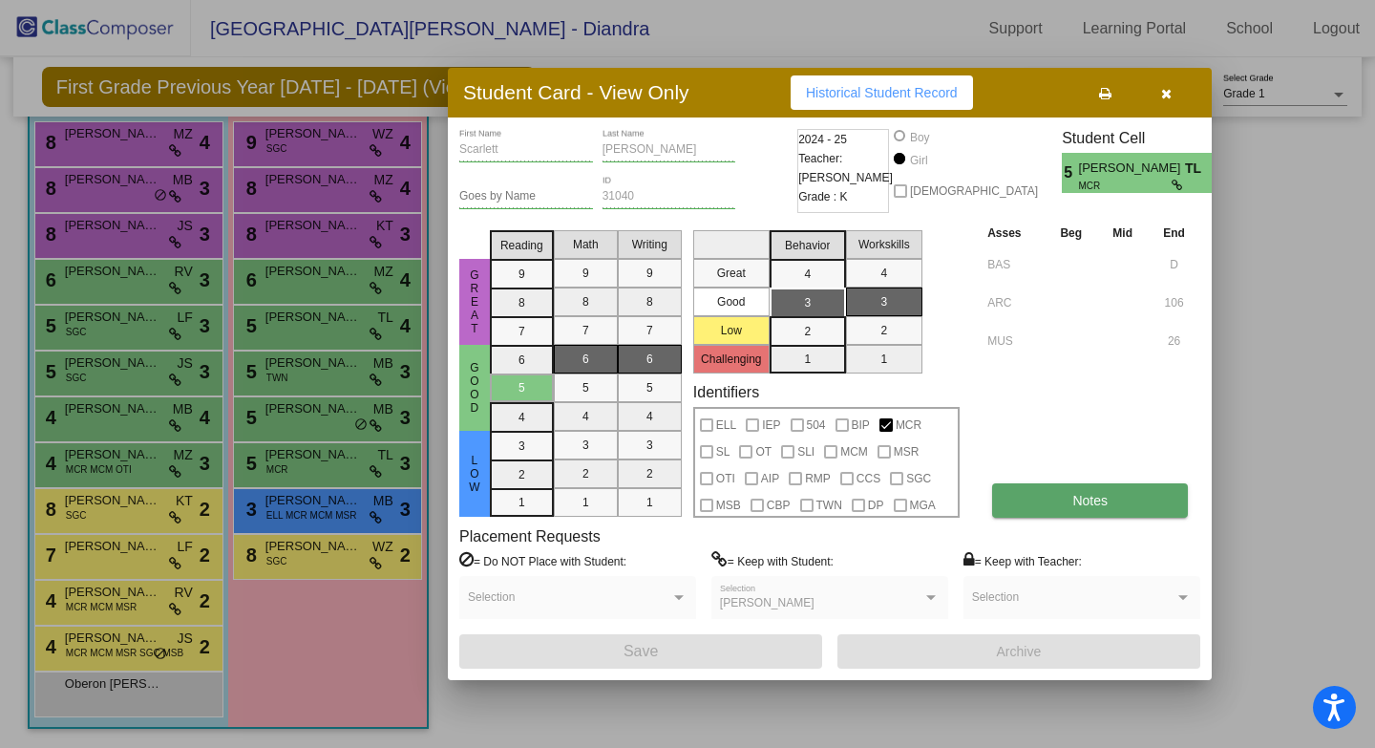
click at [1049, 508] on button "Notes" at bounding box center [1090, 500] width 196 height 34
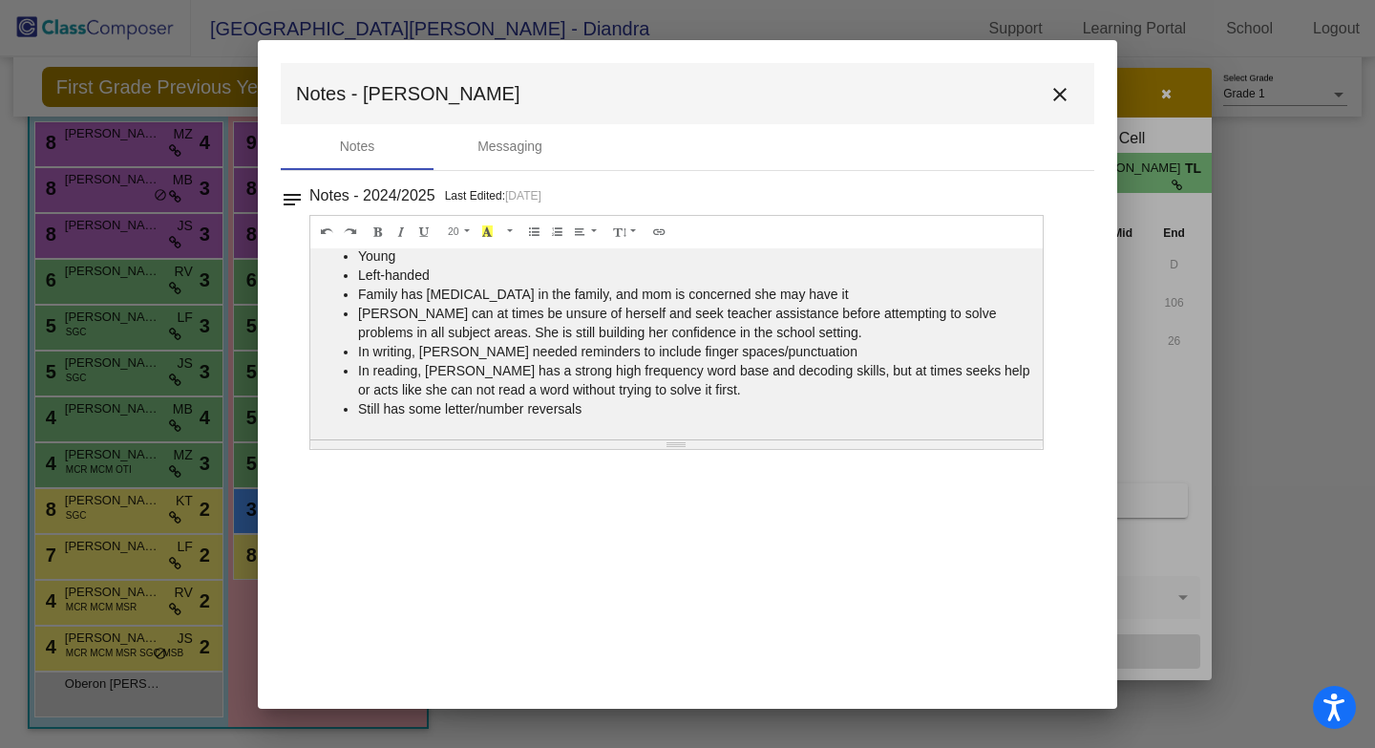
scroll to position [0, 0]
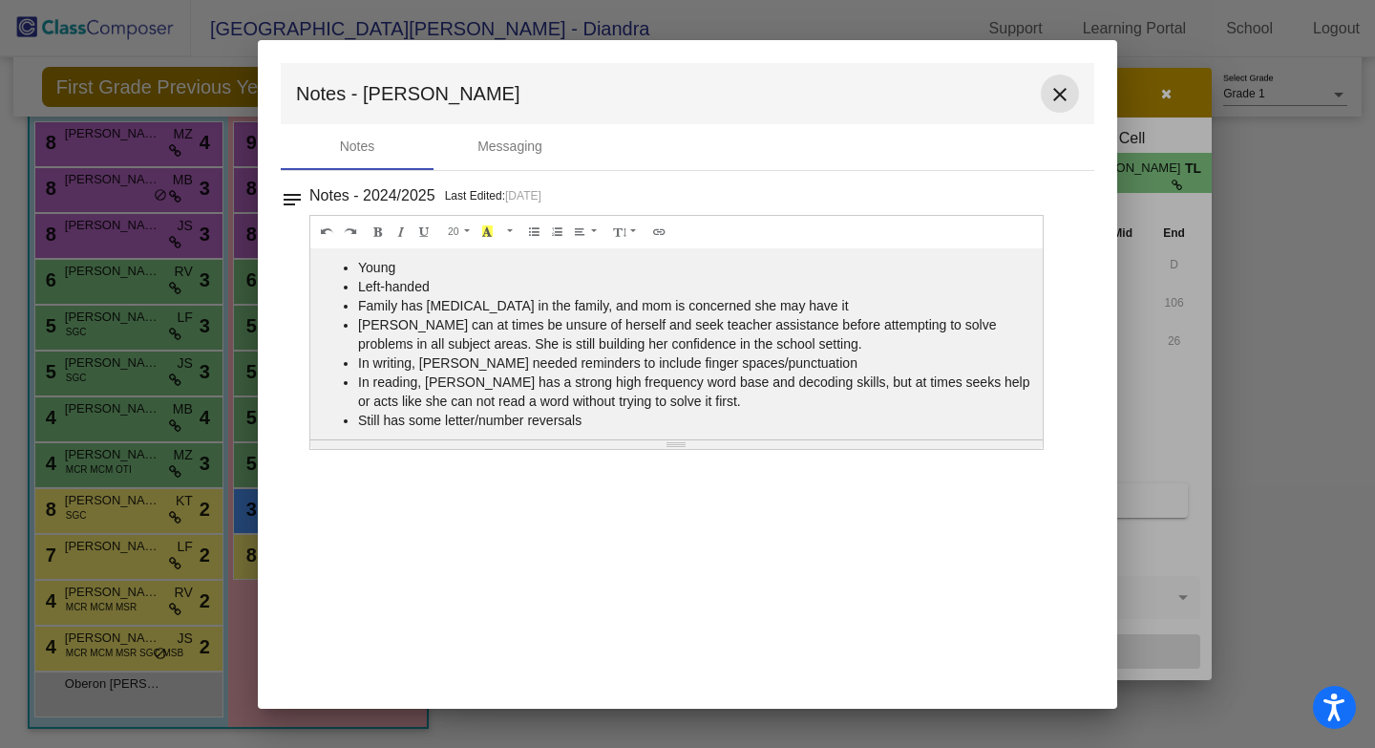
click at [1059, 90] on mat-icon "close" at bounding box center [1059, 94] width 23 height 23
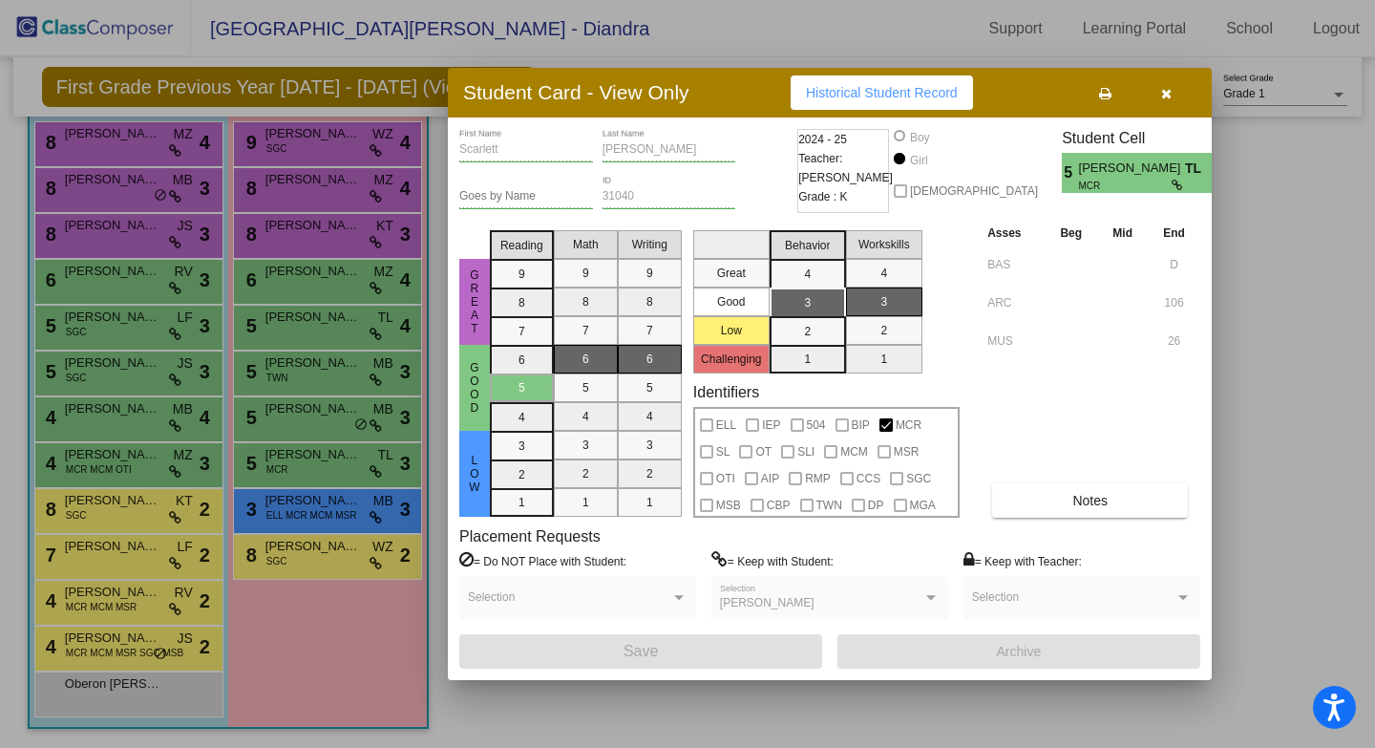
click at [1163, 93] on icon "button" at bounding box center [1166, 93] width 11 height 13
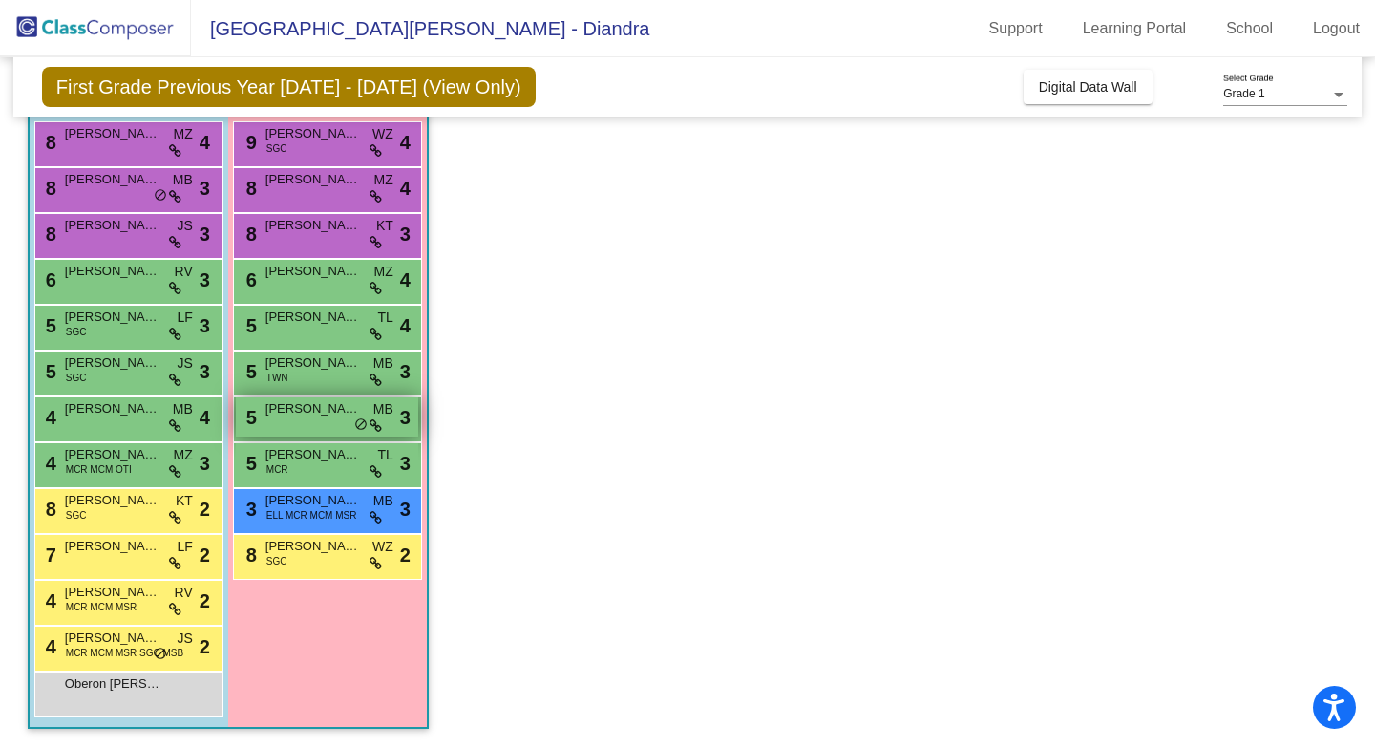
click at [351, 413] on span "[PERSON_NAME]" at bounding box center [312, 408] width 95 height 19
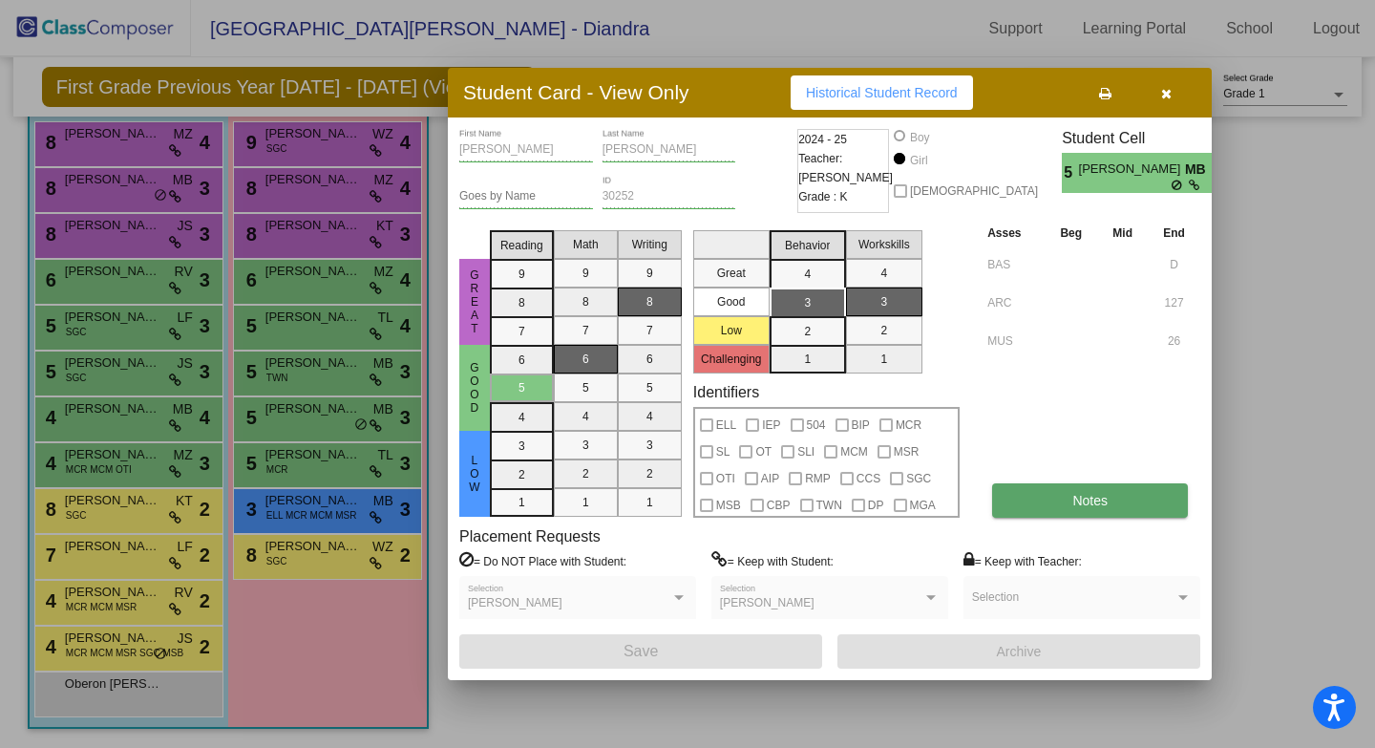
click at [1081, 511] on button "Notes" at bounding box center [1090, 500] width 196 height 34
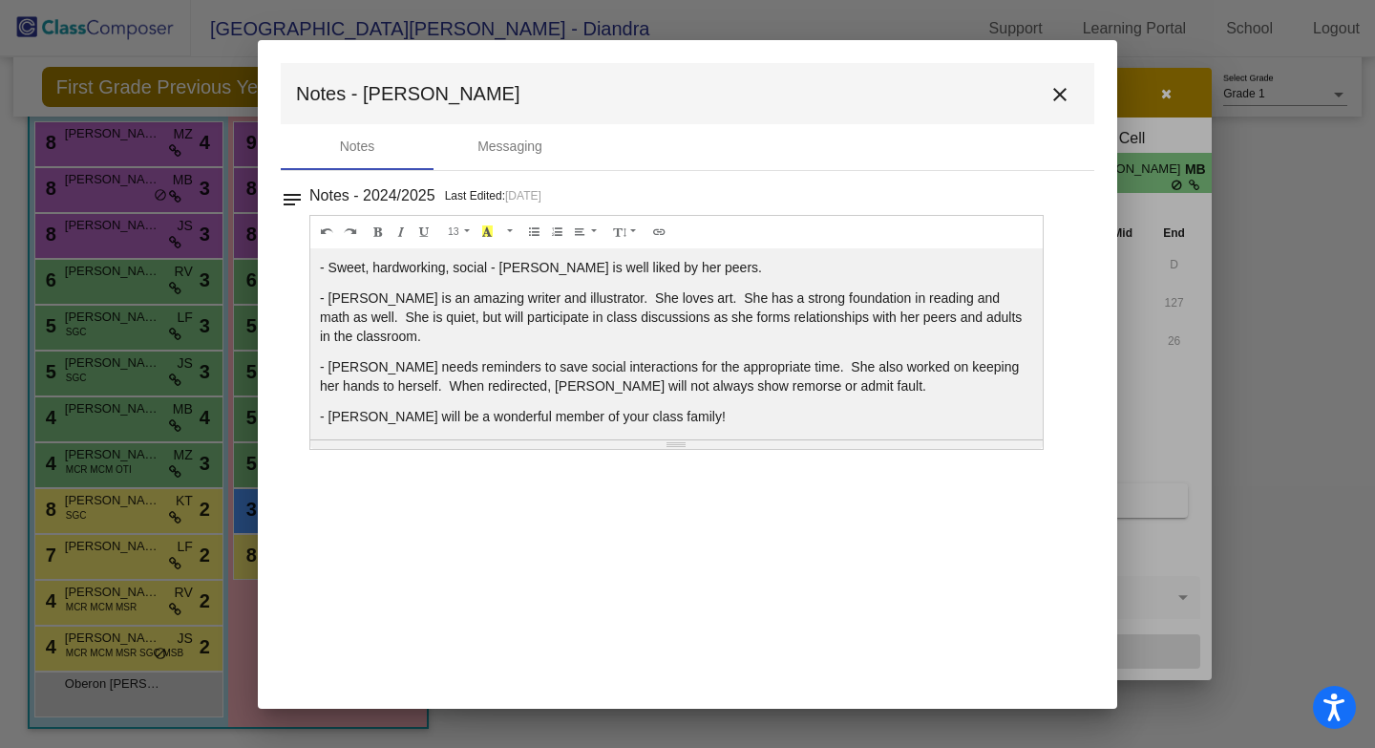
scroll to position [8, 0]
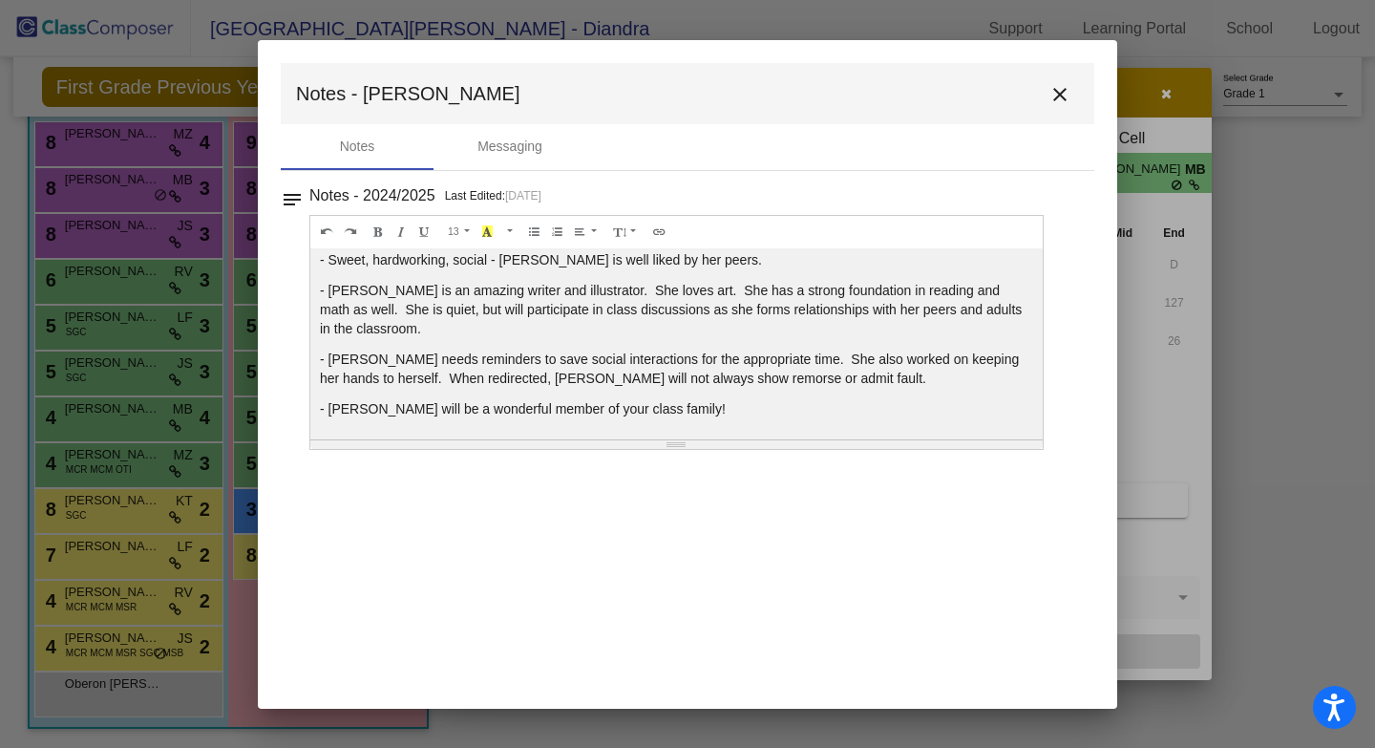
click at [1067, 101] on mat-icon "close" at bounding box center [1059, 94] width 23 height 23
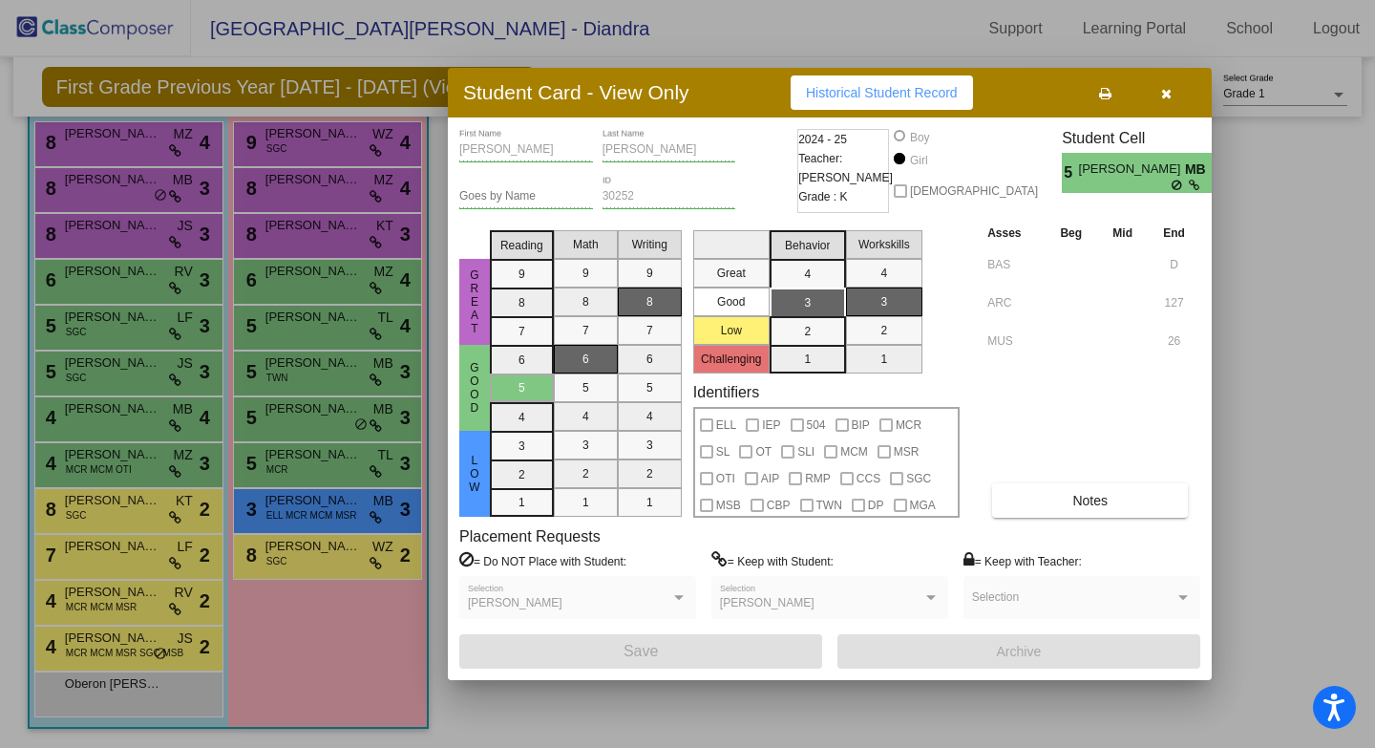
click at [1162, 103] on button "button" at bounding box center [1165, 92] width 61 height 34
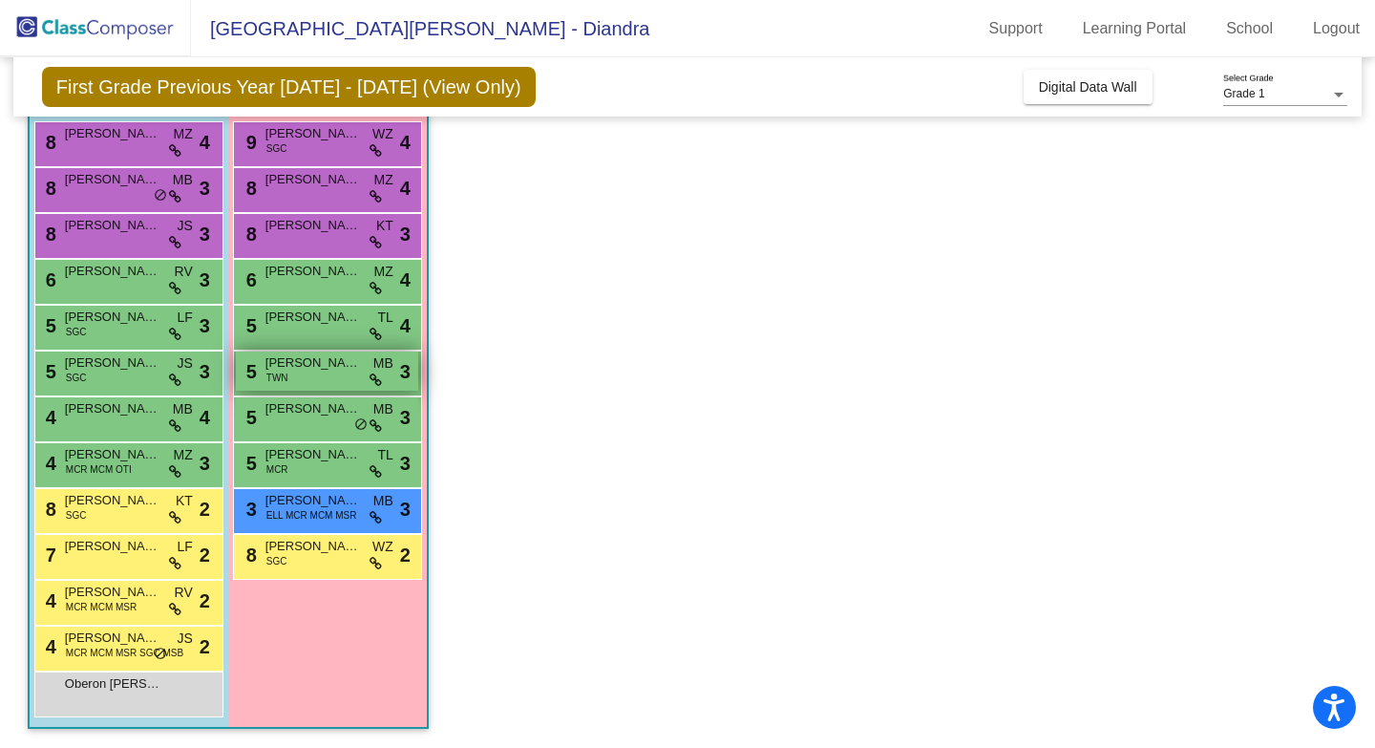
click at [334, 358] on span "[PERSON_NAME]" at bounding box center [312, 362] width 95 height 19
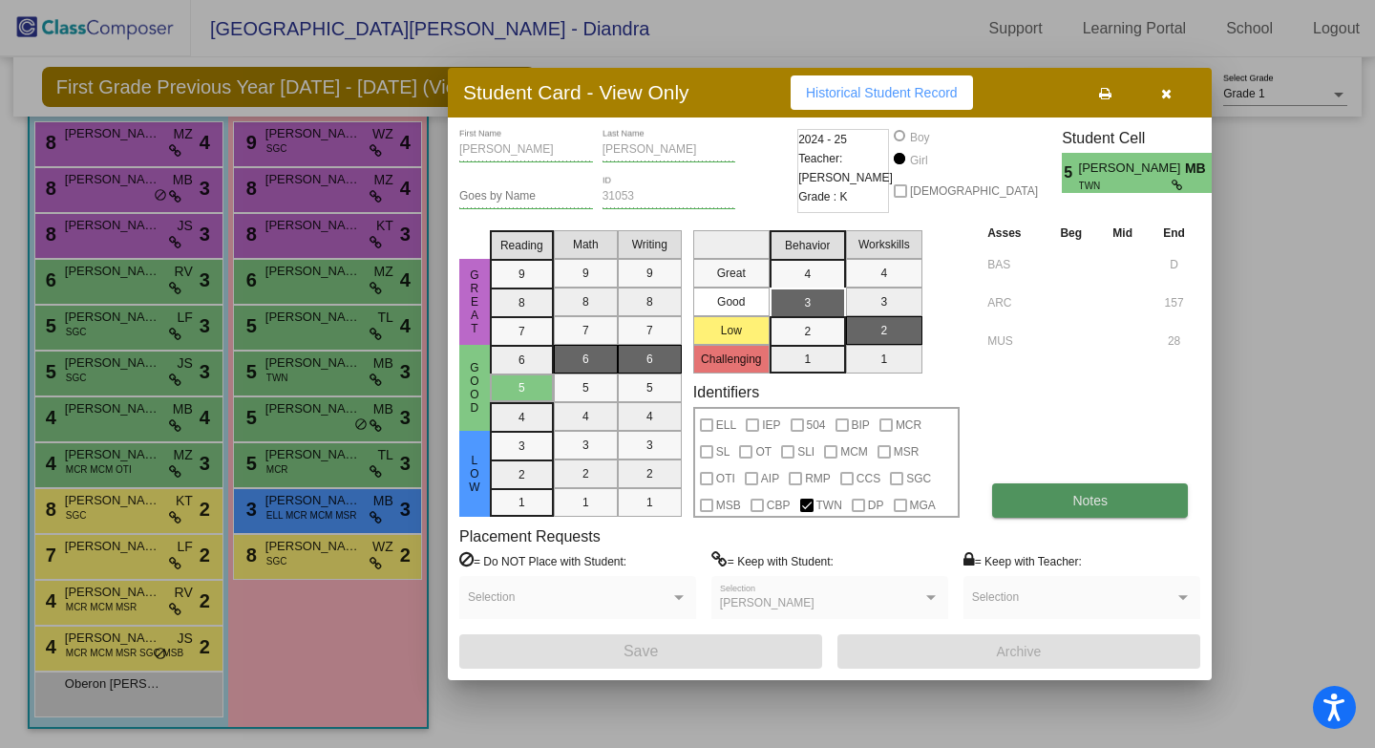
click at [1079, 494] on span "Notes" at bounding box center [1089, 500] width 35 height 15
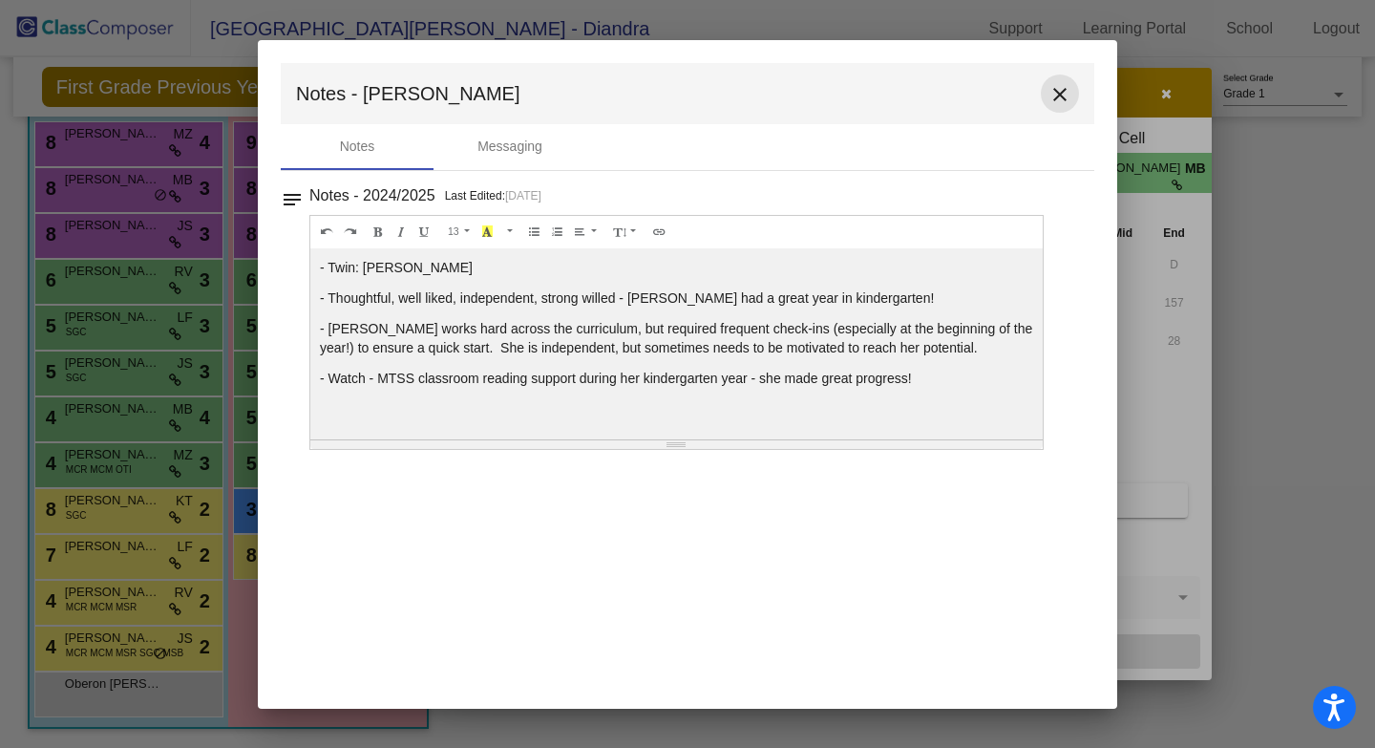
click at [1053, 90] on mat-icon "close" at bounding box center [1059, 94] width 23 height 23
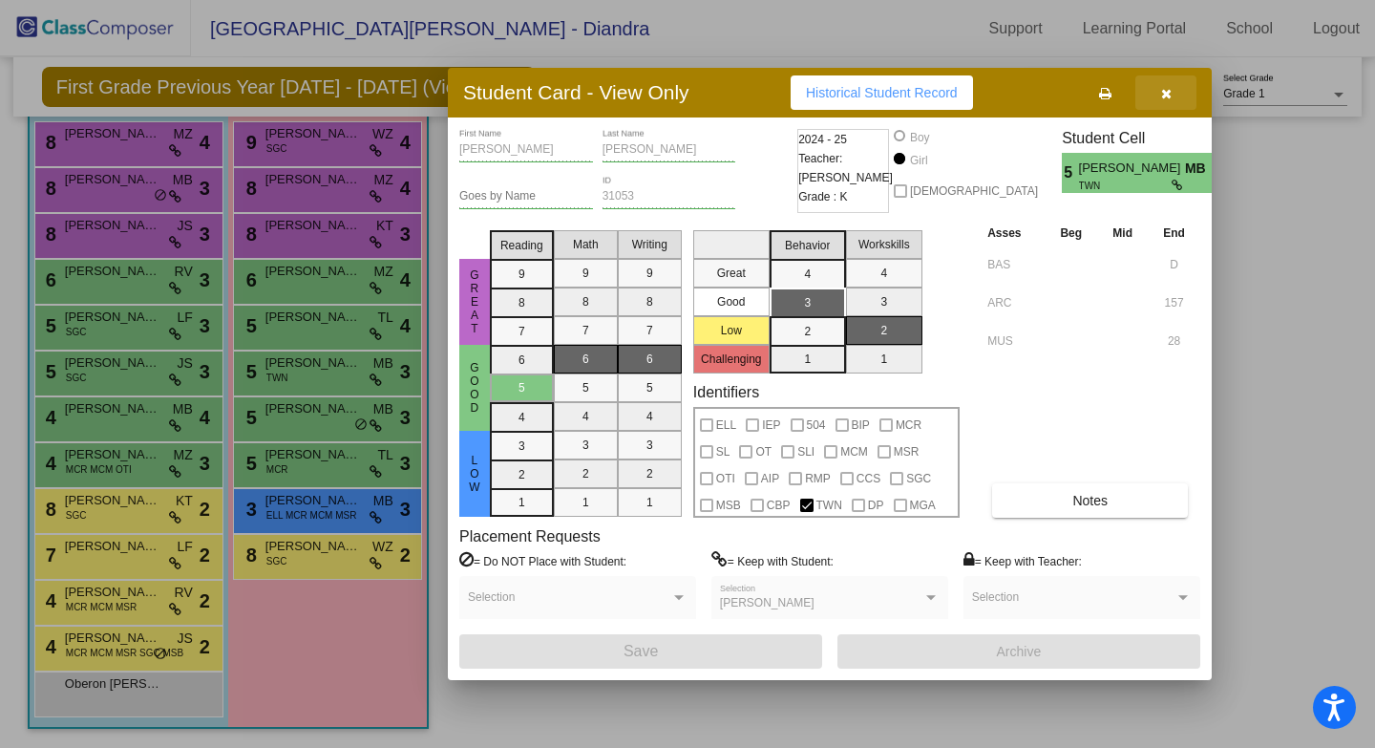
click at [1182, 99] on button "button" at bounding box center [1165, 92] width 61 height 34
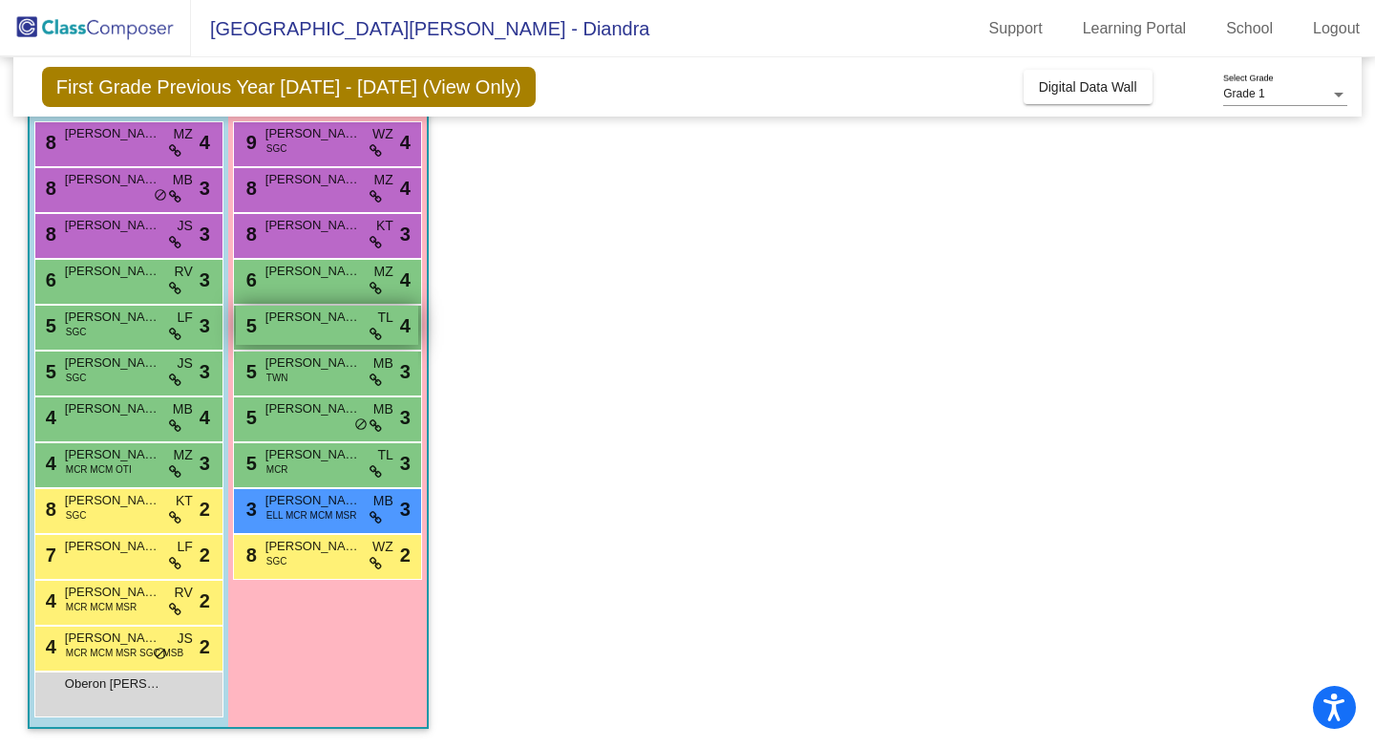
click at [331, 325] on span "[PERSON_NAME]" at bounding box center [312, 316] width 95 height 19
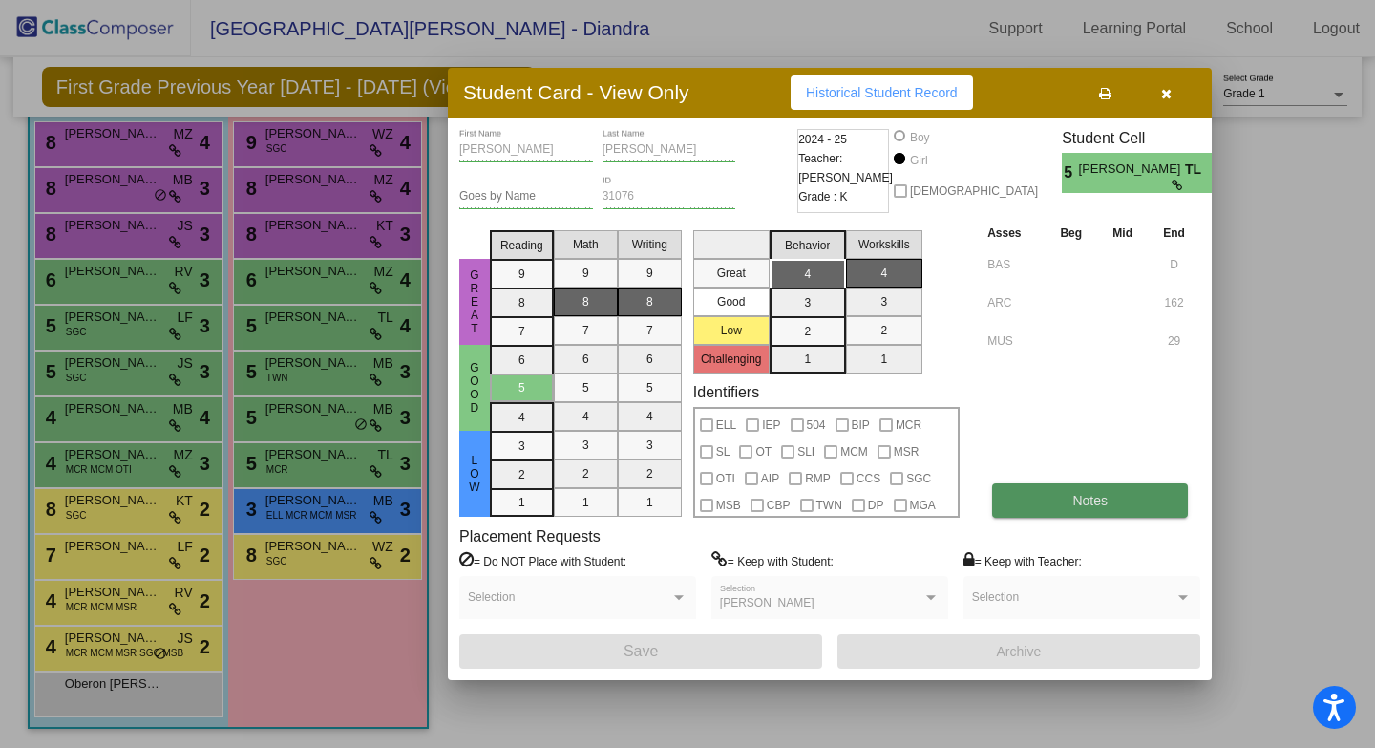
click at [1057, 490] on button "Notes" at bounding box center [1090, 500] width 196 height 34
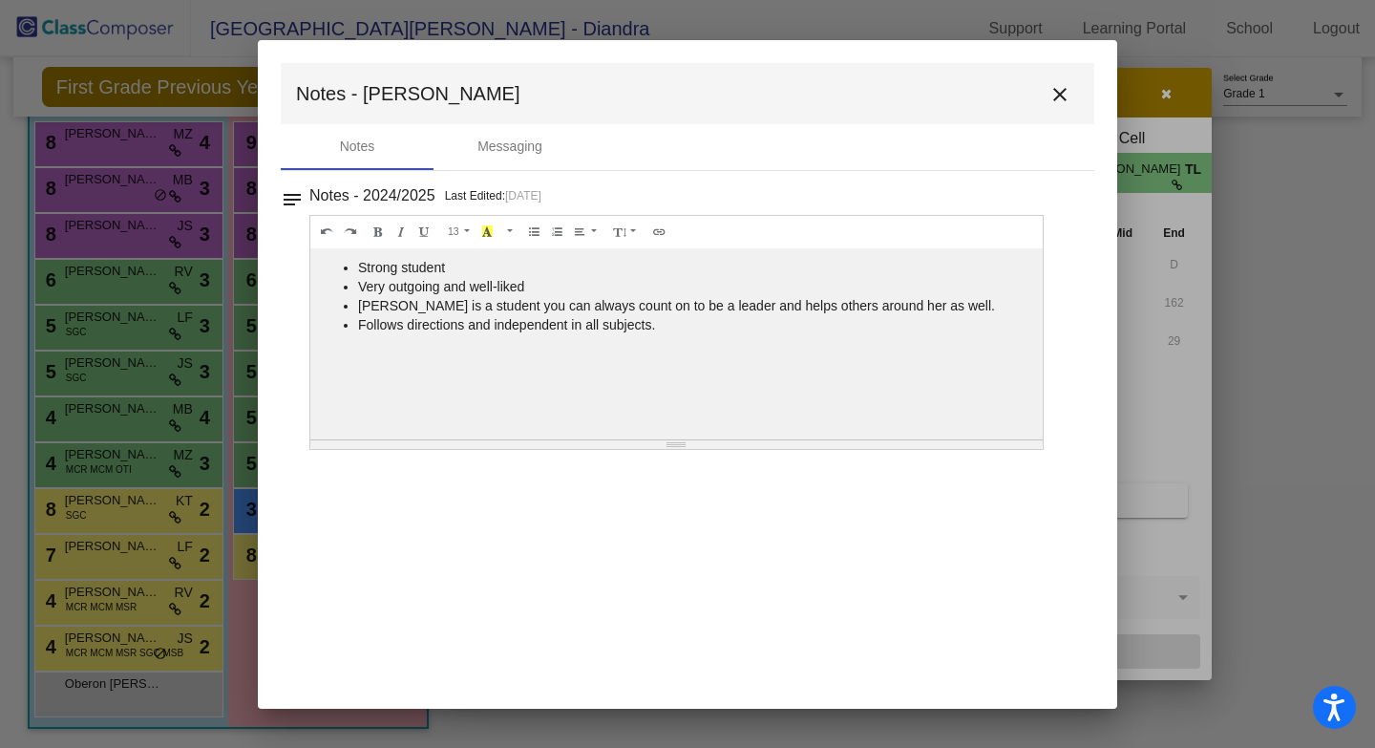
click at [1065, 91] on mat-icon "close" at bounding box center [1059, 94] width 23 height 23
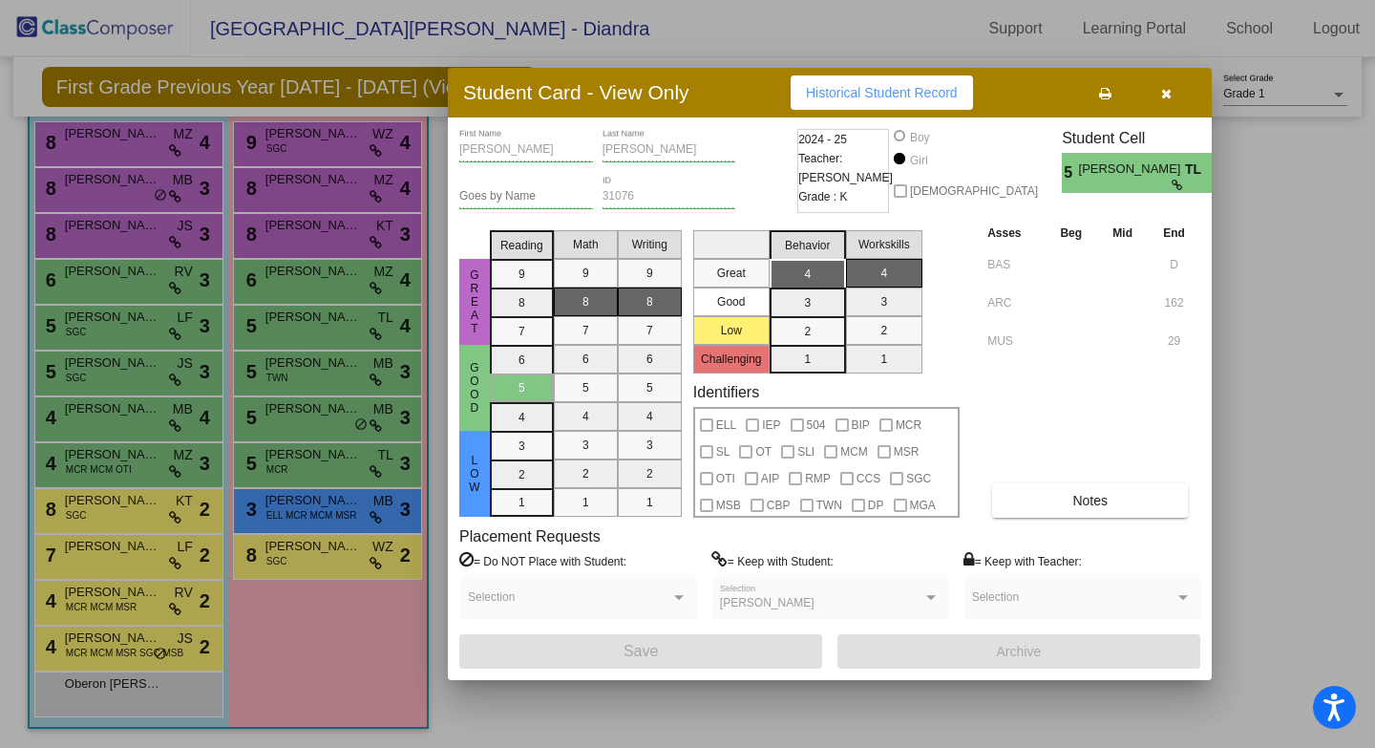
click at [1167, 81] on button "button" at bounding box center [1165, 92] width 61 height 34
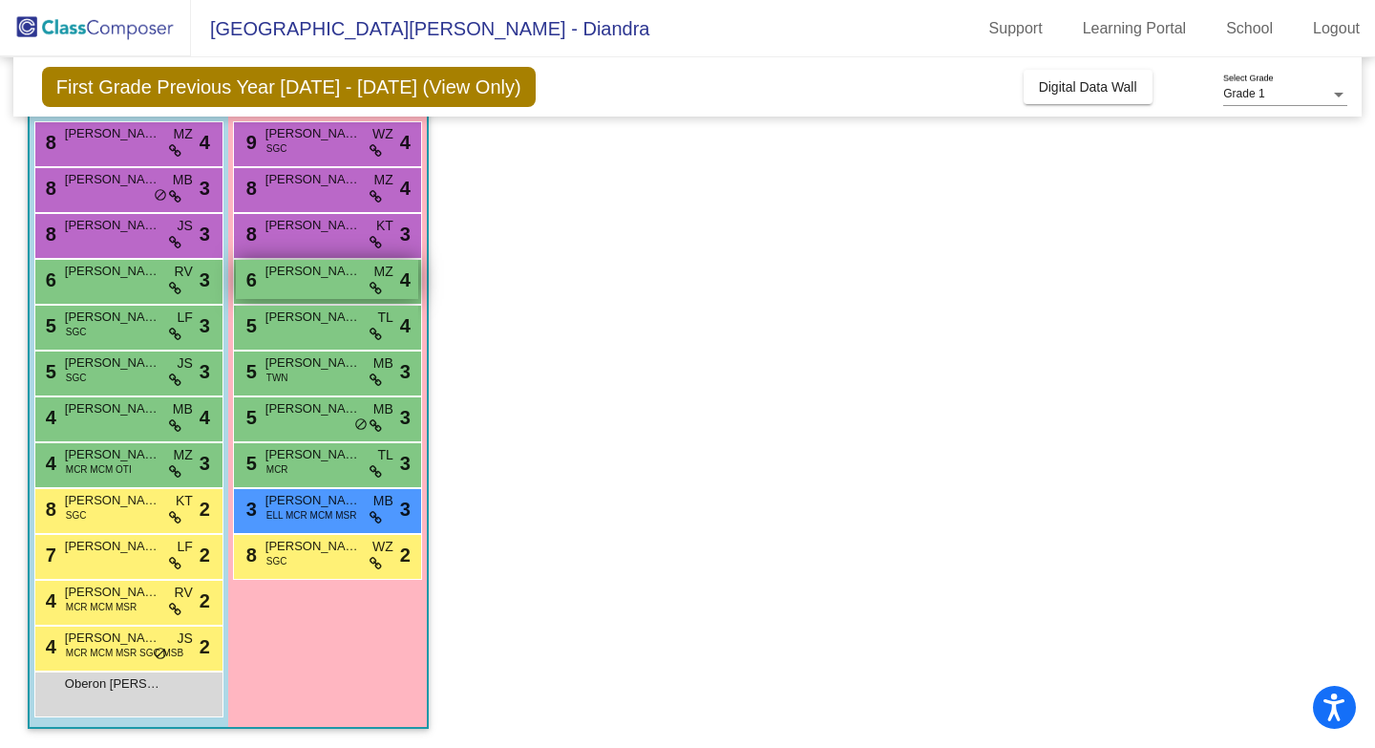
click at [297, 273] on span "[PERSON_NAME]" at bounding box center [312, 271] width 95 height 19
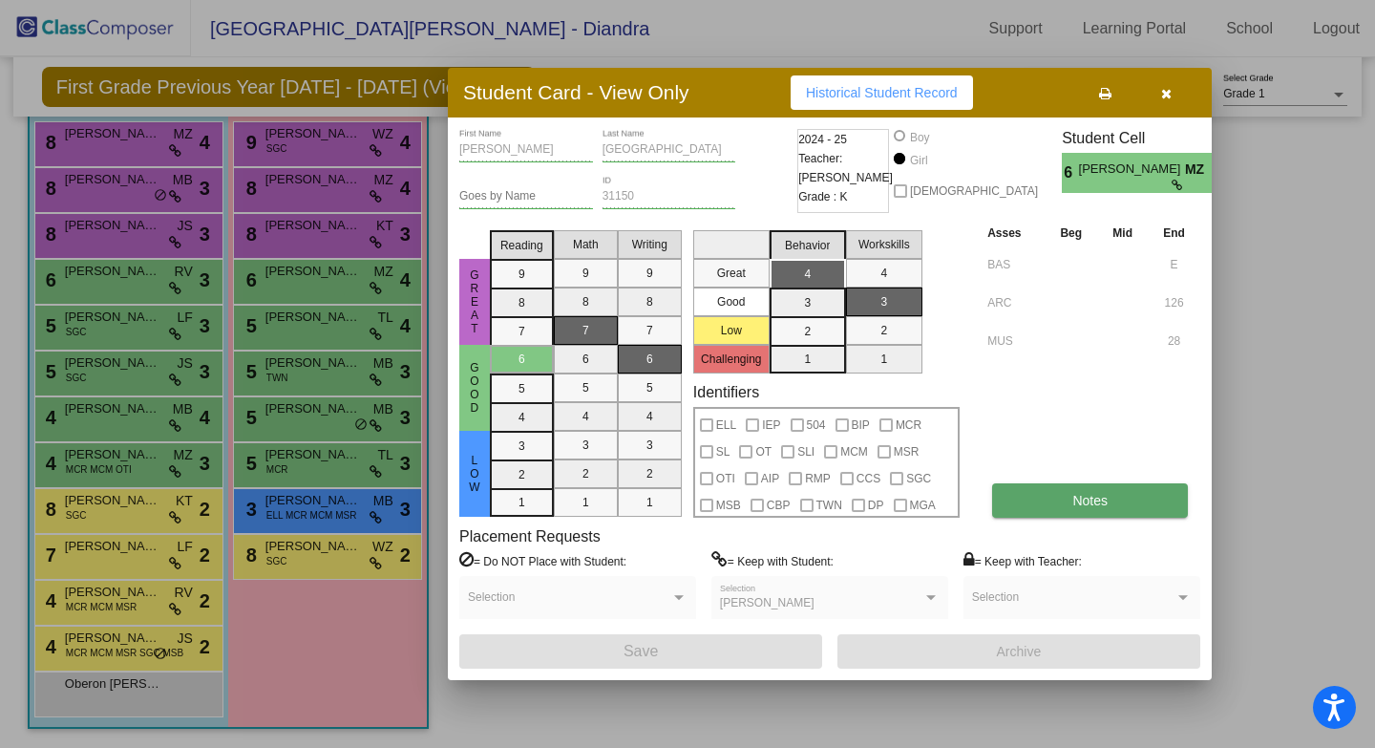
click at [1079, 516] on button "Notes" at bounding box center [1090, 500] width 196 height 34
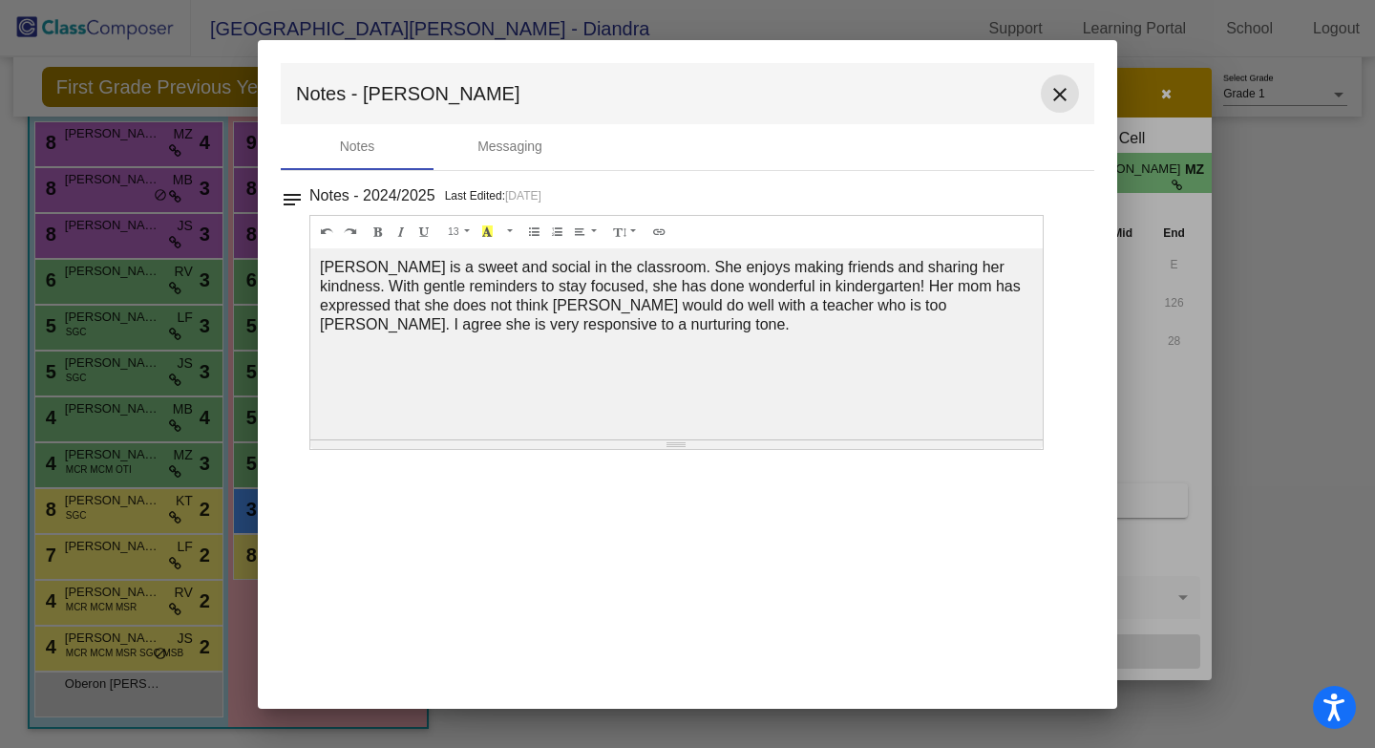
click at [1059, 105] on mat-icon "close" at bounding box center [1059, 94] width 23 height 23
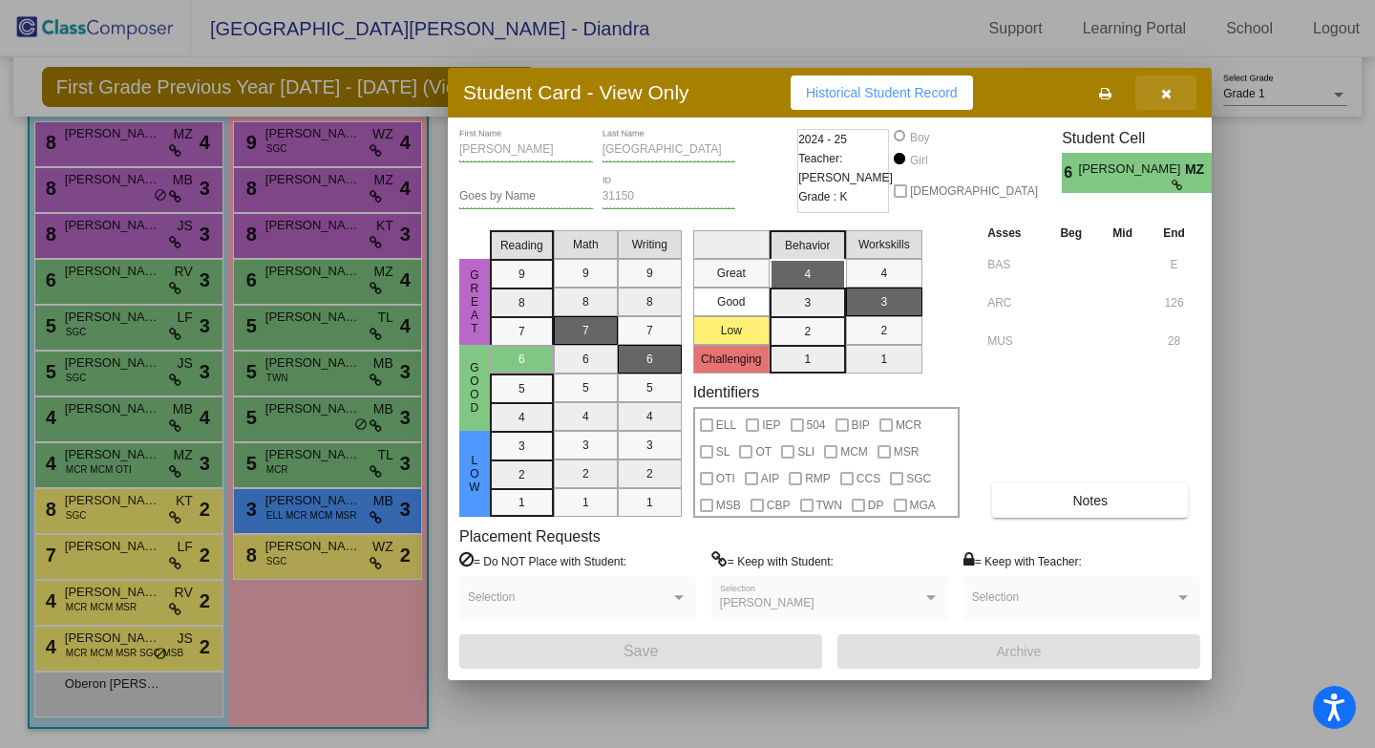
click at [1170, 102] on button "button" at bounding box center [1165, 92] width 61 height 34
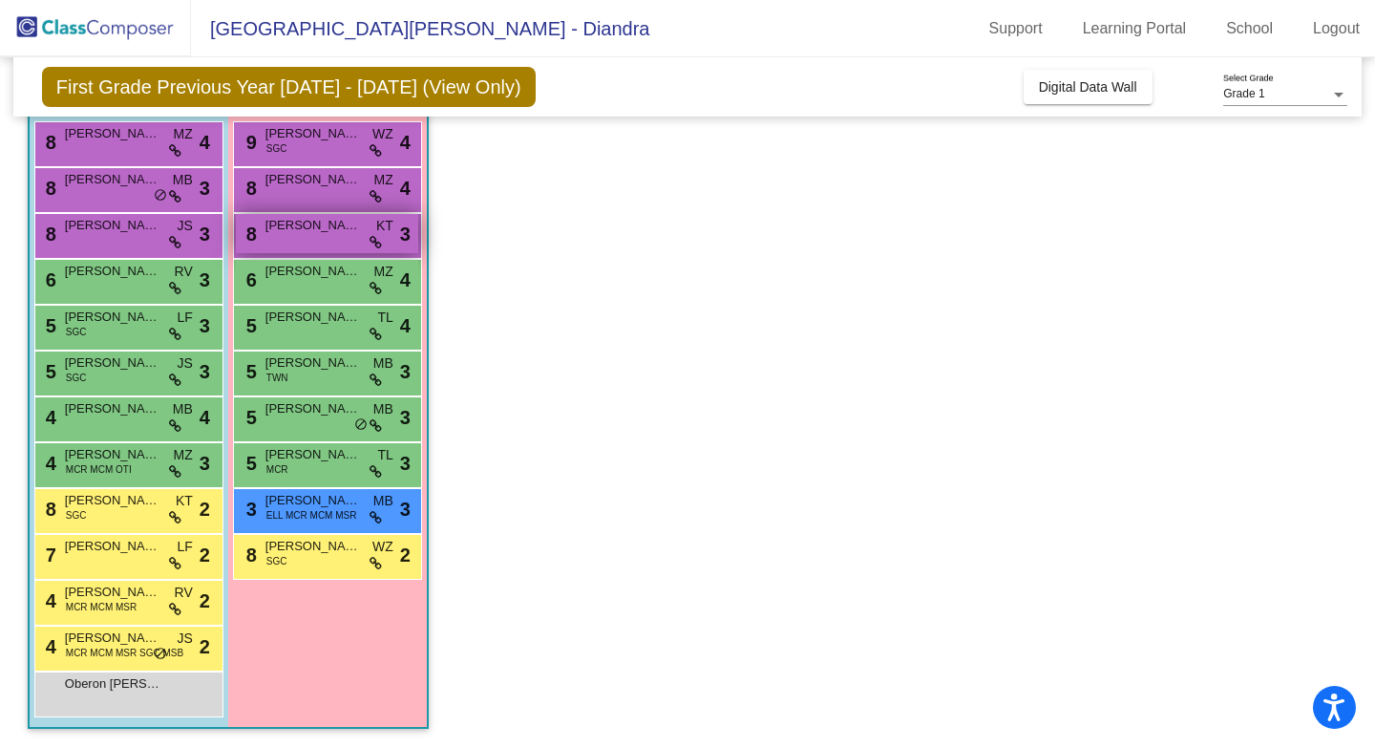
click at [364, 244] on div "8 Zubi [PERSON_NAME] lock do_not_disturb_alt 3" at bounding box center [327, 233] width 182 height 39
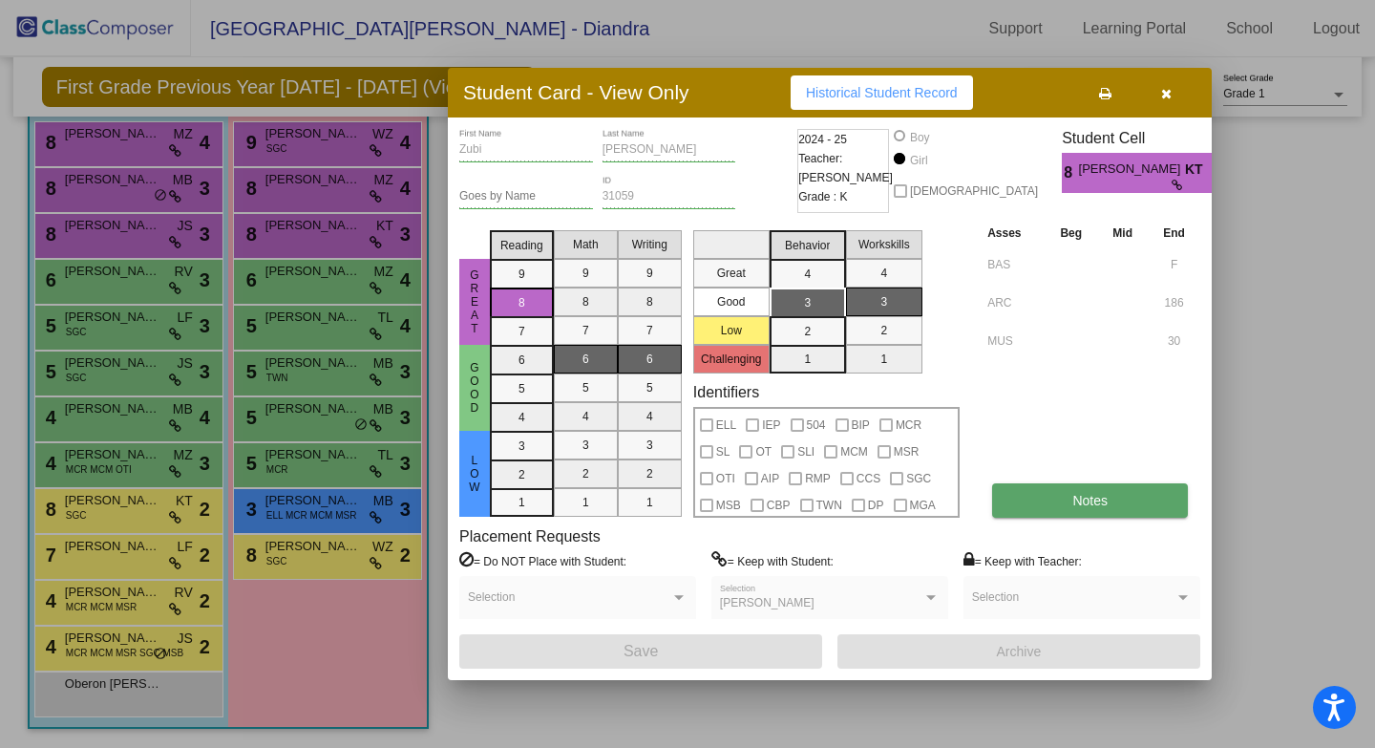
click at [1044, 508] on button "Notes" at bounding box center [1090, 500] width 196 height 34
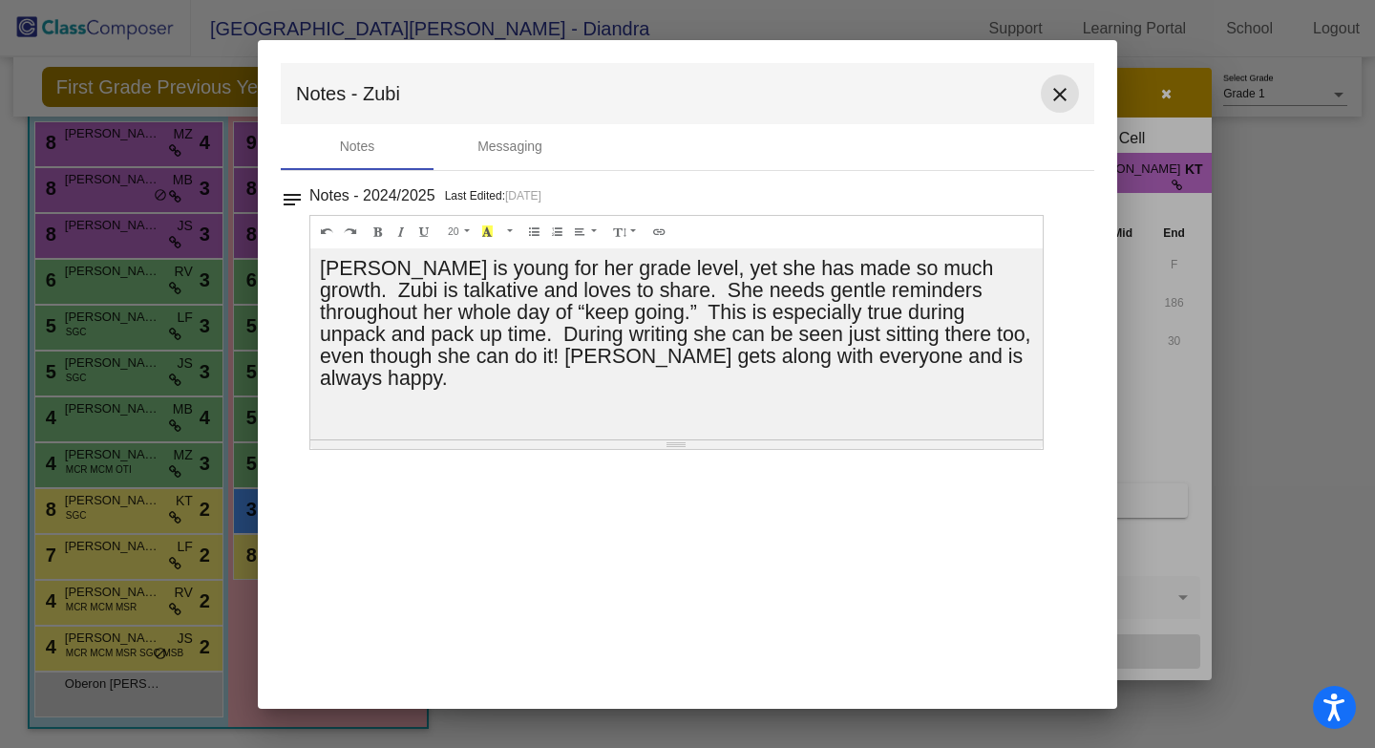
click at [1068, 94] on mat-icon "close" at bounding box center [1059, 94] width 23 height 23
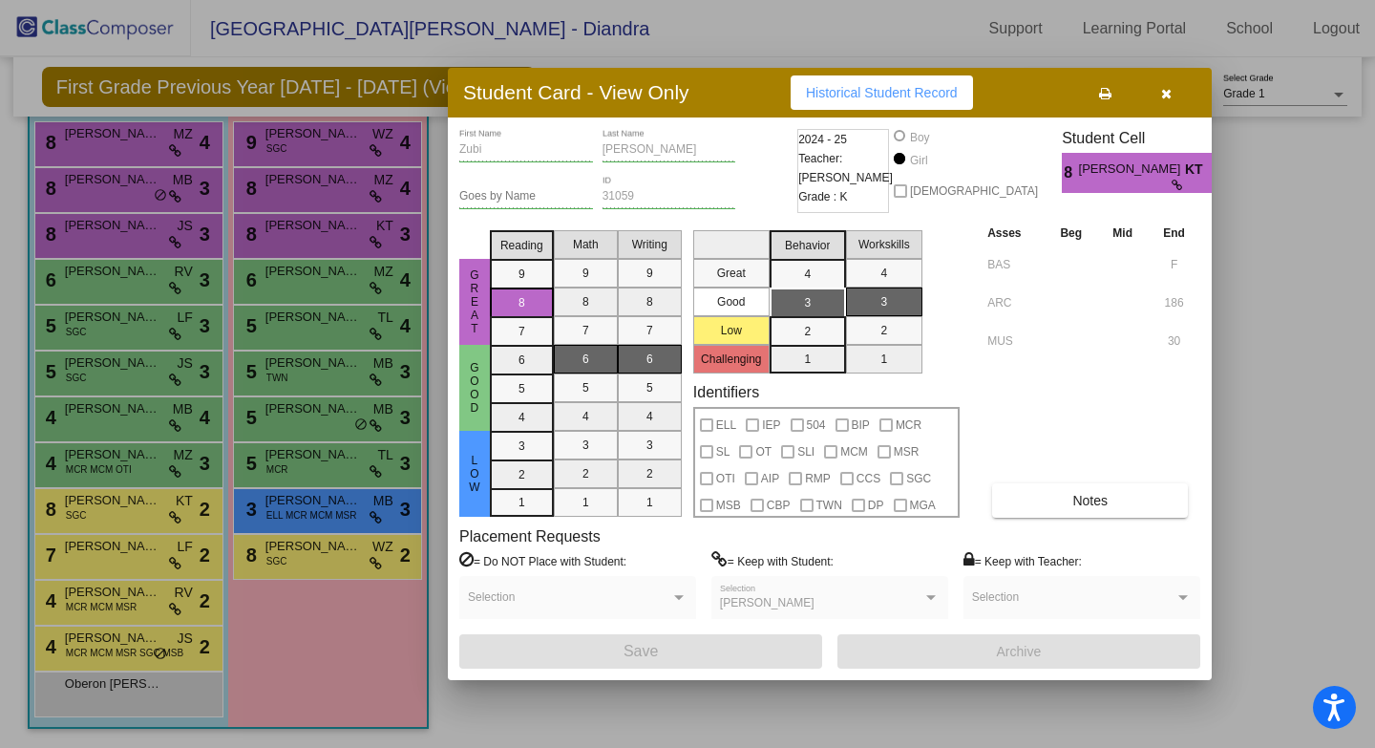
click at [1175, 100] on button "button" at bounding box center [1165, 92] width 61 height 34
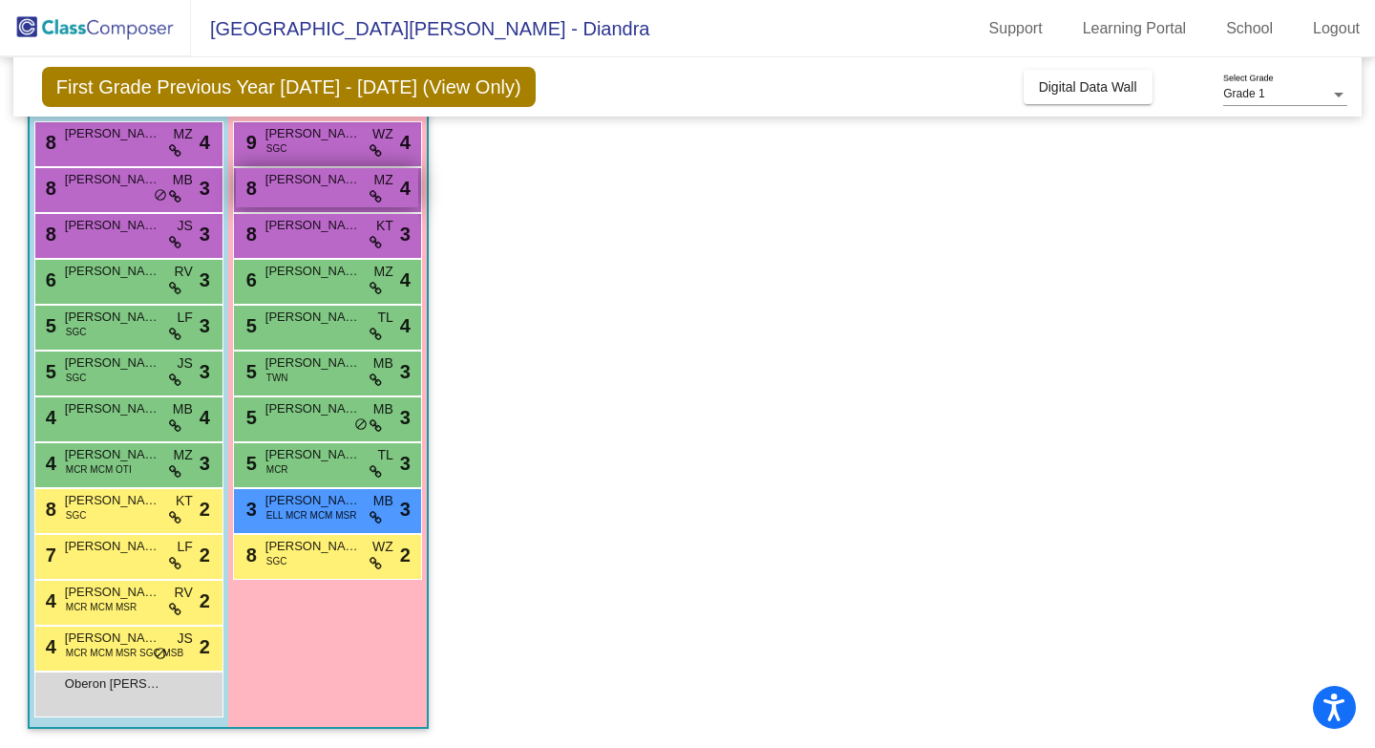
click at [279, 190] on div "8 [PERSON_NAME] MZ lock do_not_disturb_alt 4" at bounding box center [327, 187] width 182 height 39
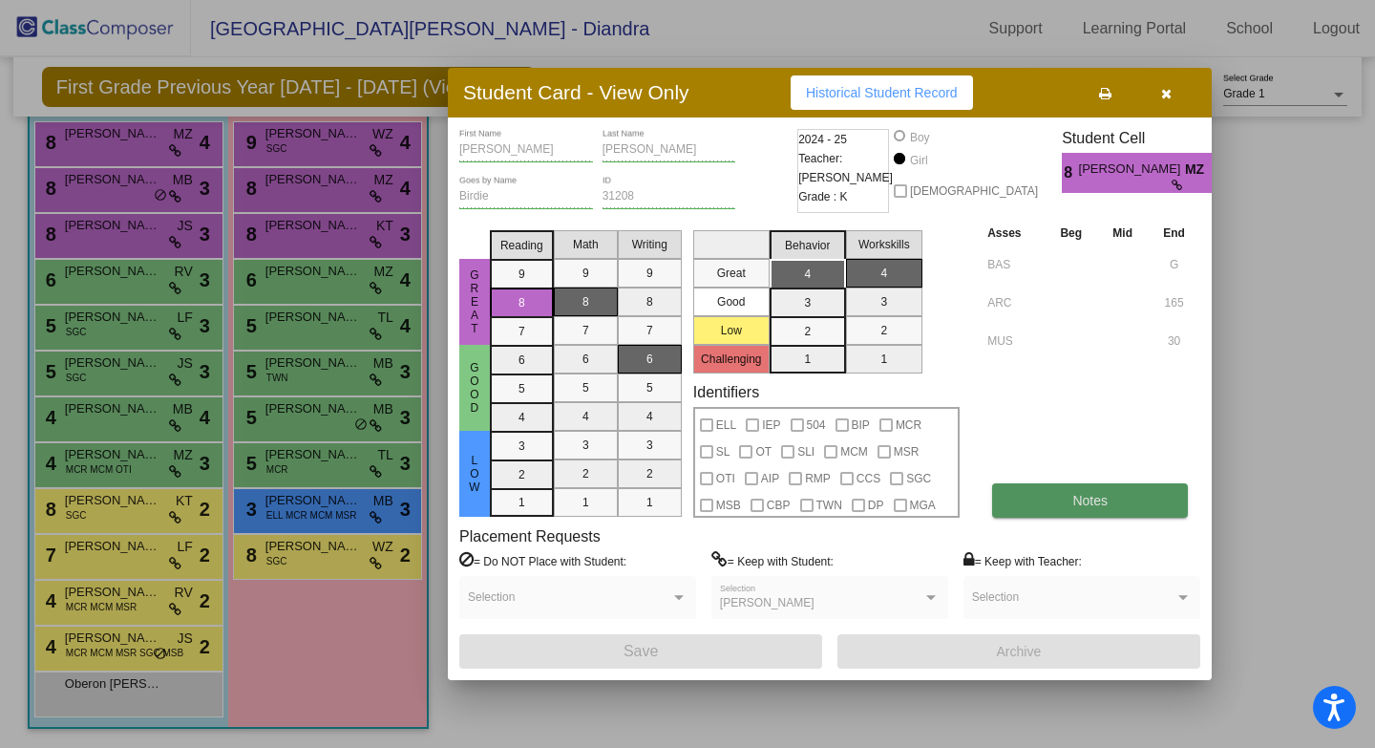
click at [1089, 517] on button "Notes" at bounding box center [1090, 500] width 196 height 34
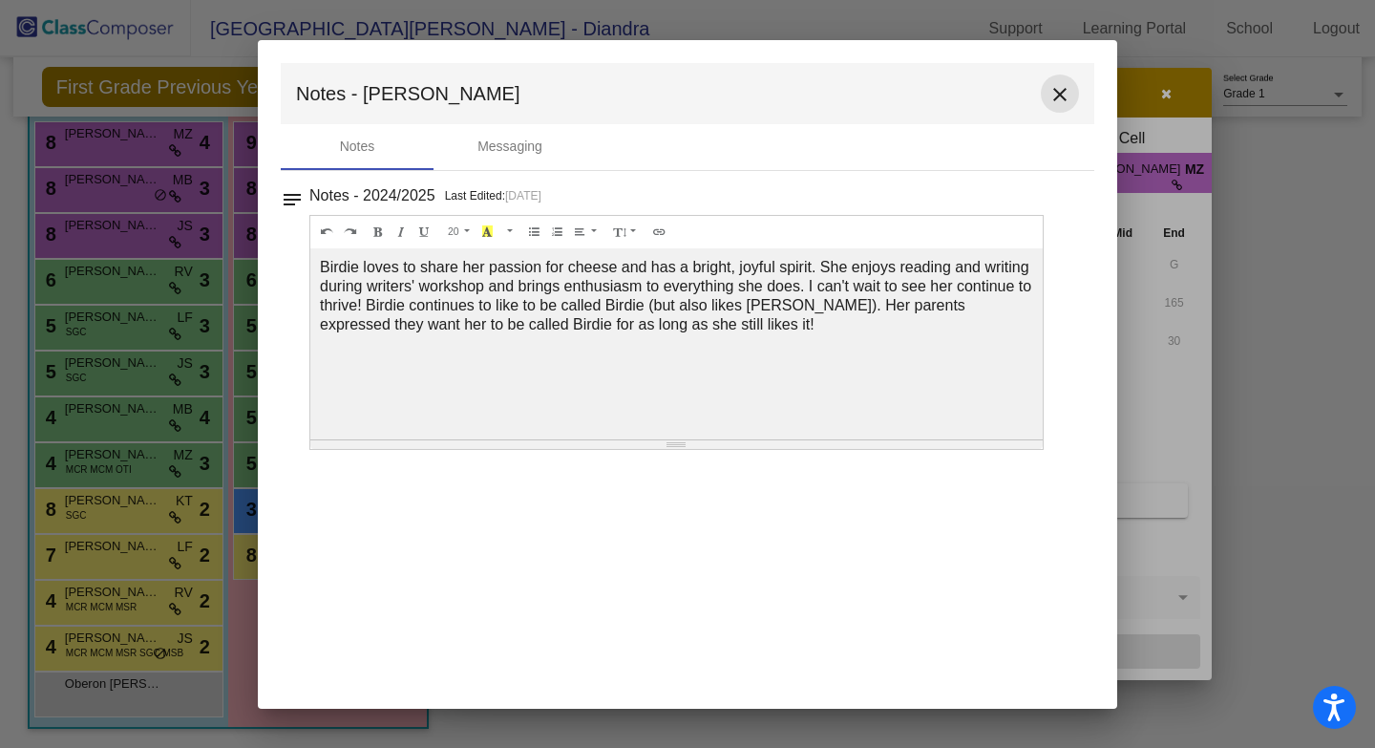
click at [1054, 95] on mat-icon "close" at bounding box center [1059, 94] width 23 height 23
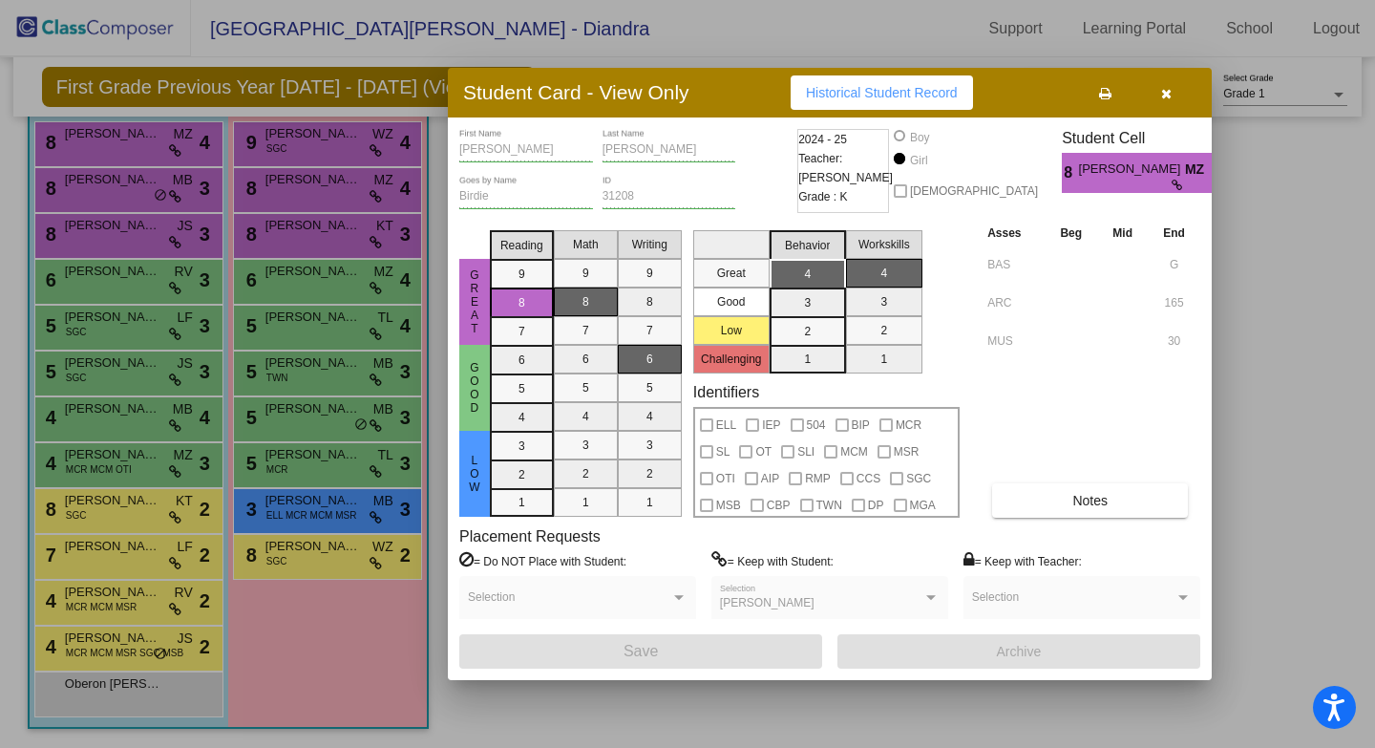
click at [1161, 98] on icon "button" at bounding box center [1166, 93] width 11 height 13
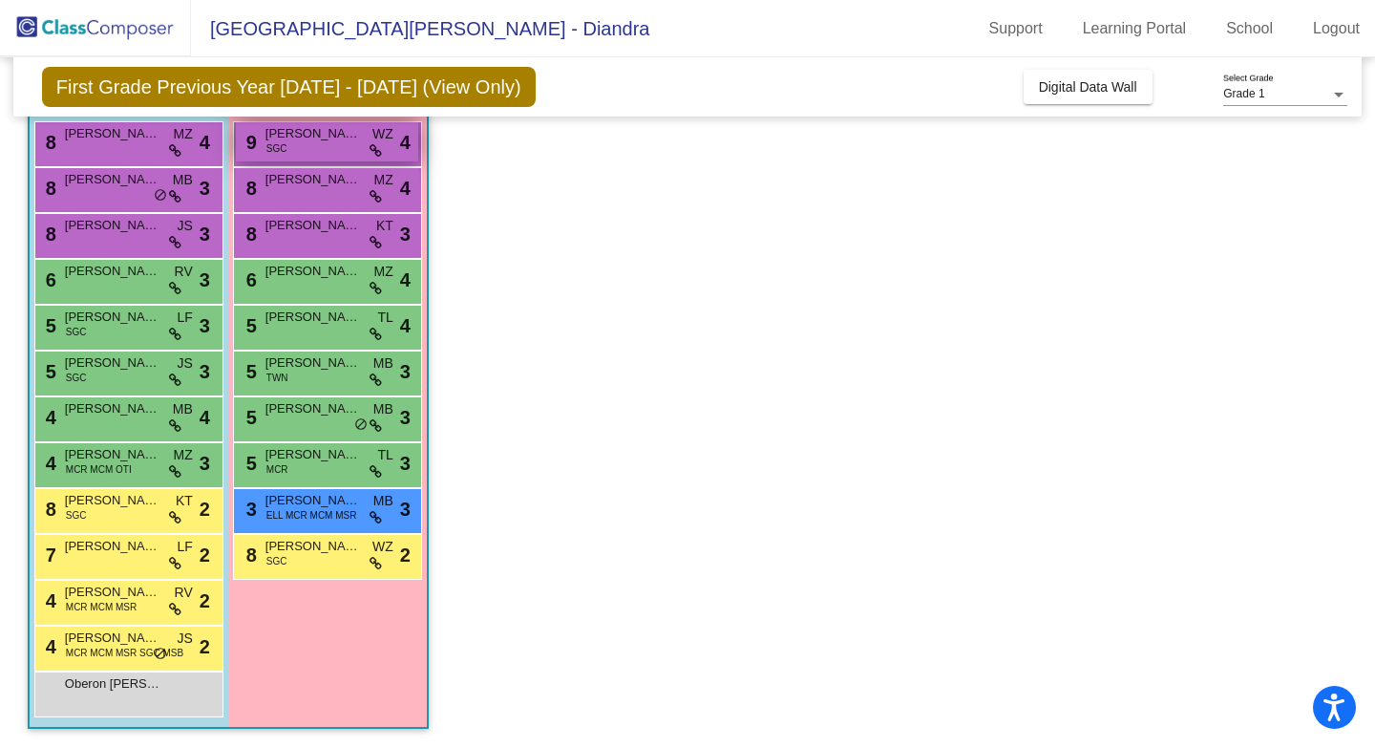
click at [359, 149] on div "9 Isla [PERSON_NAME] SGC WZ lock do_not_disturb_alt 4" at bounding box center [327, 141] width 182 height 39
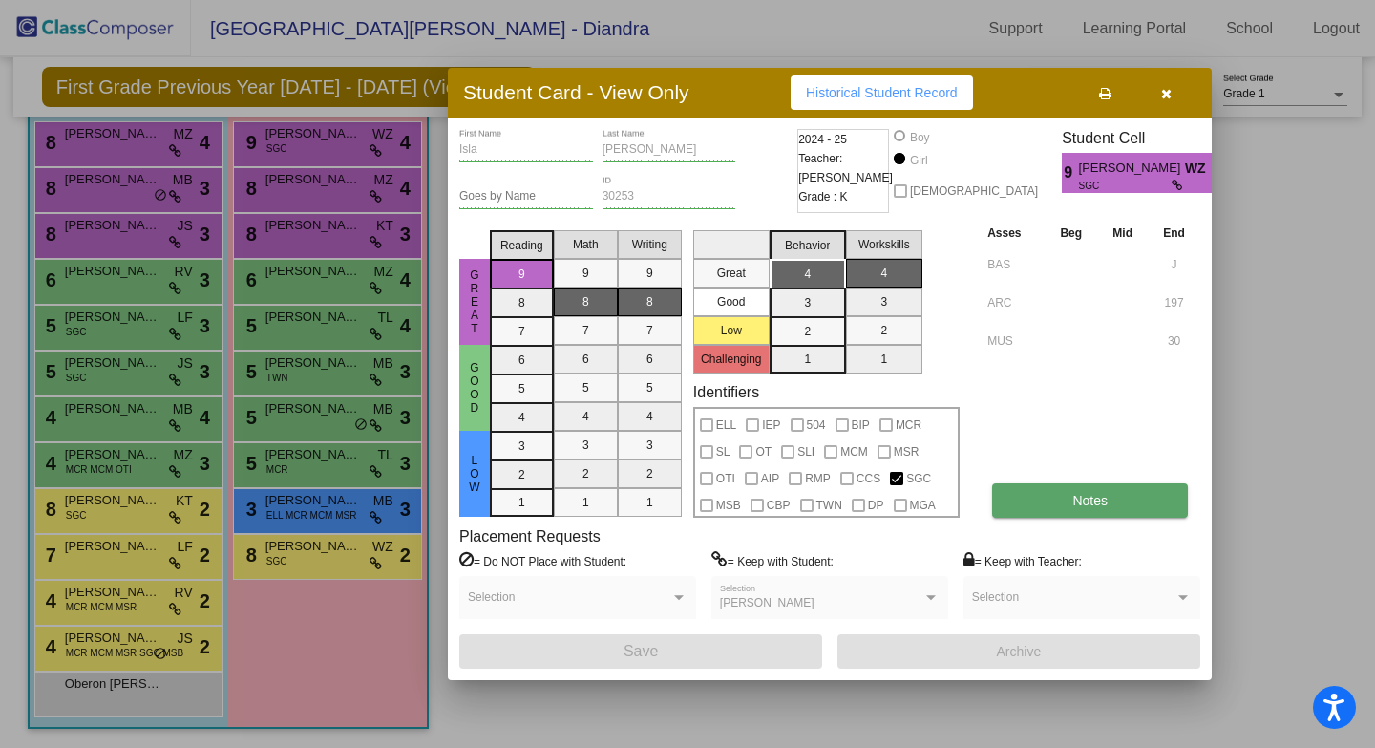
click at [1107, 499] on span "Notes" at bounding box center [1089, 500] width 35 height 15
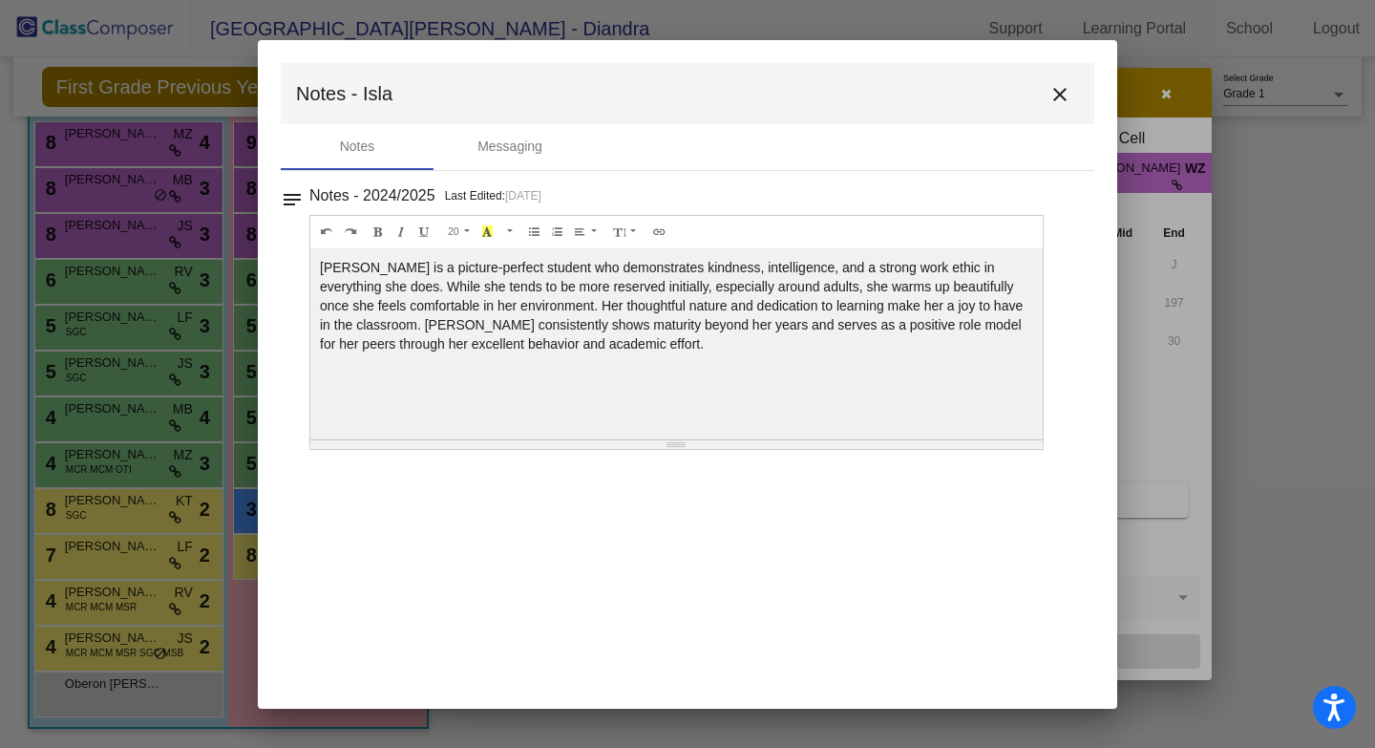
click at [1069, 101] on mat-icon "close" at bounding box center [1059, 94] width 23 height 23
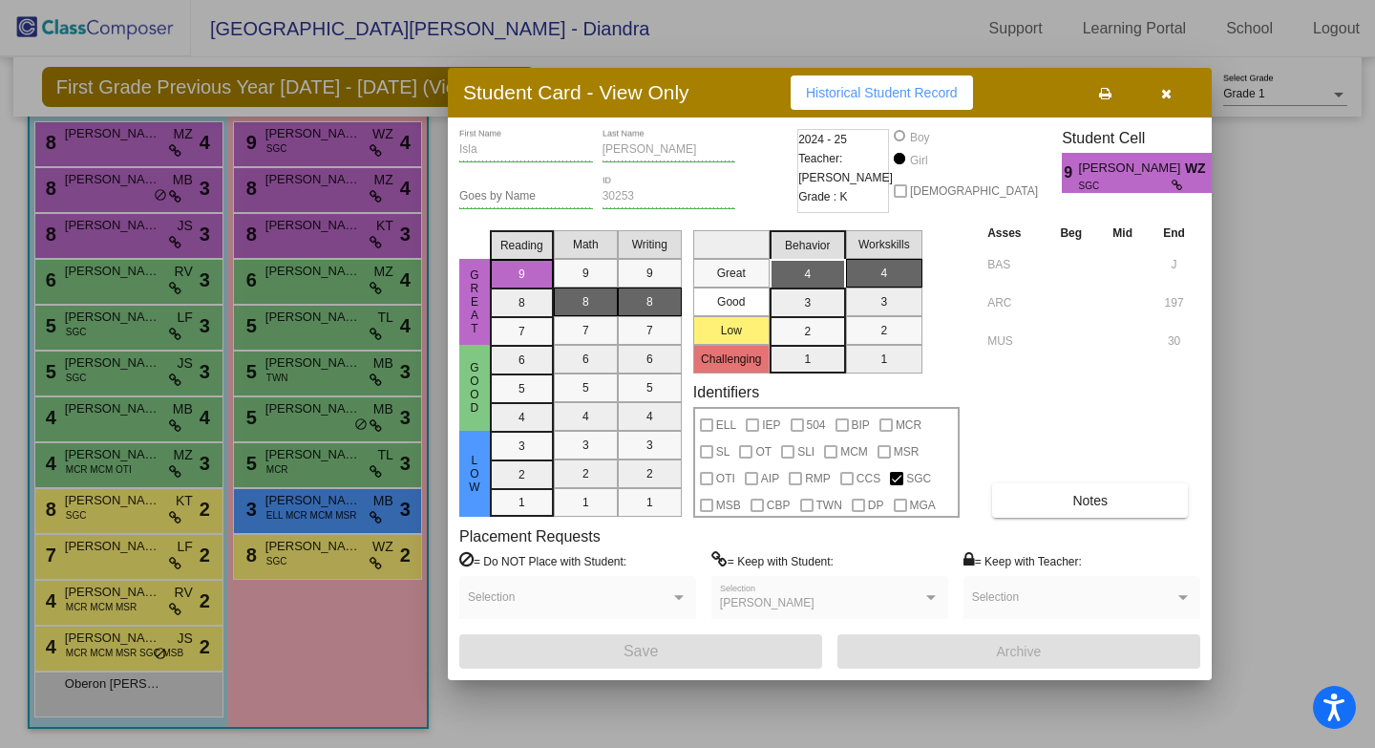
click at [1166, 103] on button "button" at bounding box center [1165, 92] width 61 height 34
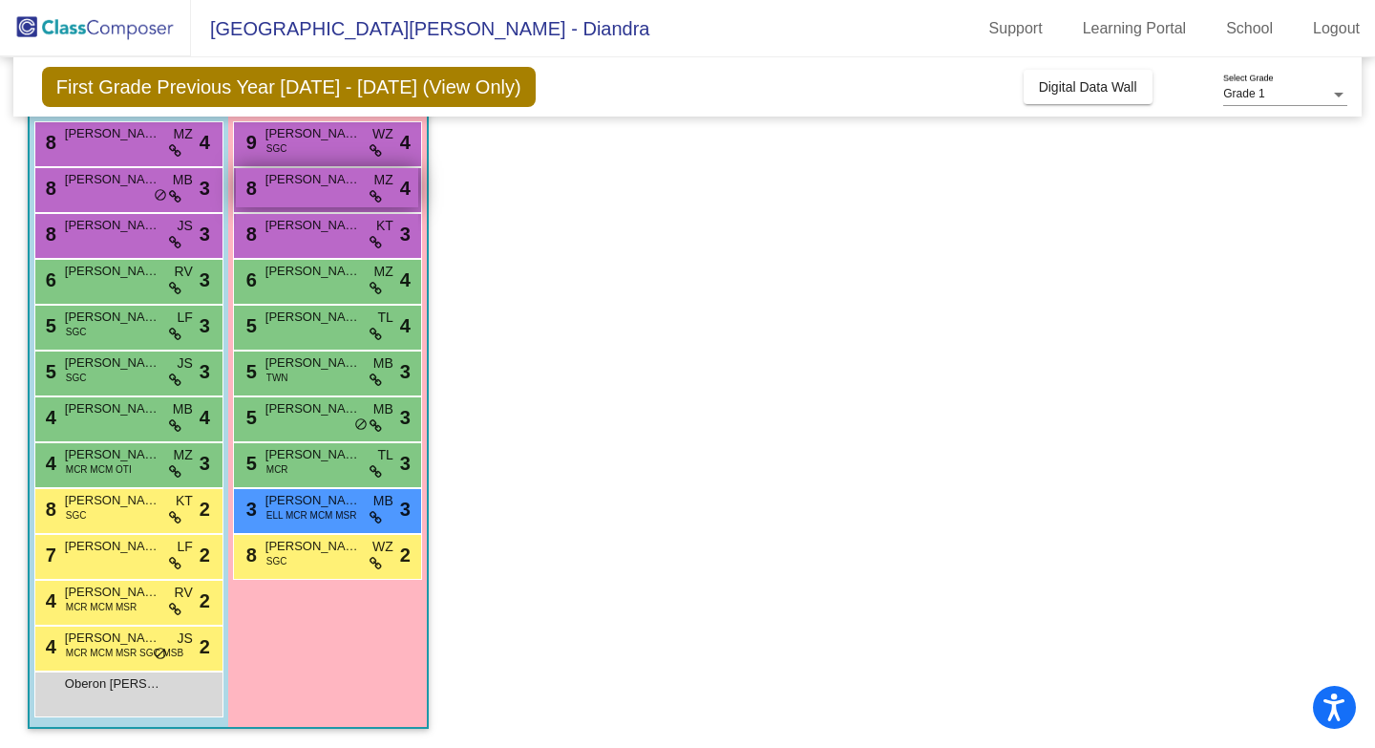
click at [344, 191] on div "8 [PERSON_NAME] MZ lock do_not_disturb_alt 4" at bounding box center [327, 187] width 182 height 39
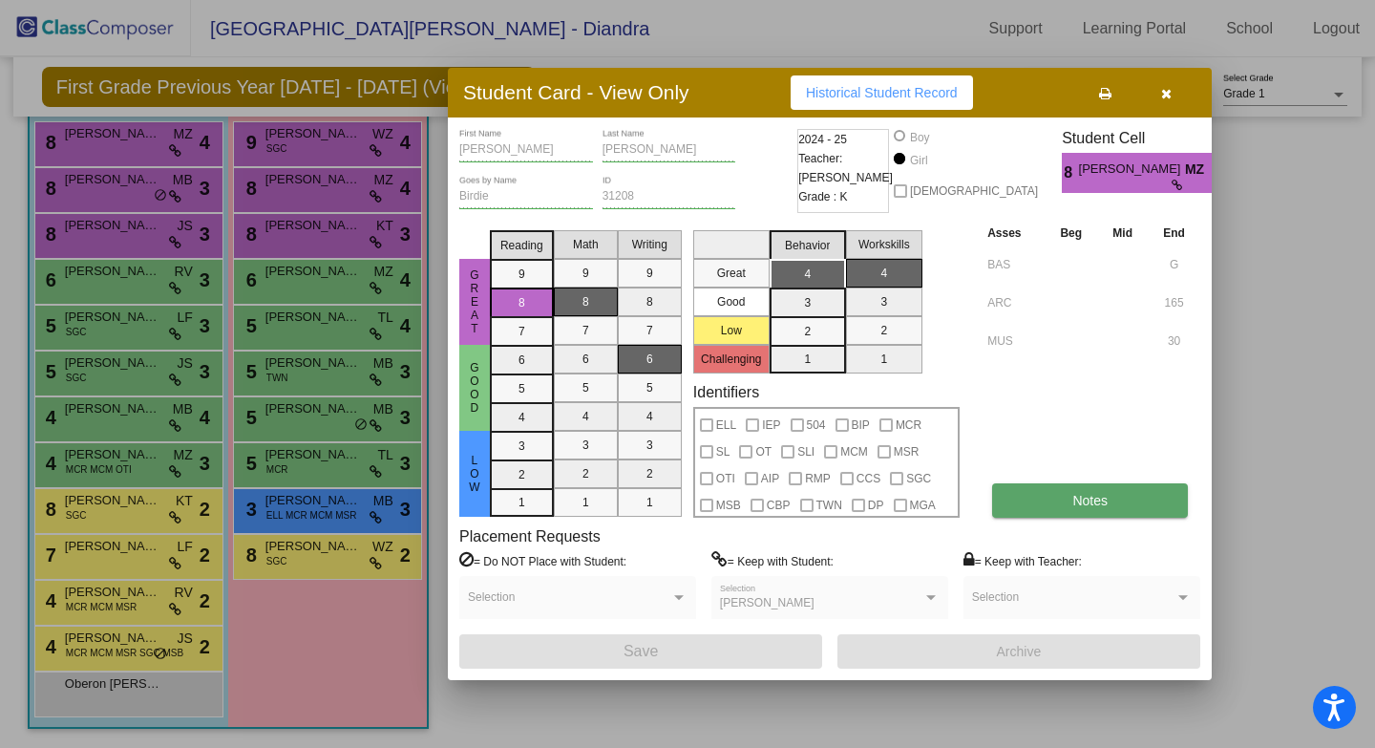
click at [1048, 513] on button "Notes" at bounding box center [1090, 500] width 196 height 34
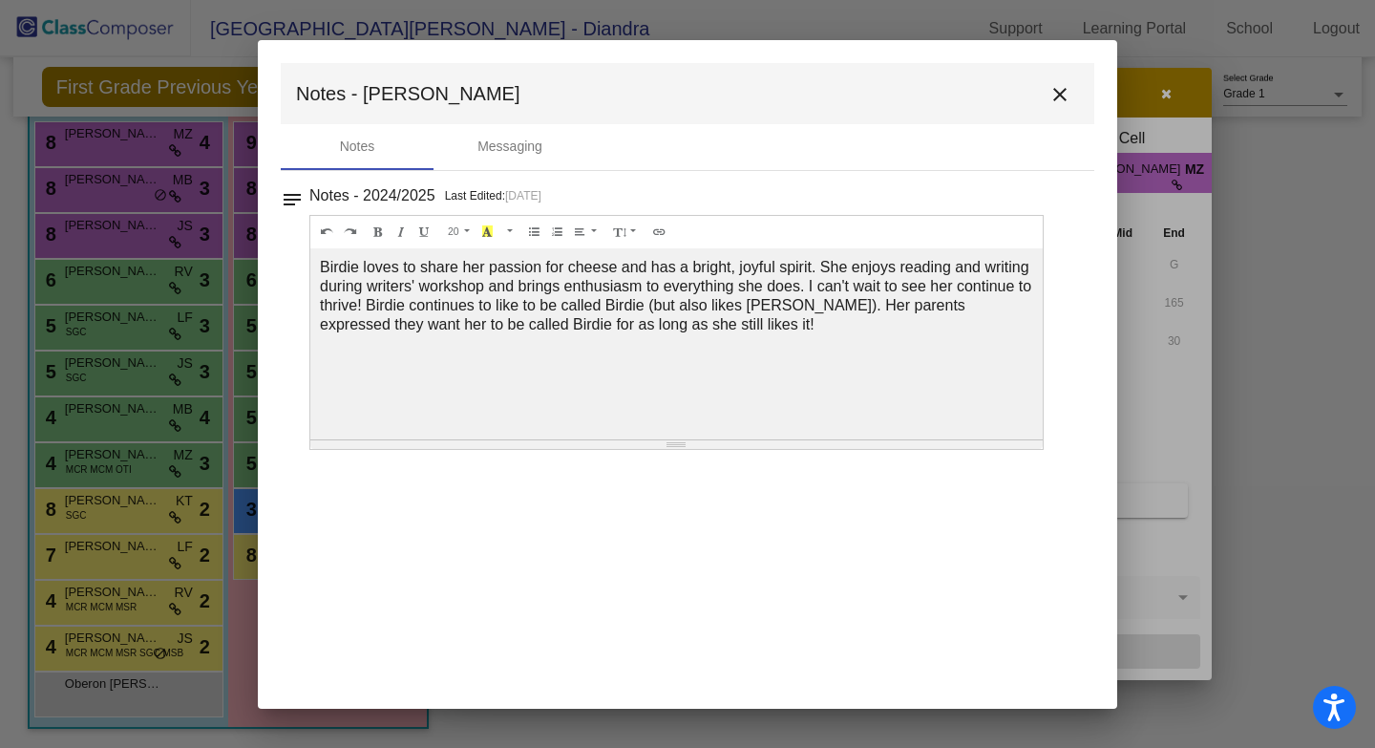
click at [1062, 107] on button "close" at bounding box center [1060, 93] width 38 height 38
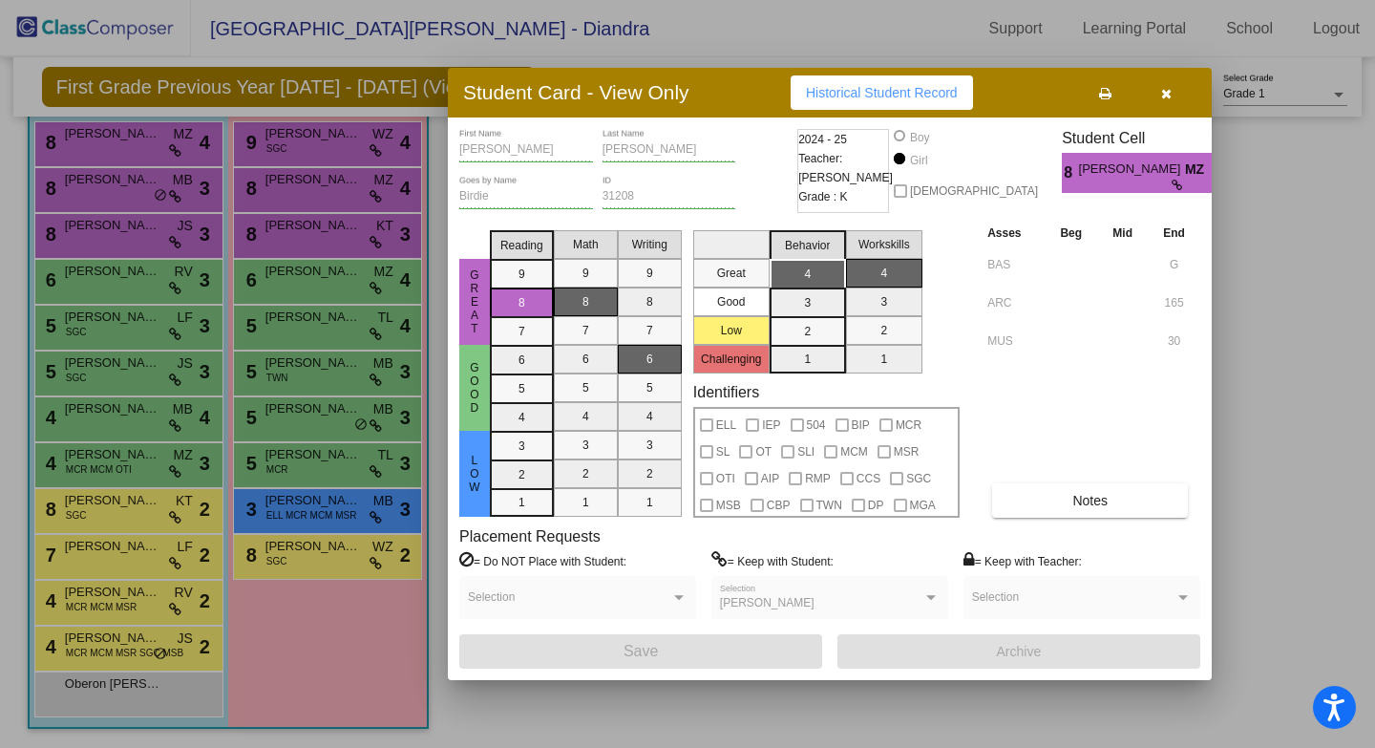
click at [1166, 104] on button "button" at bounding box center [1165, 92] width 61 height 34
